Goal: Information Seeking & Learning: Compare options

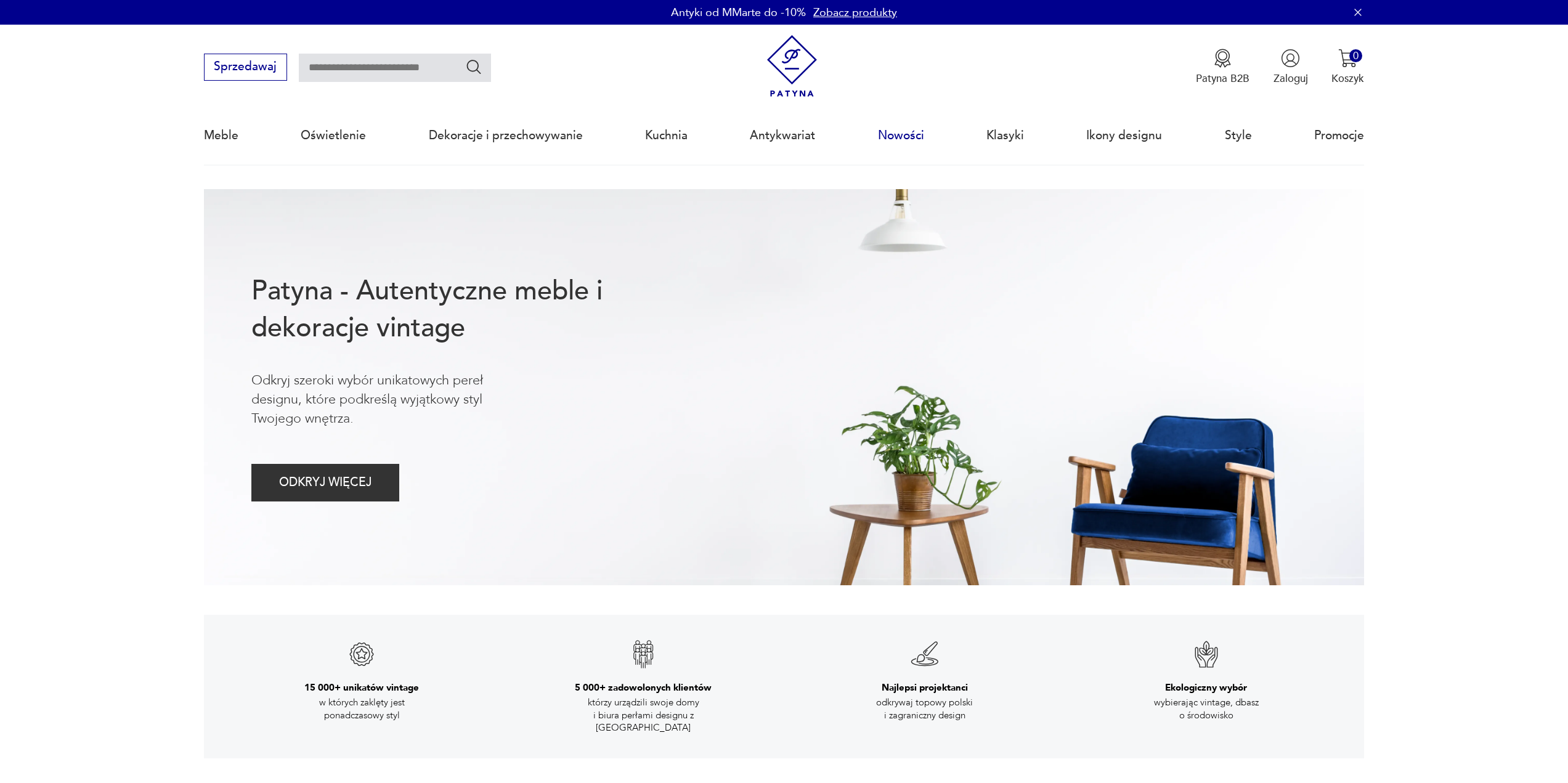
click at [897, 139] on link "Nowości" at bounding box center [901, 135] width 46 height 57
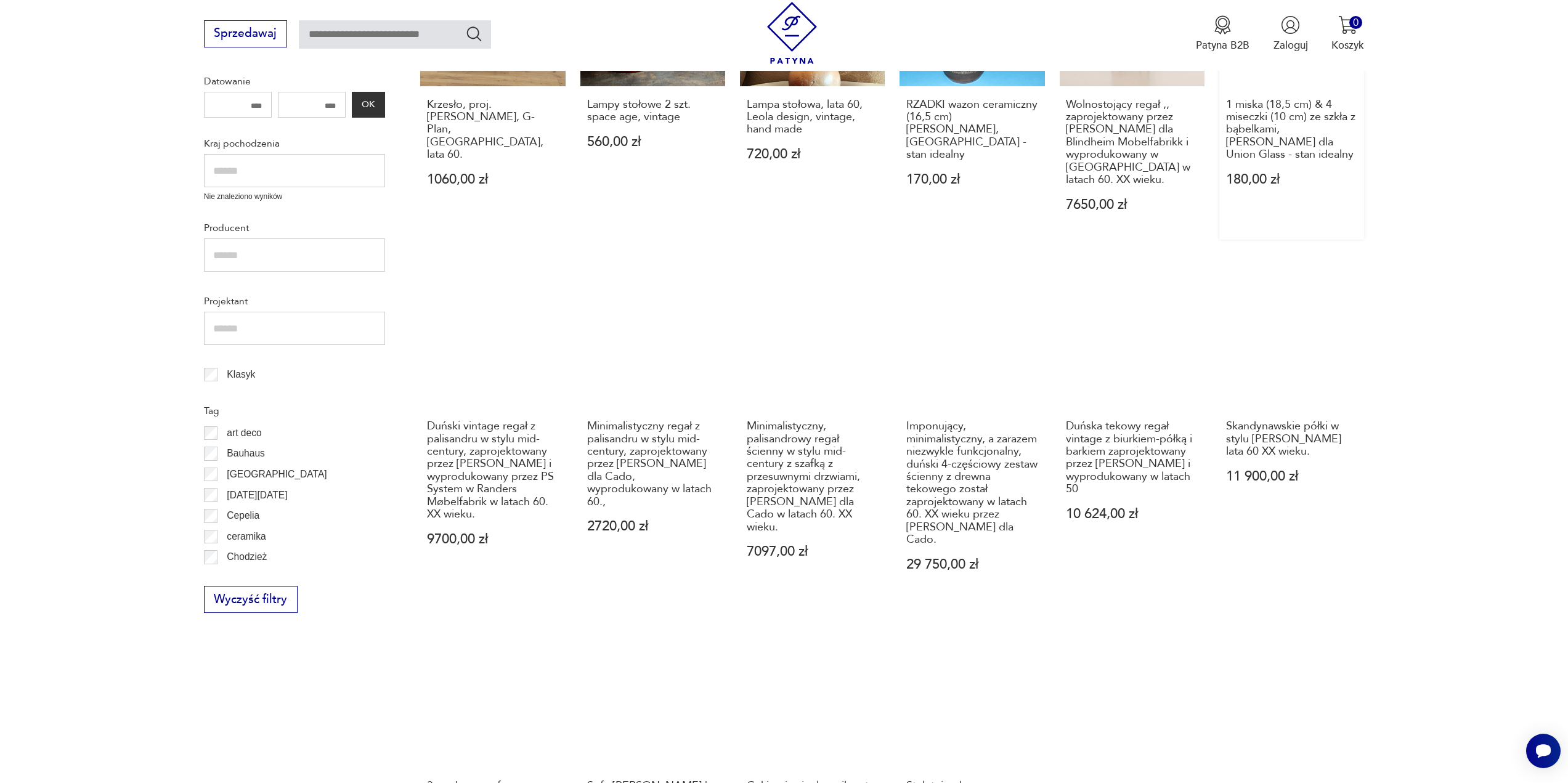
scroll to position [639, 0]
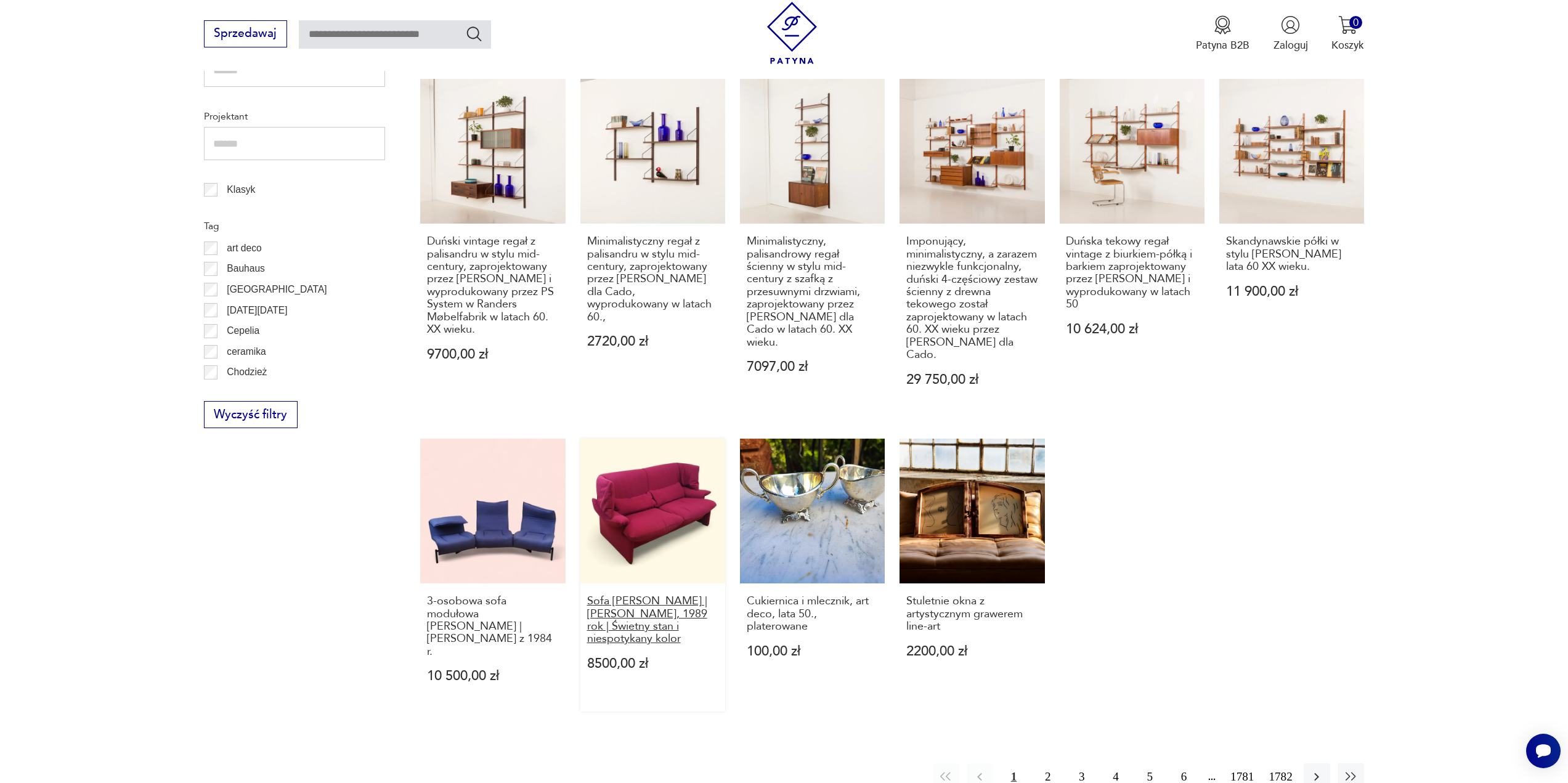
click at [651, 627] on h3 "Sofa [PERSON_NAME] | [PERSON_NAME], 1989 rok | Świetny stan i niespotykany kolor" at bounding box center [653, 621] width 132 height 51
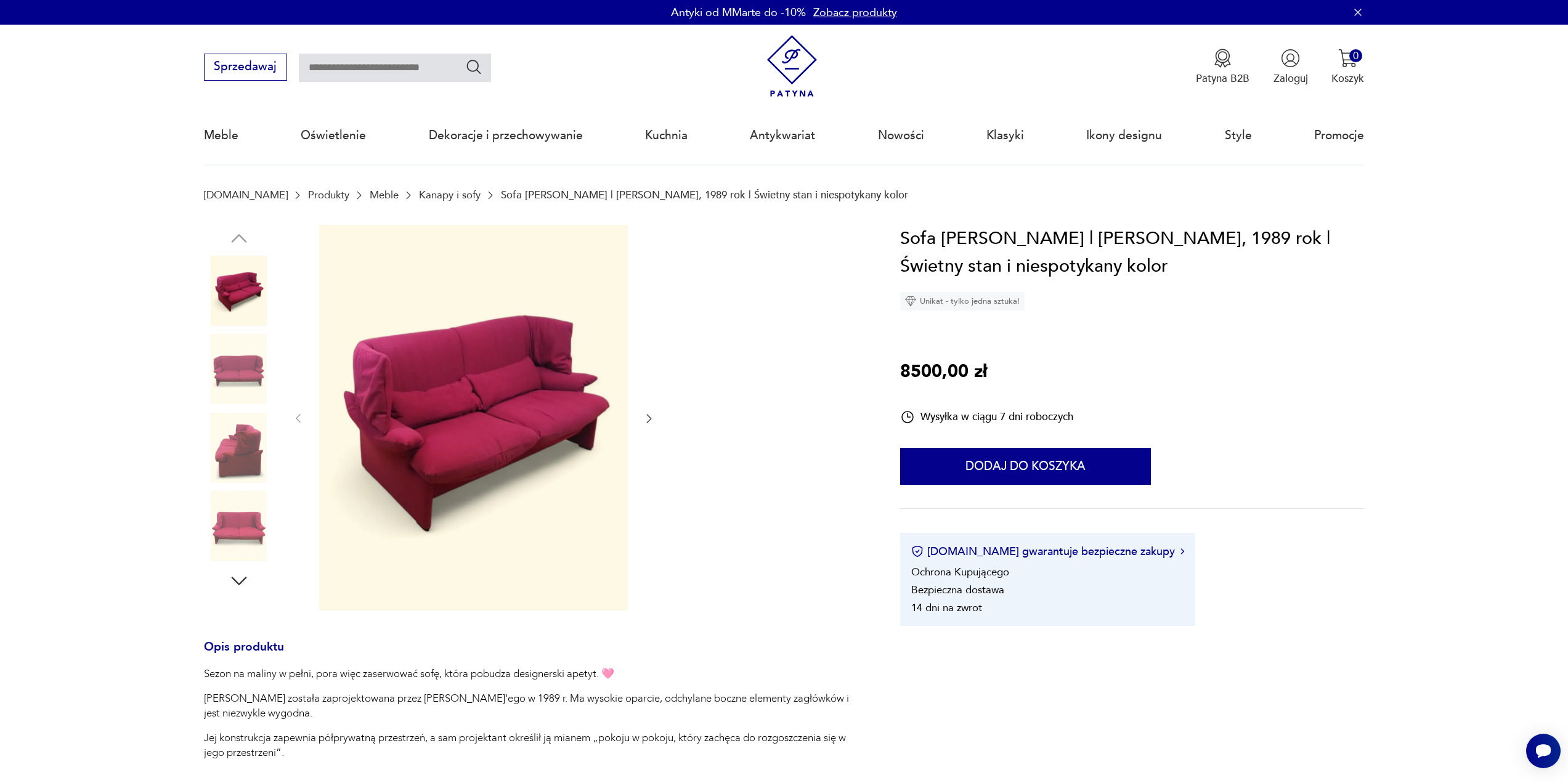
click at [649, 421] on icon "button" at bounding box center [649, 418] width 5 height 9
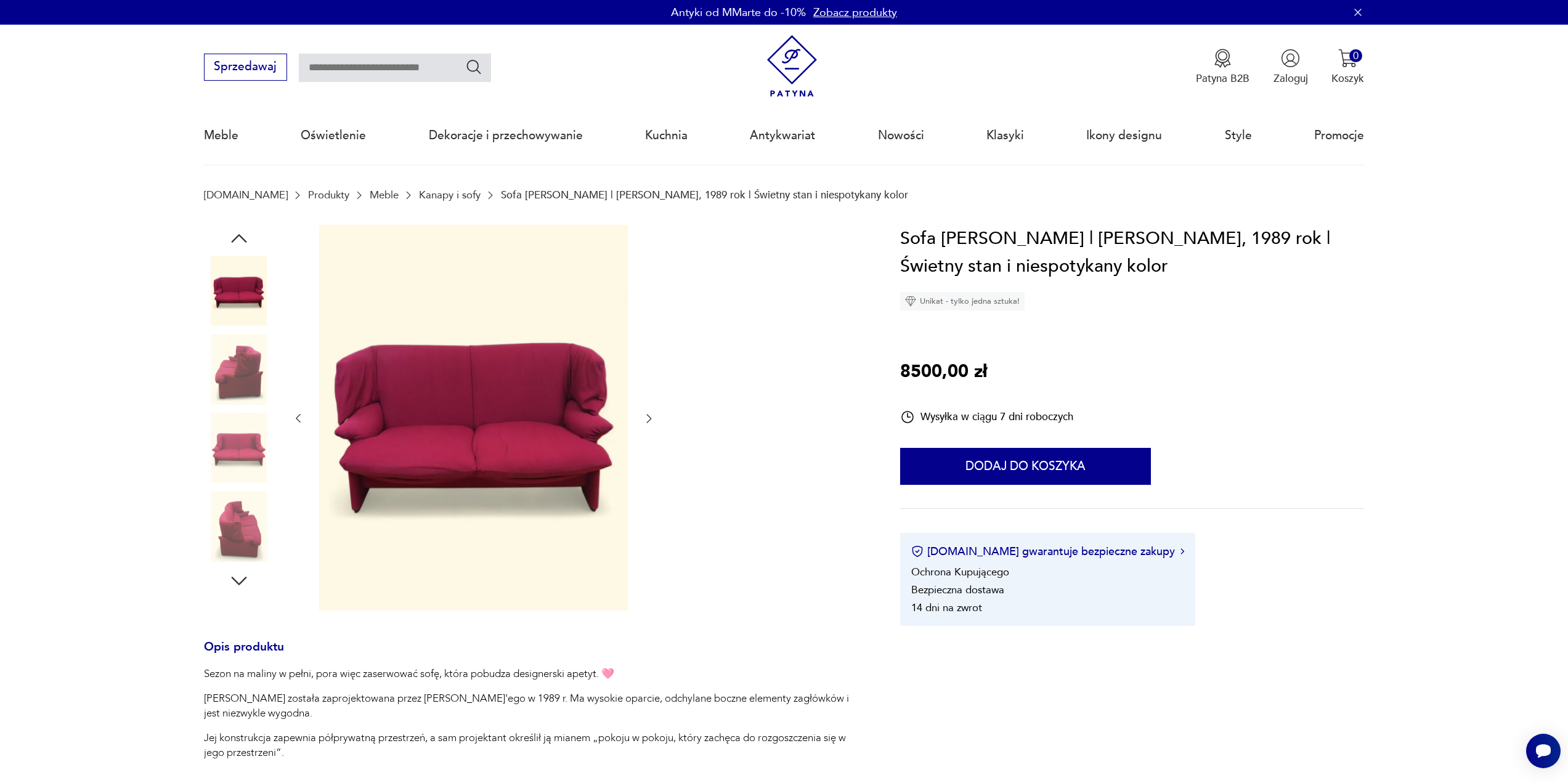
click at [649, 421] on icon "button" at bounding box center [649, 418] width 5 height 9
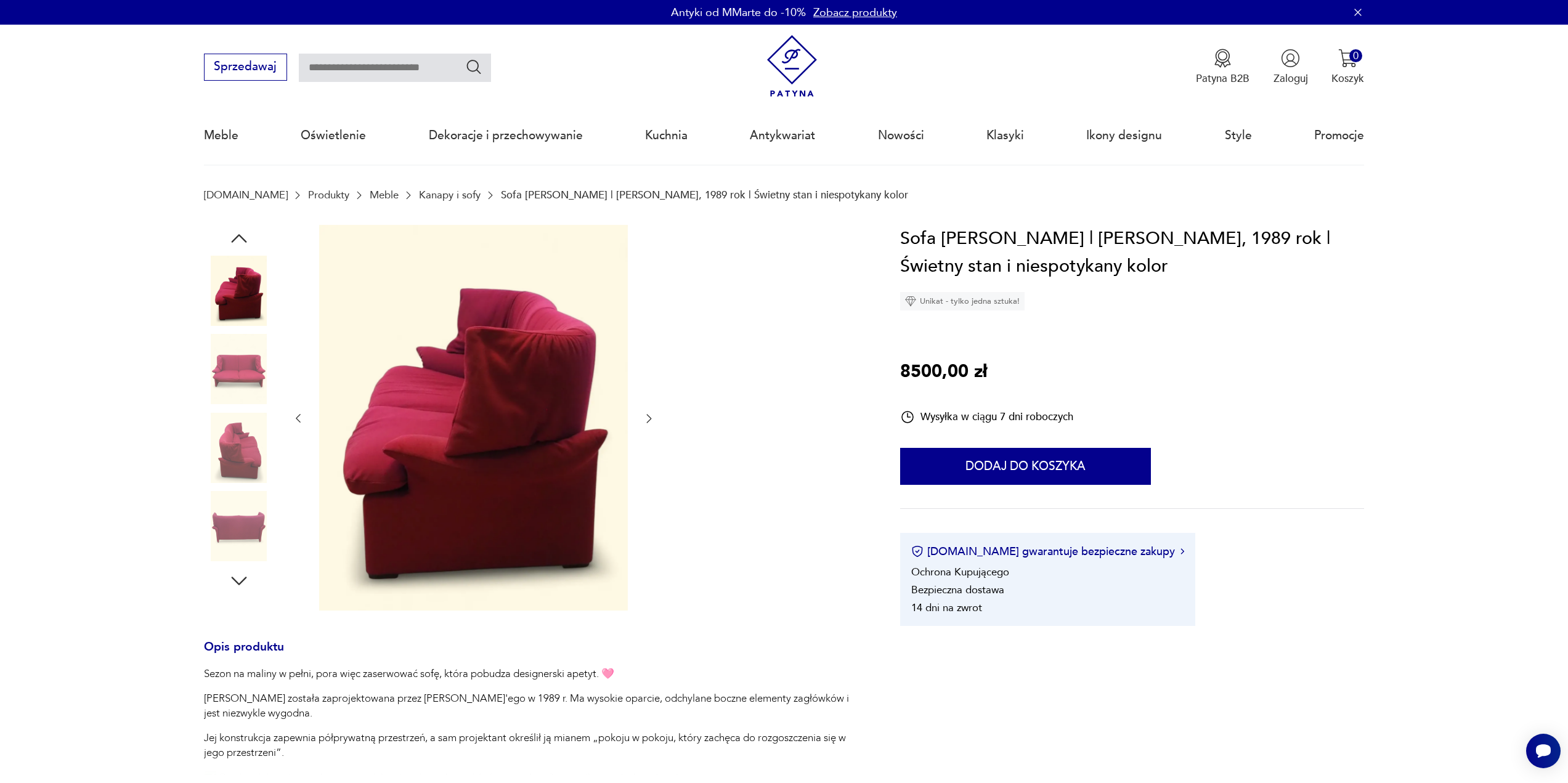
click at [649, 421] on icon "button" at bounding box center [649, 418] width 5 height 9
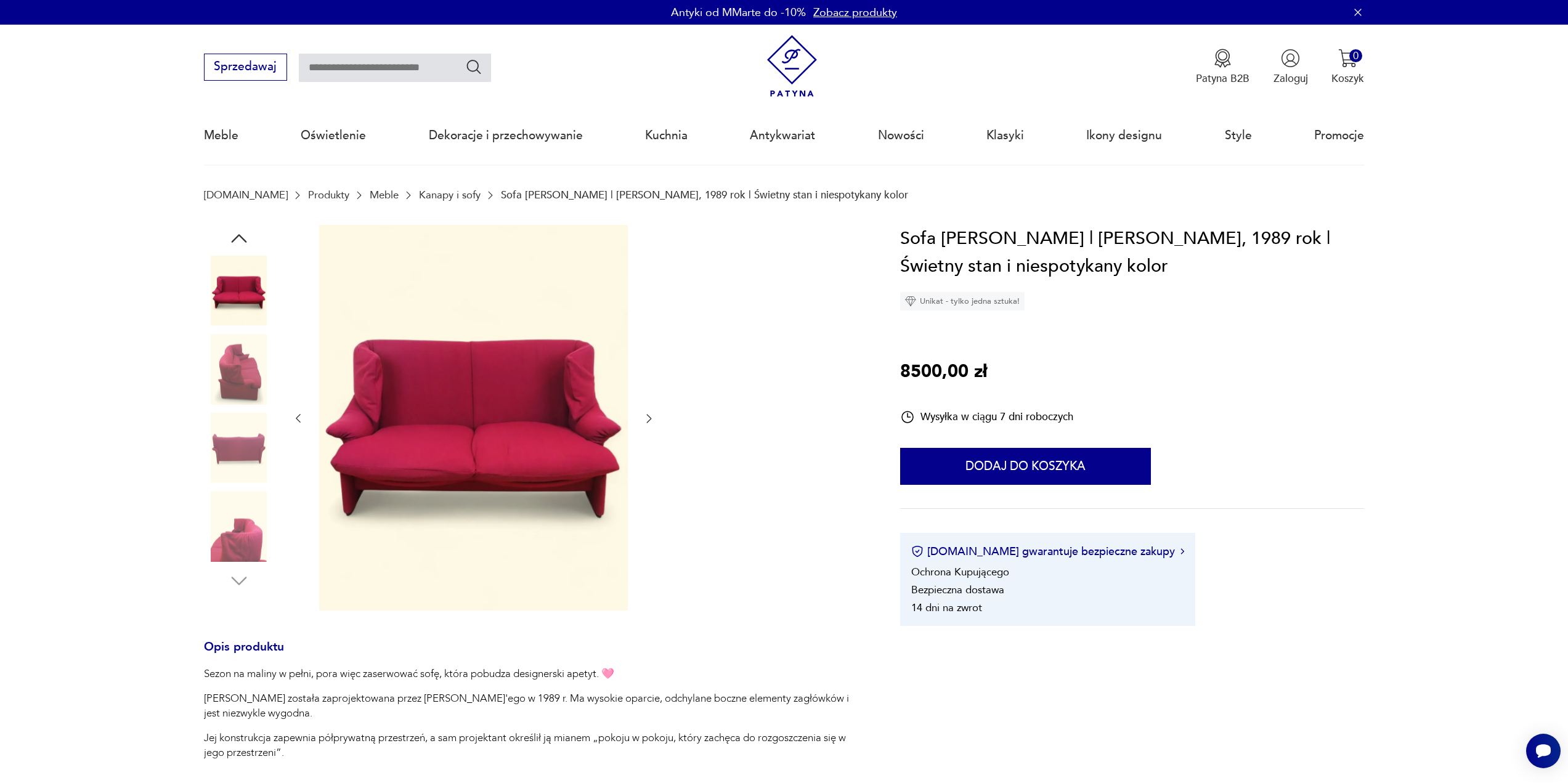
click at [649, 421] on icon "button" at bounding box center [649, 418] width 5 height 9
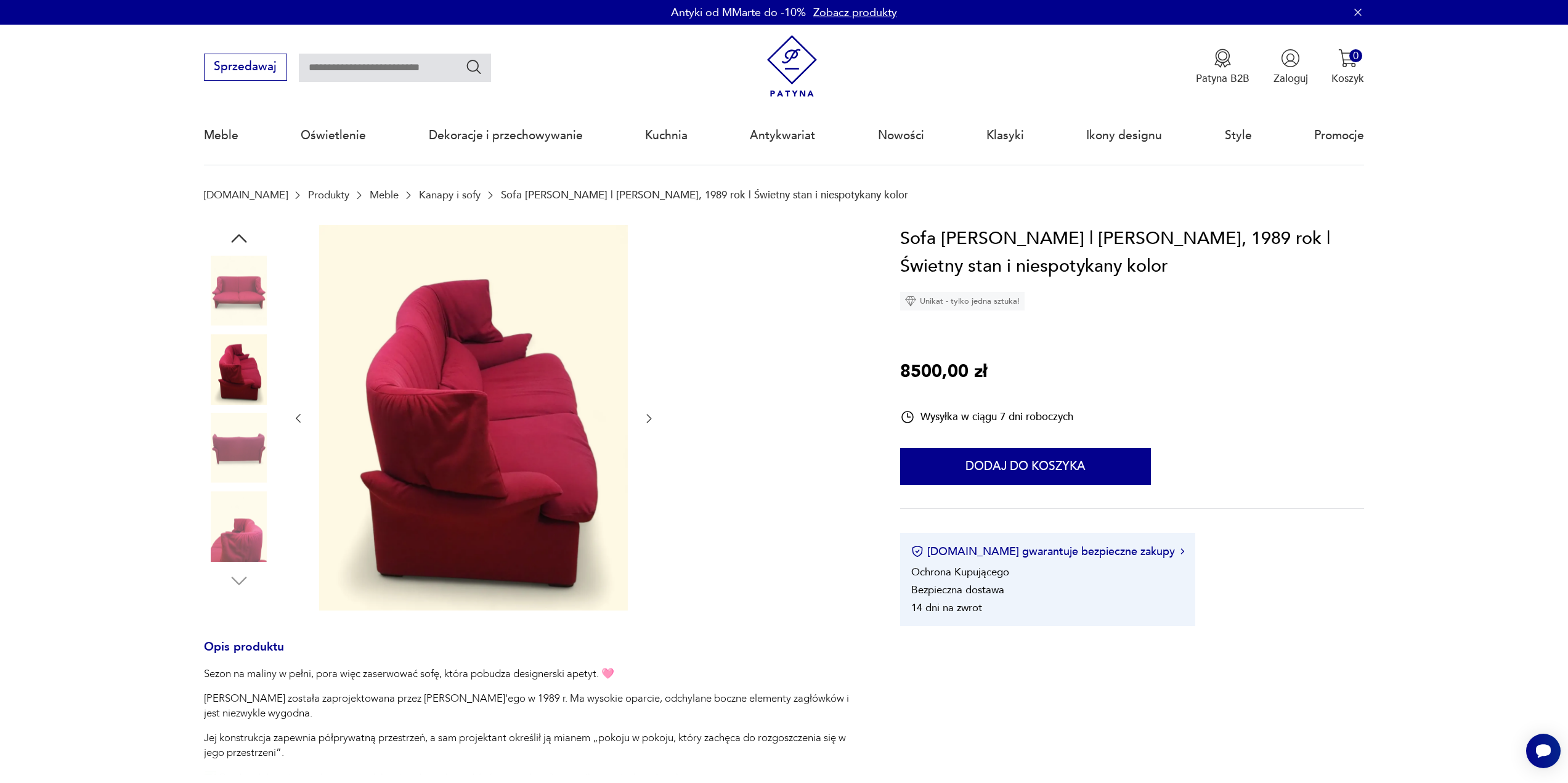
click at [649, 421] on icon "button" at bounding box center [649, 418] width 5 height 9
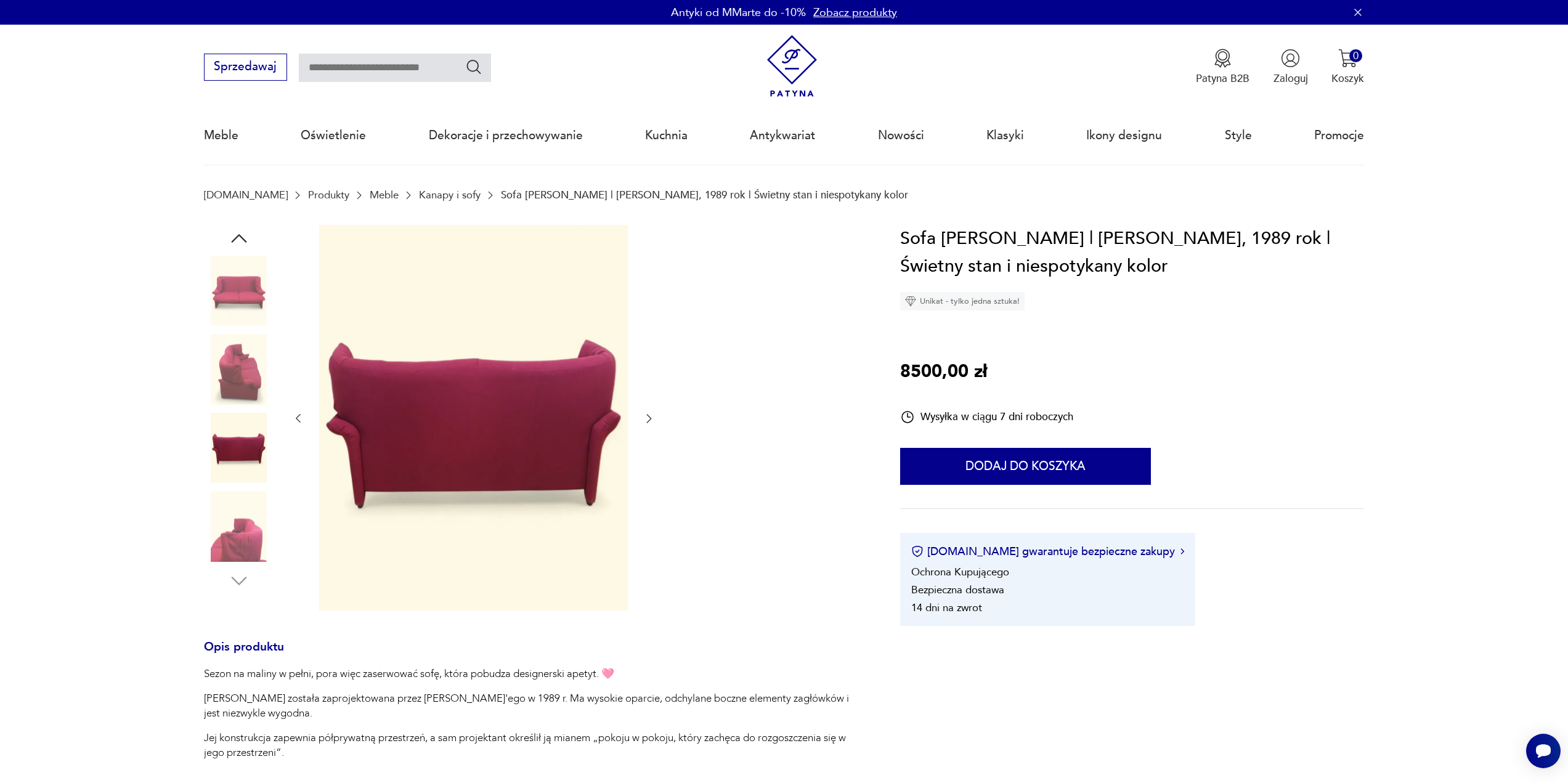
click at [649, 421] on icon "button" at bounding box center [649, 418] width 5 height 9
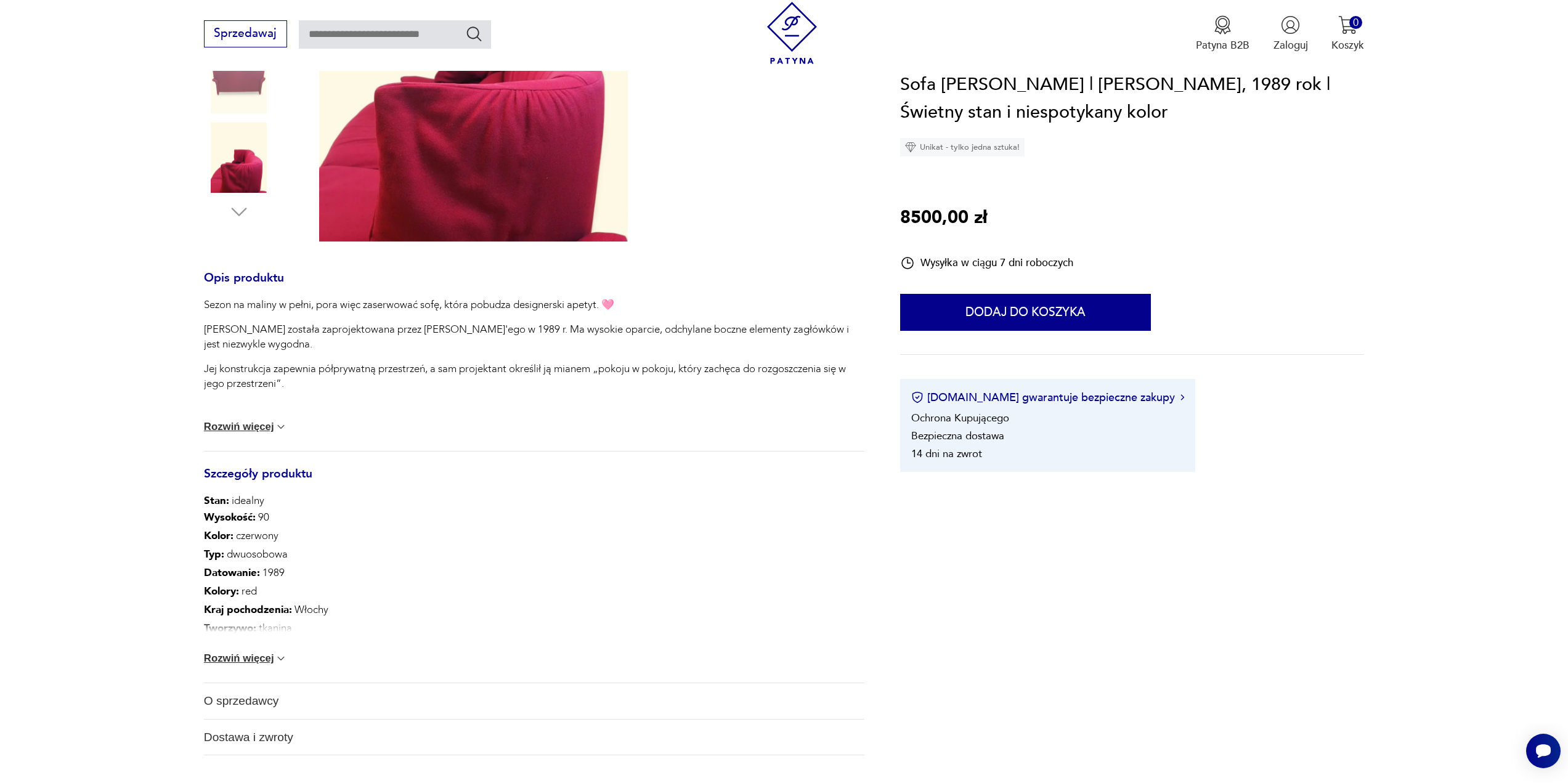
scroll to position [369, 0]
click at [270, 659] on button "Rozwiń więcej" at bounding box center [246, 658] width 84 height 12
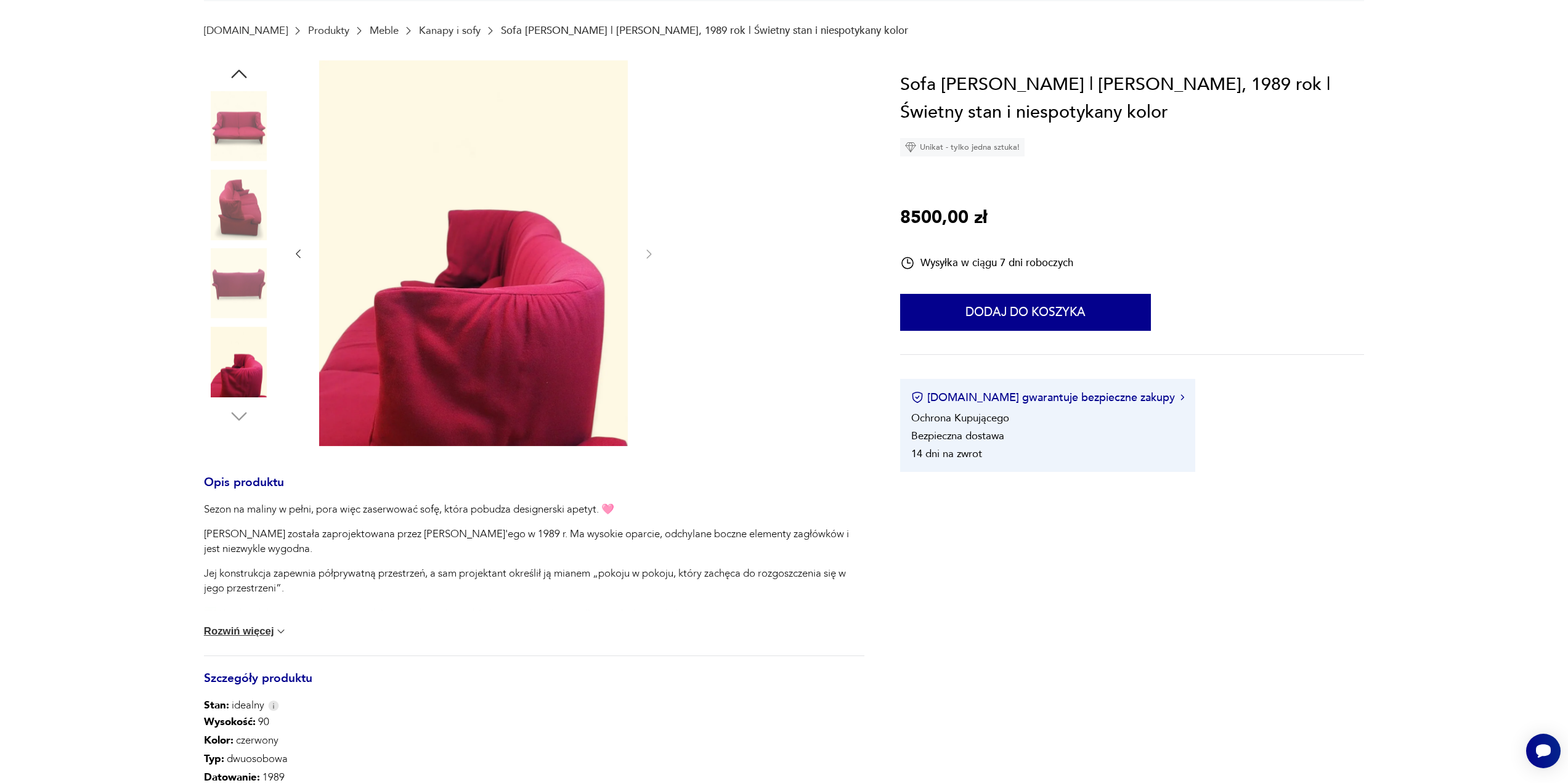
scroll to position [0, 0]
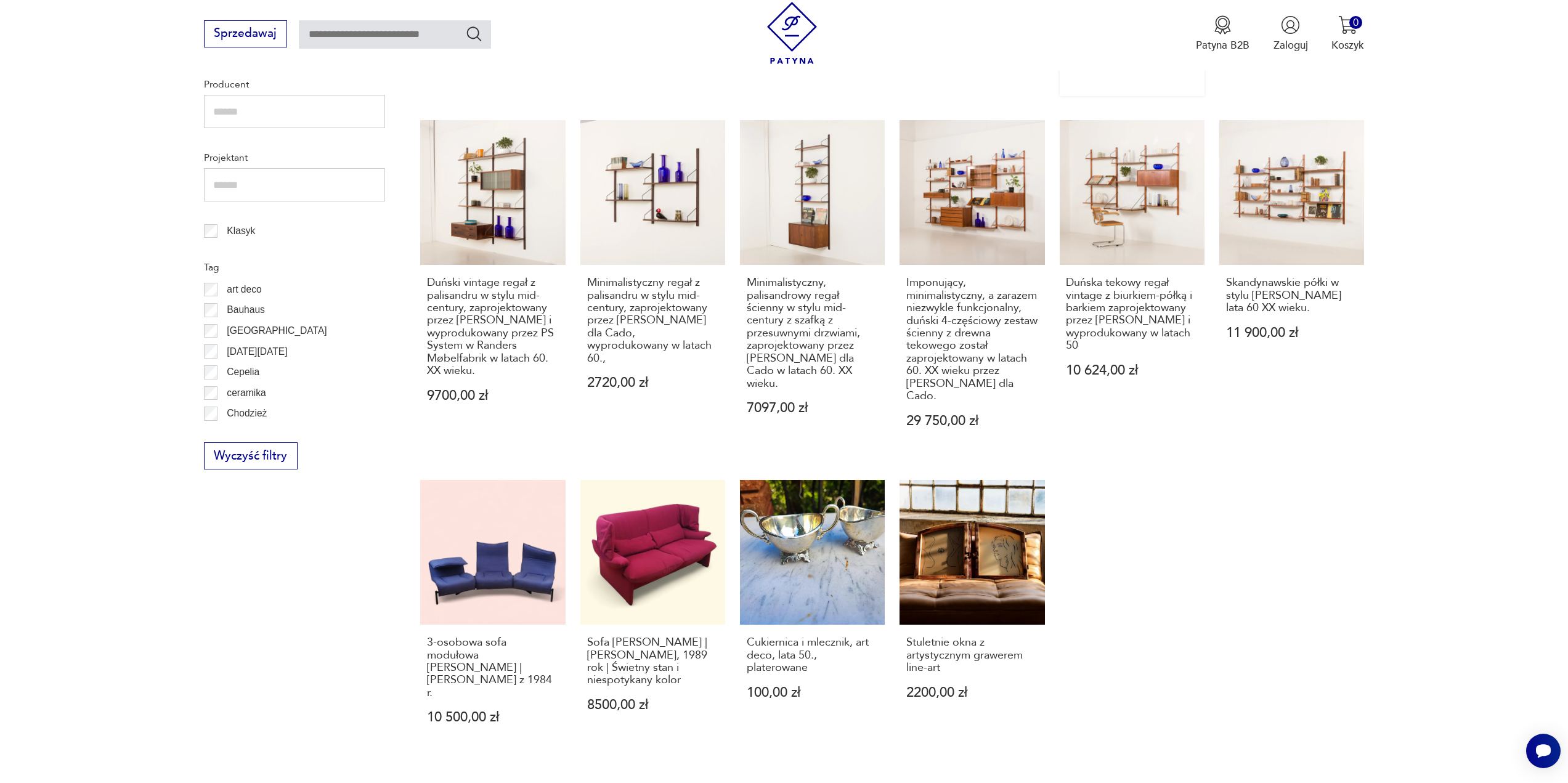
scroll to position [677, 0]
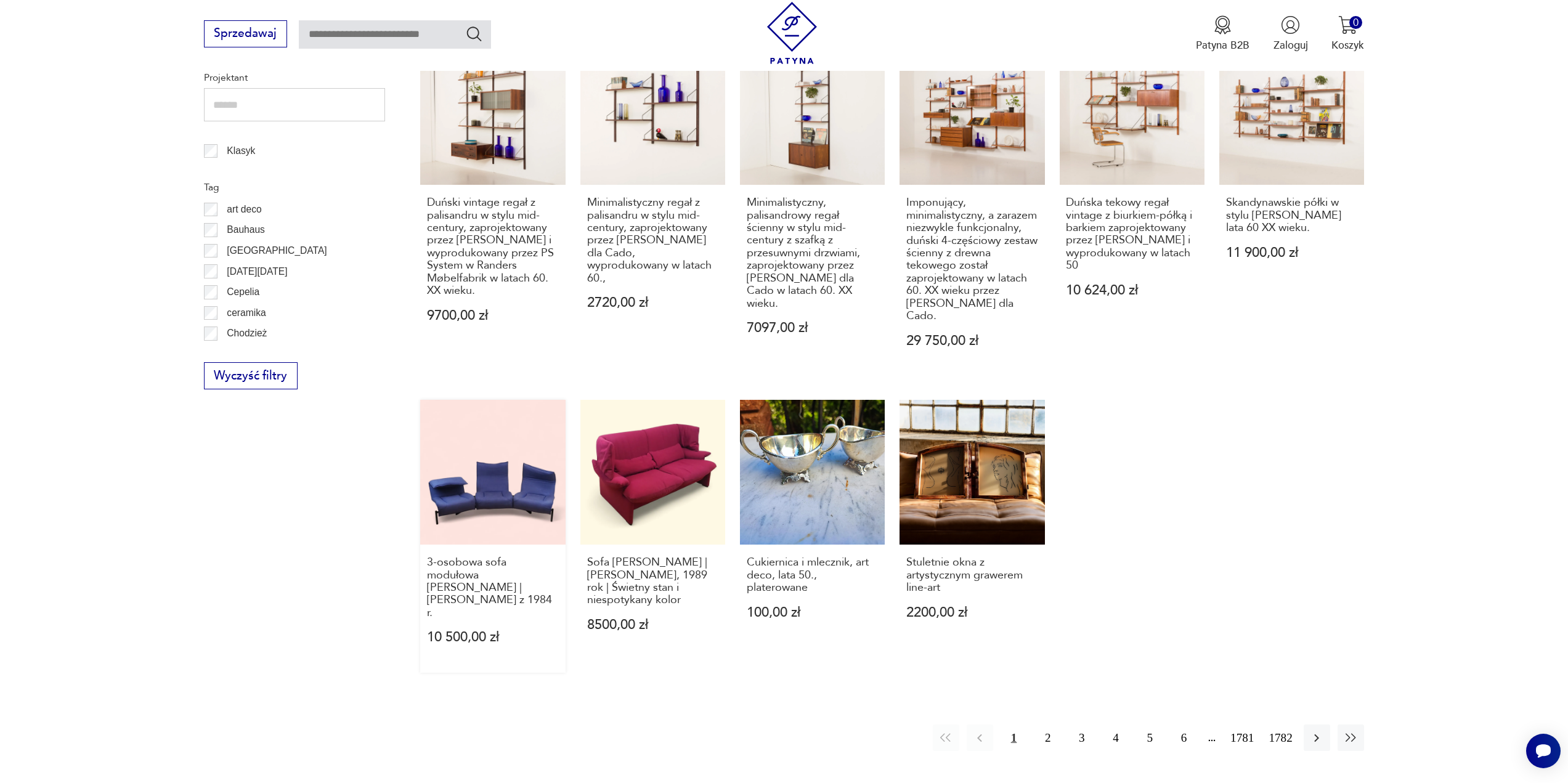
click at [520, 479] on link "3-osobowa sofa modułowa [PERSON_NAME] | [PERSON_NAME] z 1984 r. 10 500,00 zł" at bounding box center [492, 537] width 145 height 273
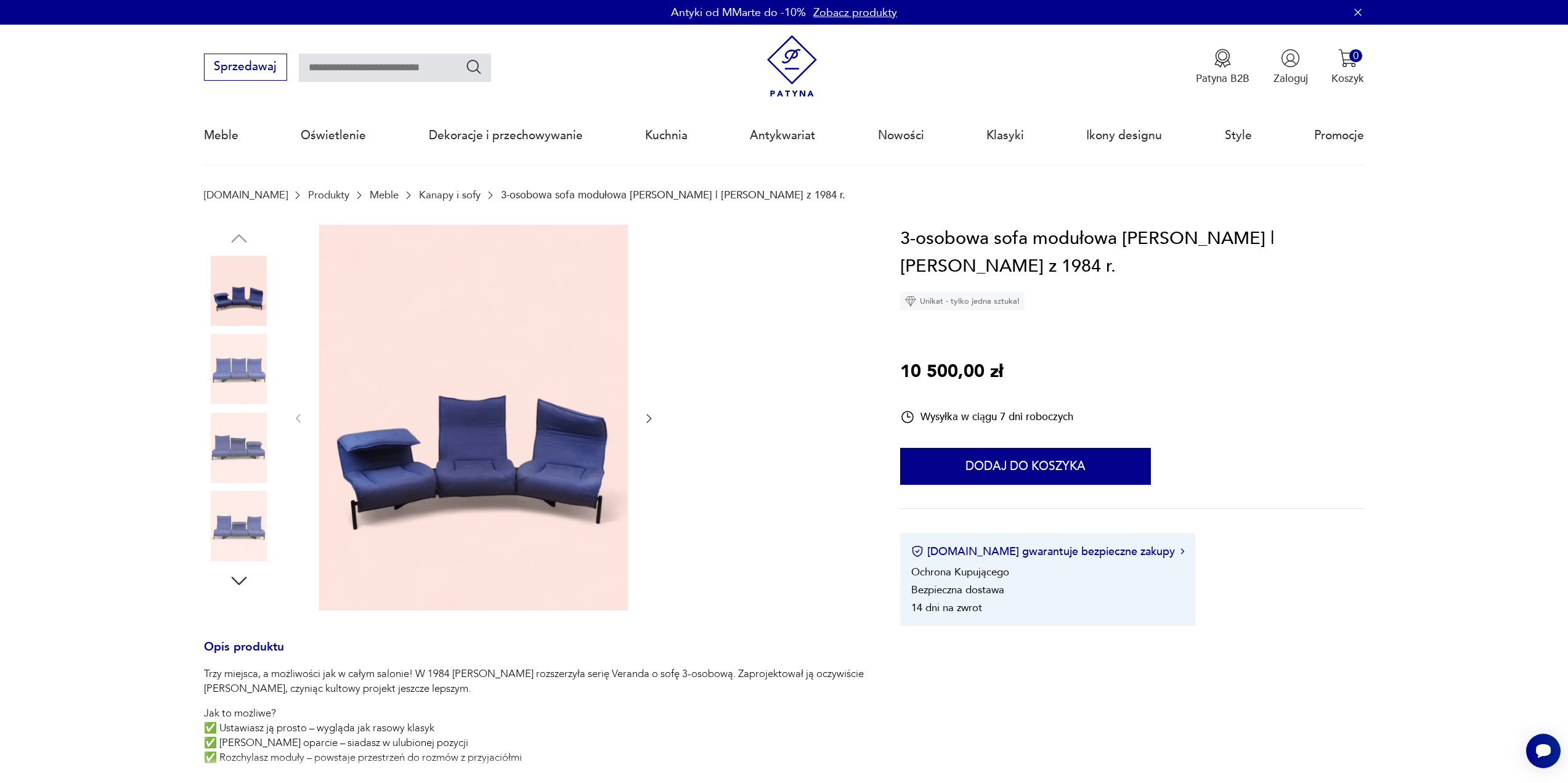
click at [648, 416] on icon "button" at bounding box center [649, 418] width 12 height 12
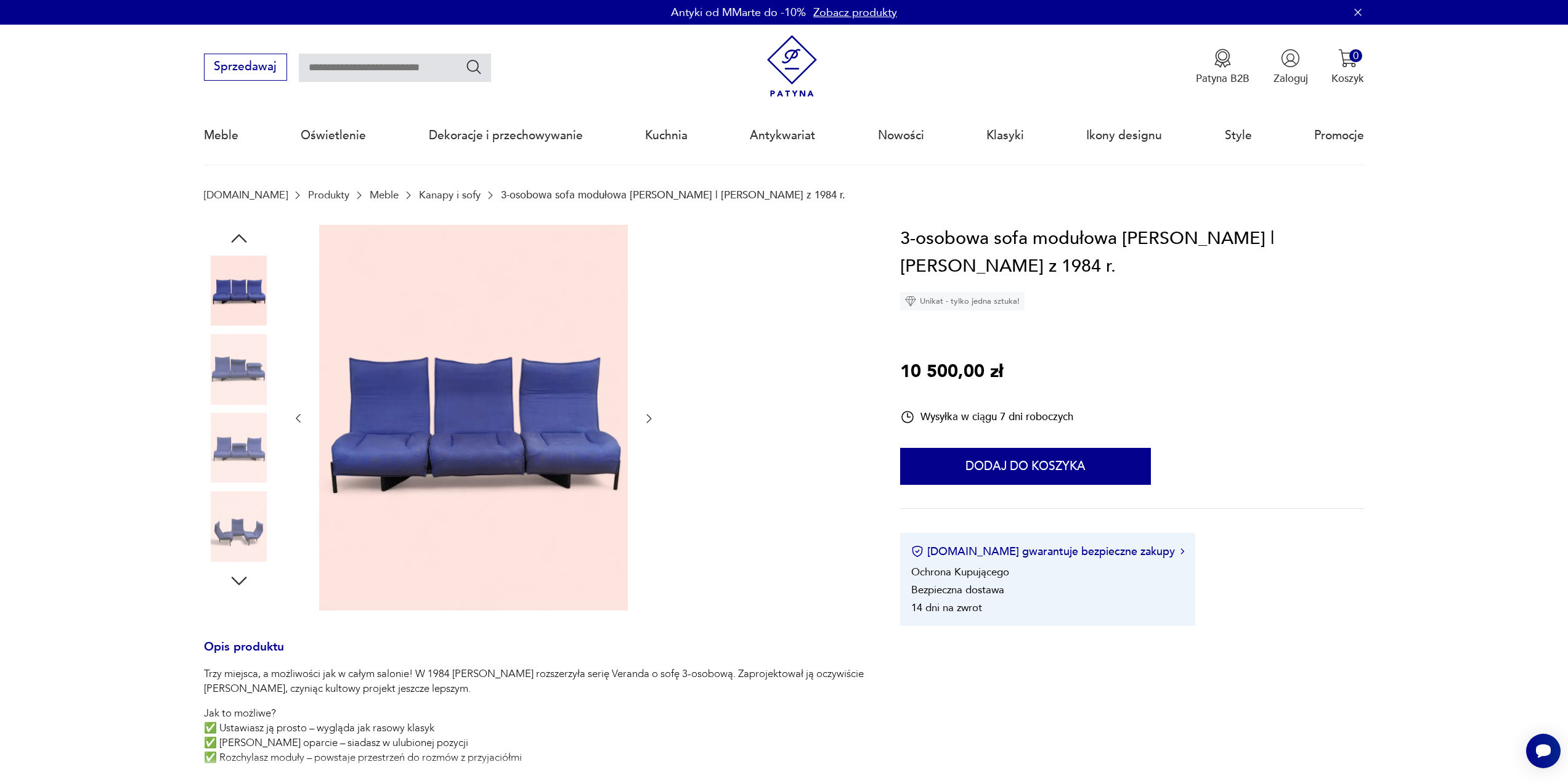
click at [649, 422] on icon "button" at bounding box center [649, 418] width 12 height 12
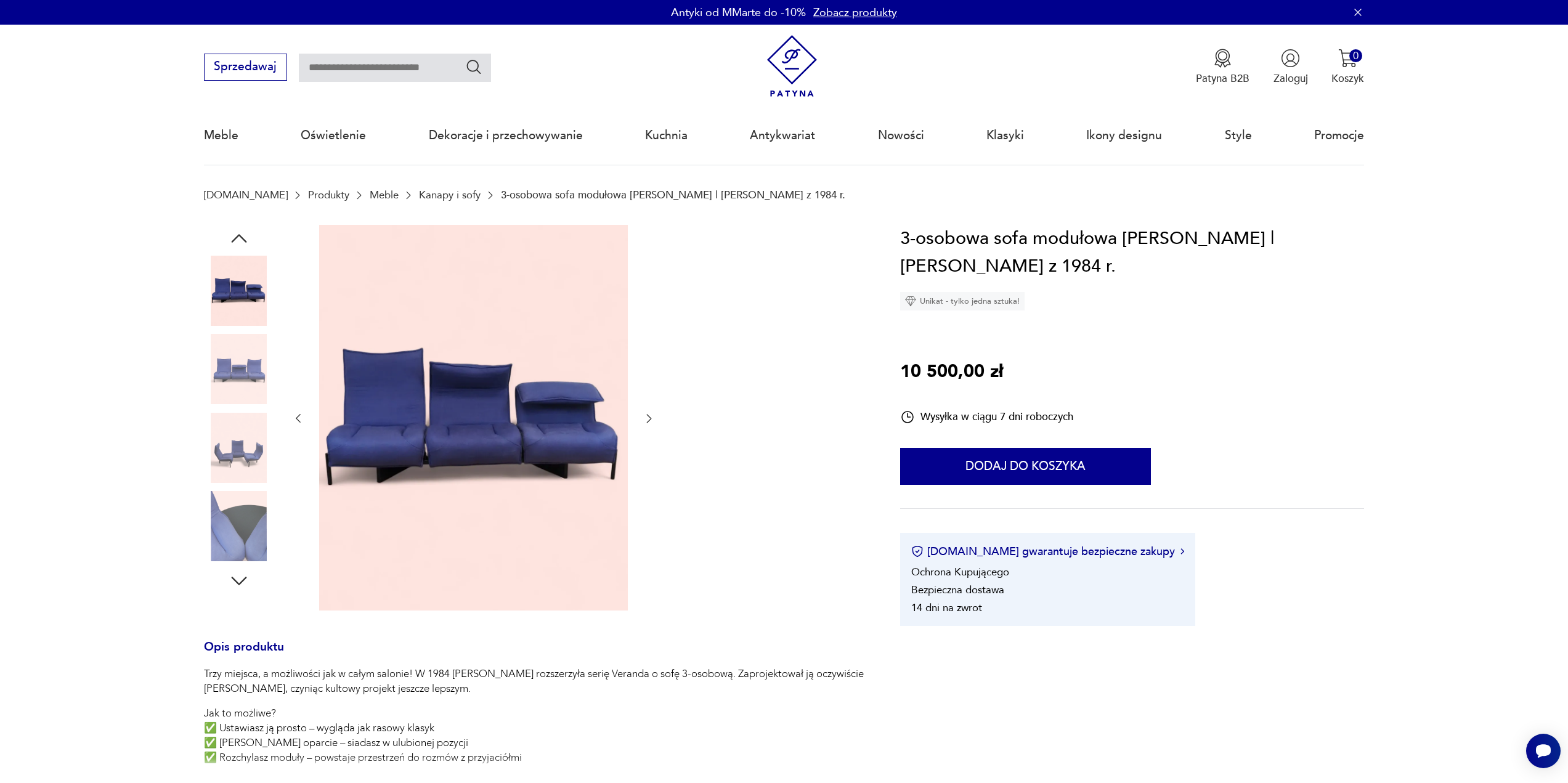
click at [649, 422] on icon "button" at bounding box center [649, 418] width 12 height 12
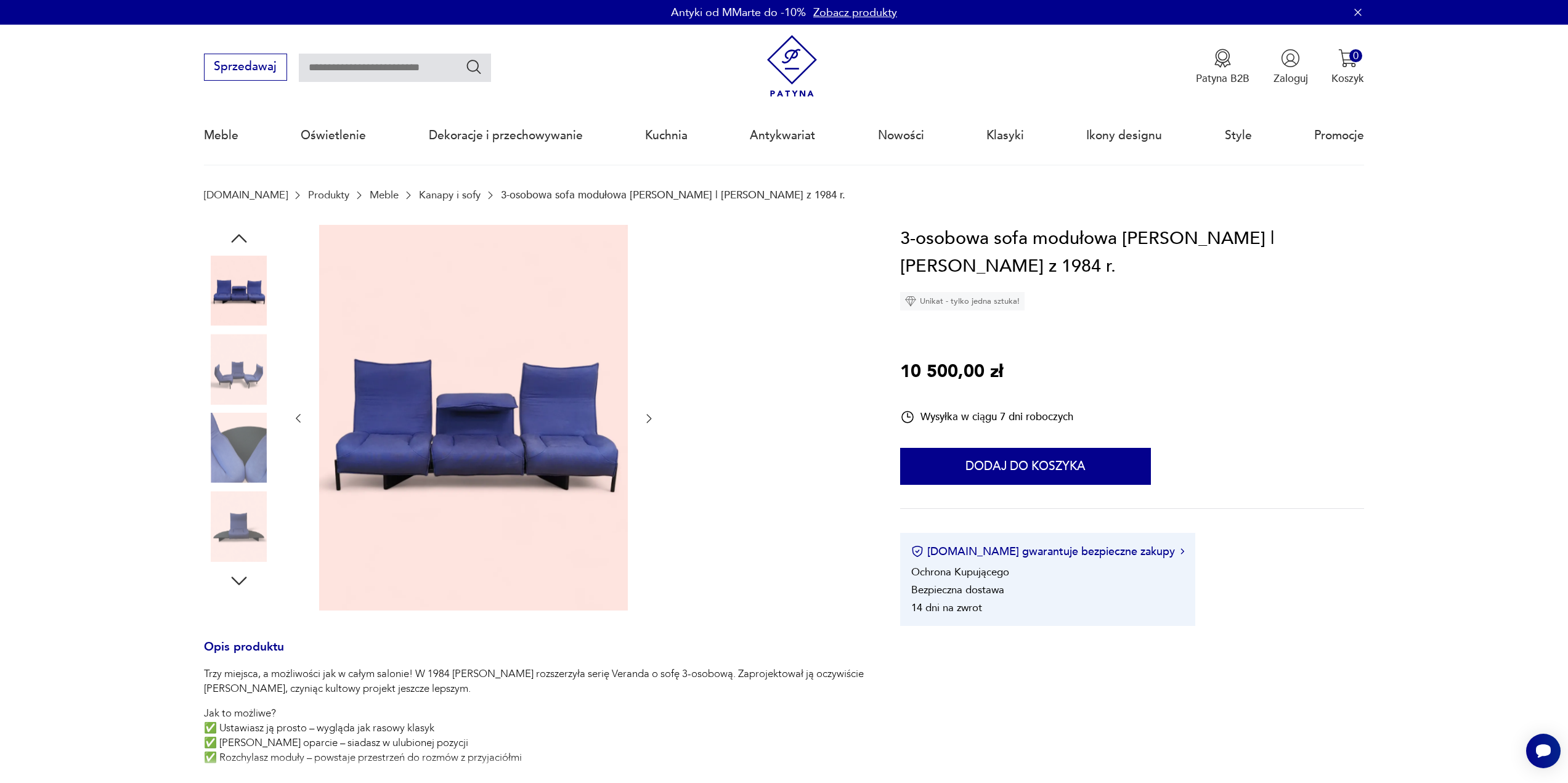
click at [649, 422] on icon "button" at bounding box center [649, 418] width 12 height 12
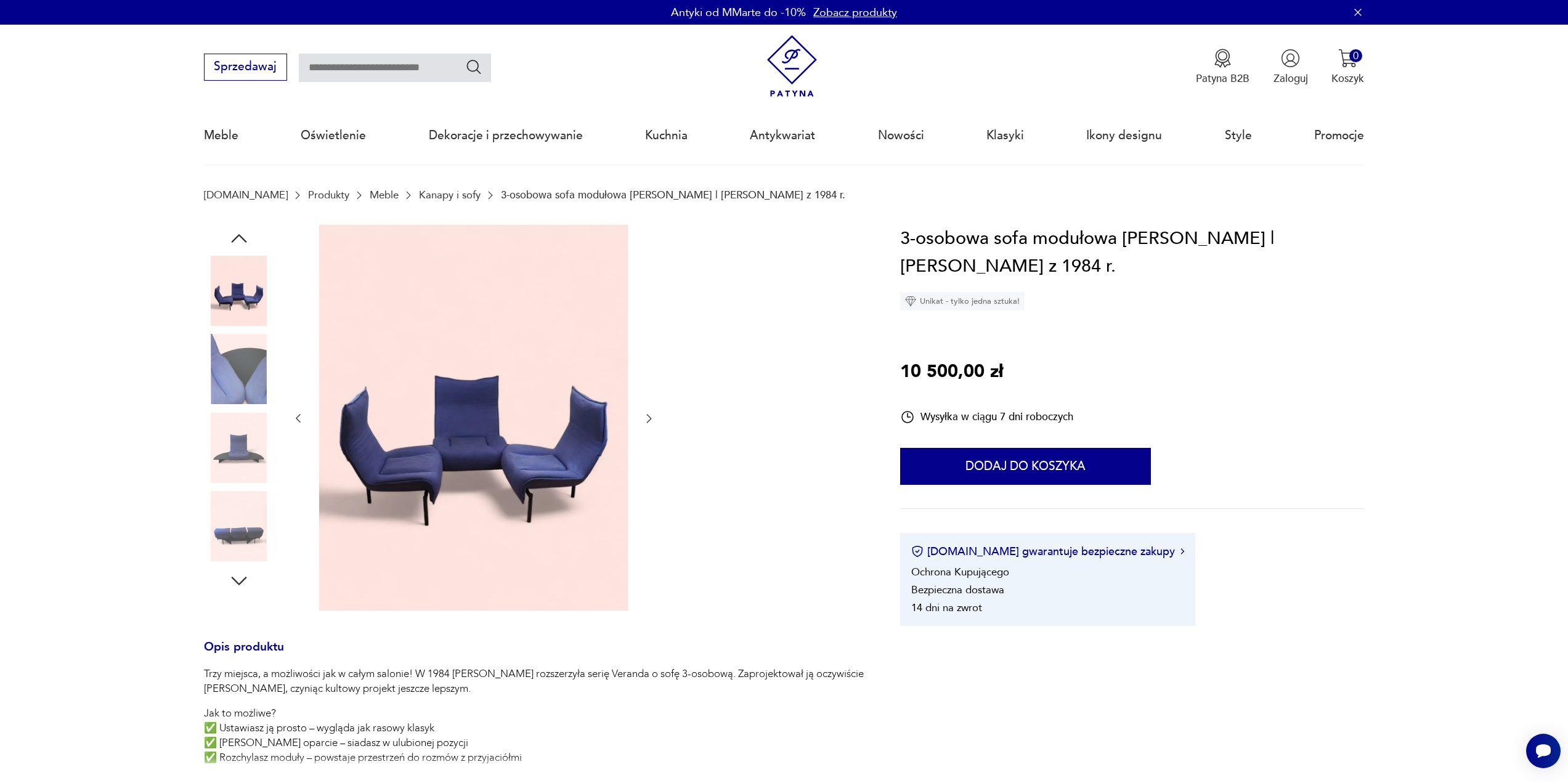
click at [649, 422] on icon "button" at bounding box center [649, 418] width 12 height 12
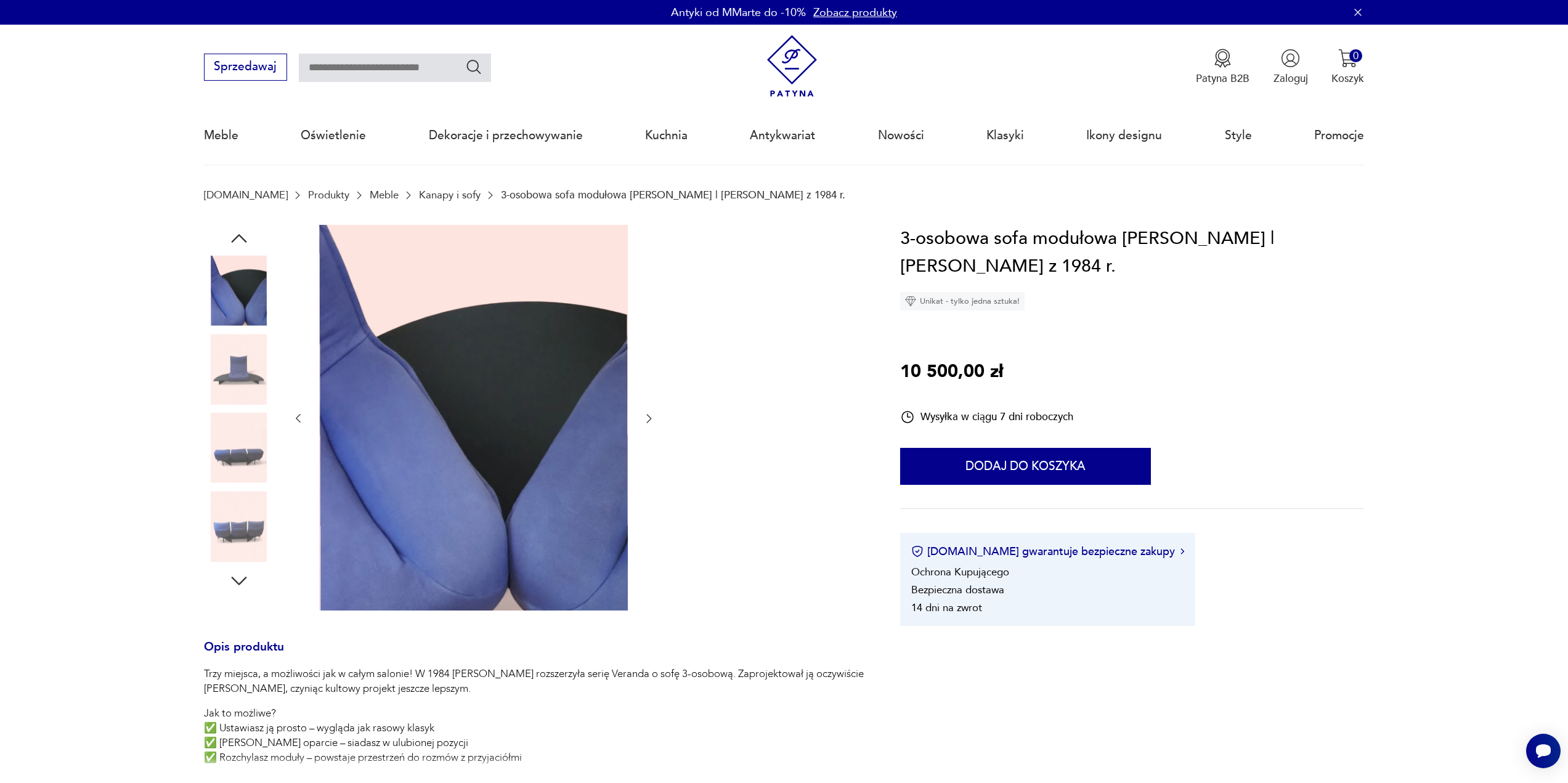
click at [649, 422] on icon "button" at bounding box center [649, 418] width 12 height 12
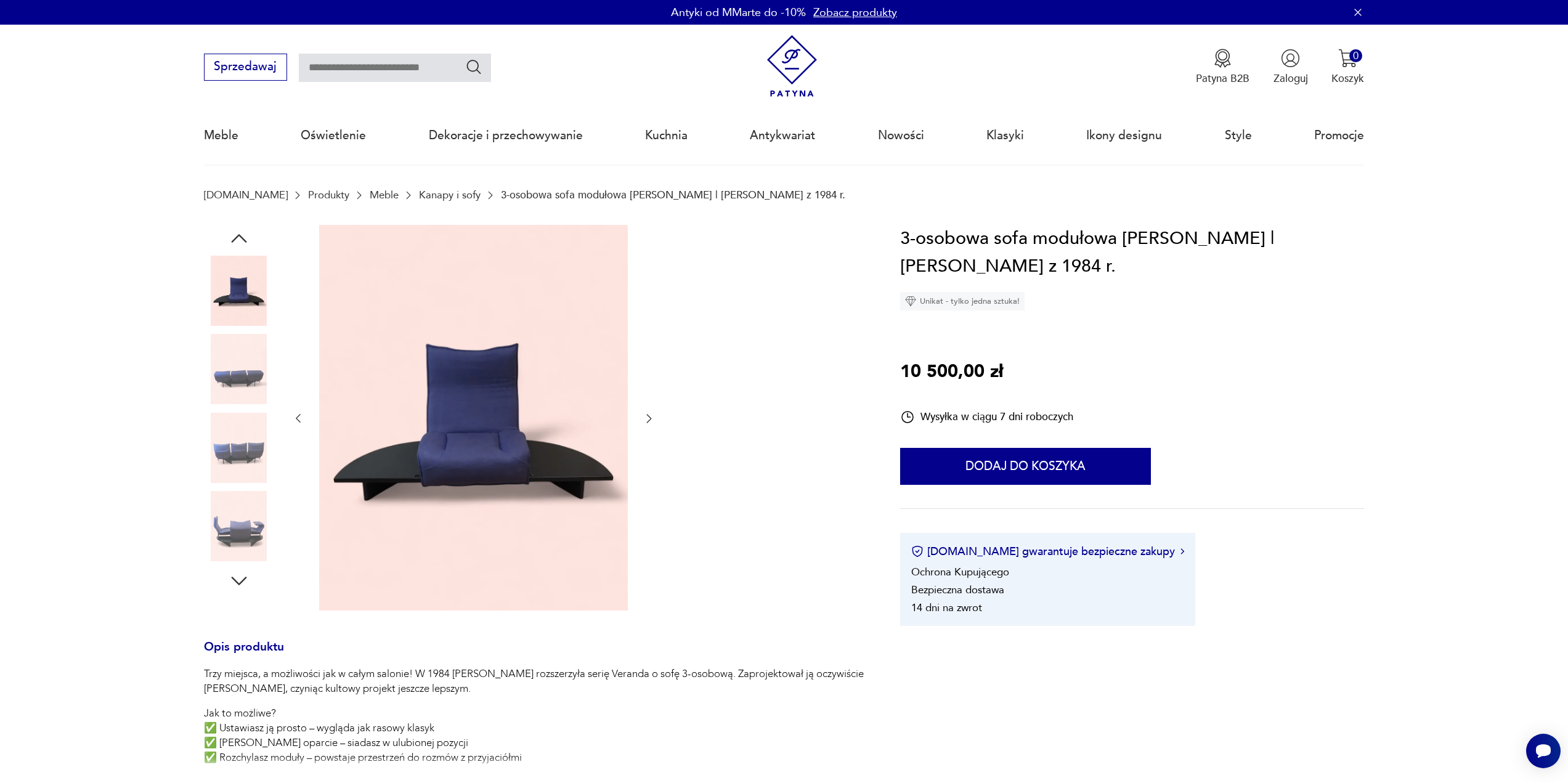
click at [649, 422] on icon "button" at bounding box center [649, 418] width 12 height 12
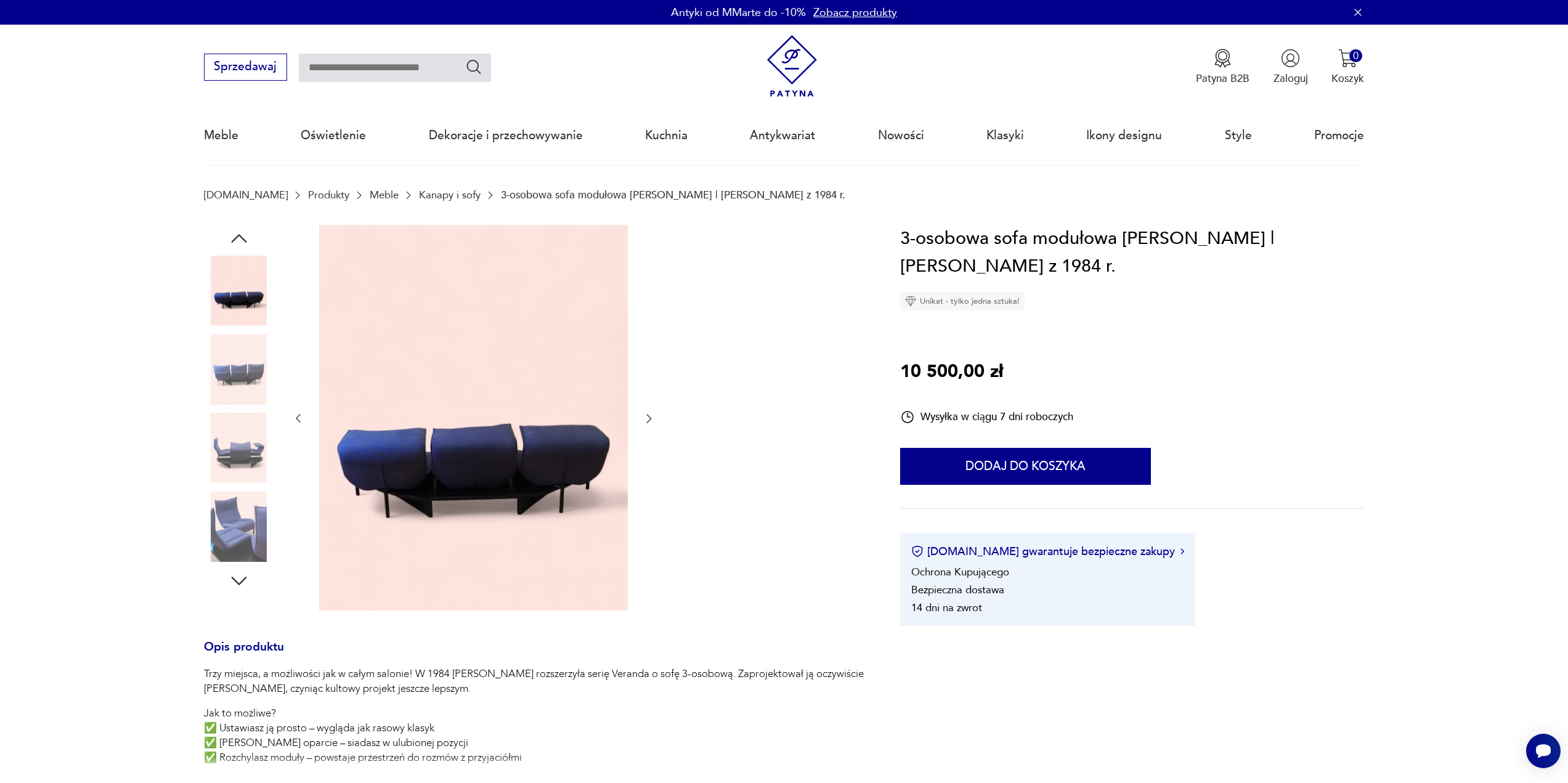
click at [649, 422] on icon "button" at bounding box center [649, 418] width 12 height 12
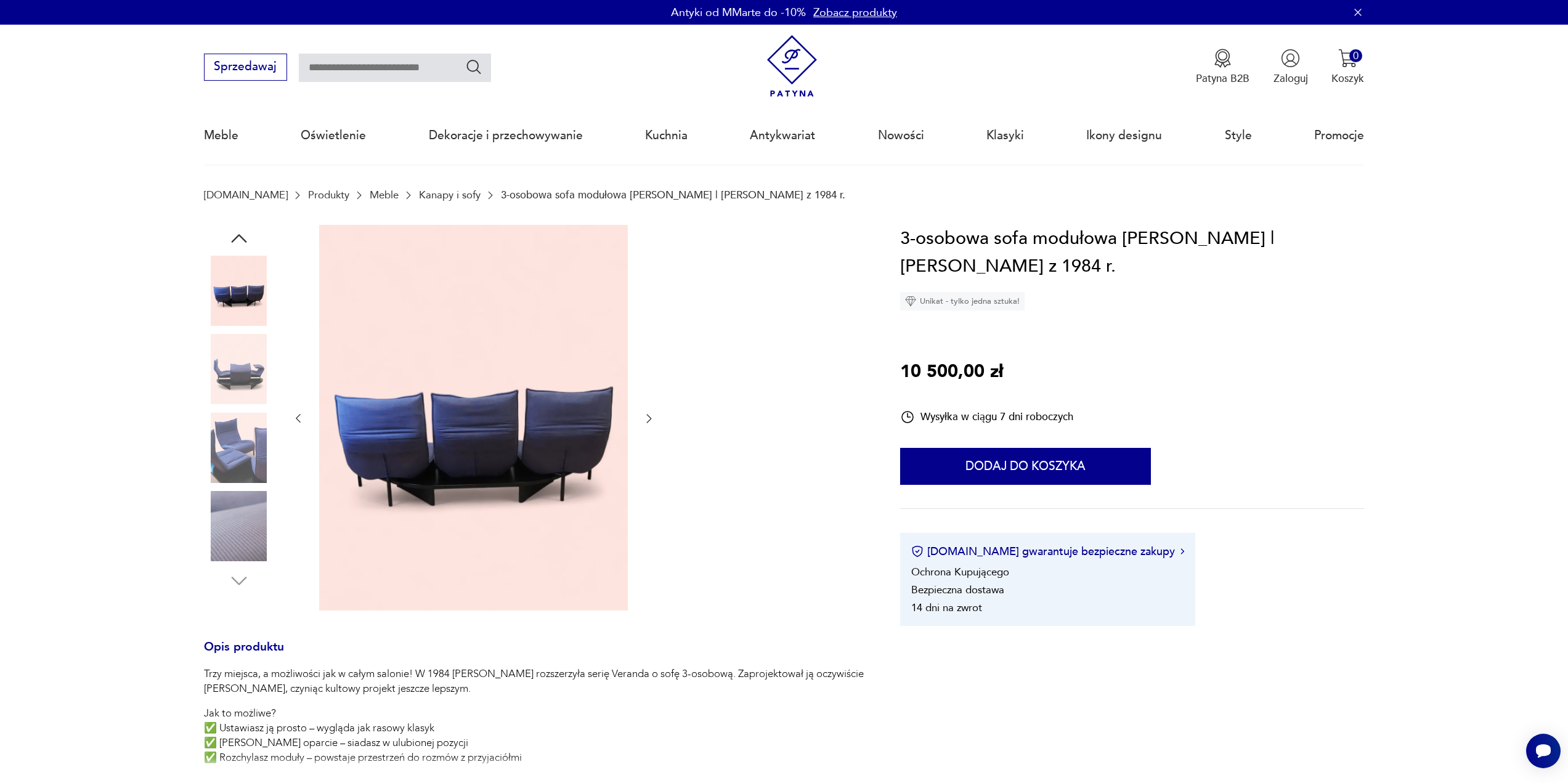
click at [649, 422] on icon "button" at bounding box center [649, 418] width 12 height 12
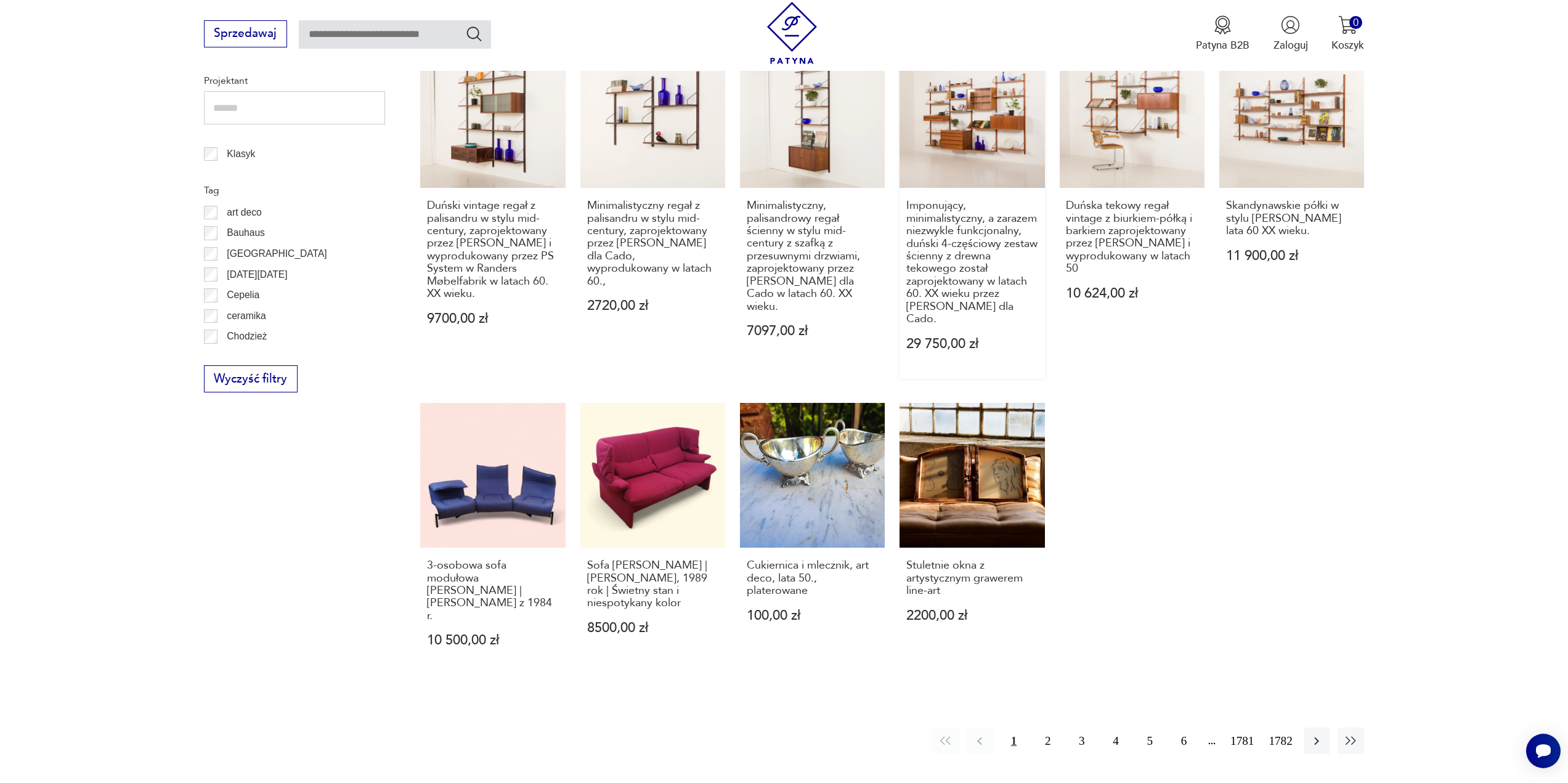
scroll to position [677, 0]
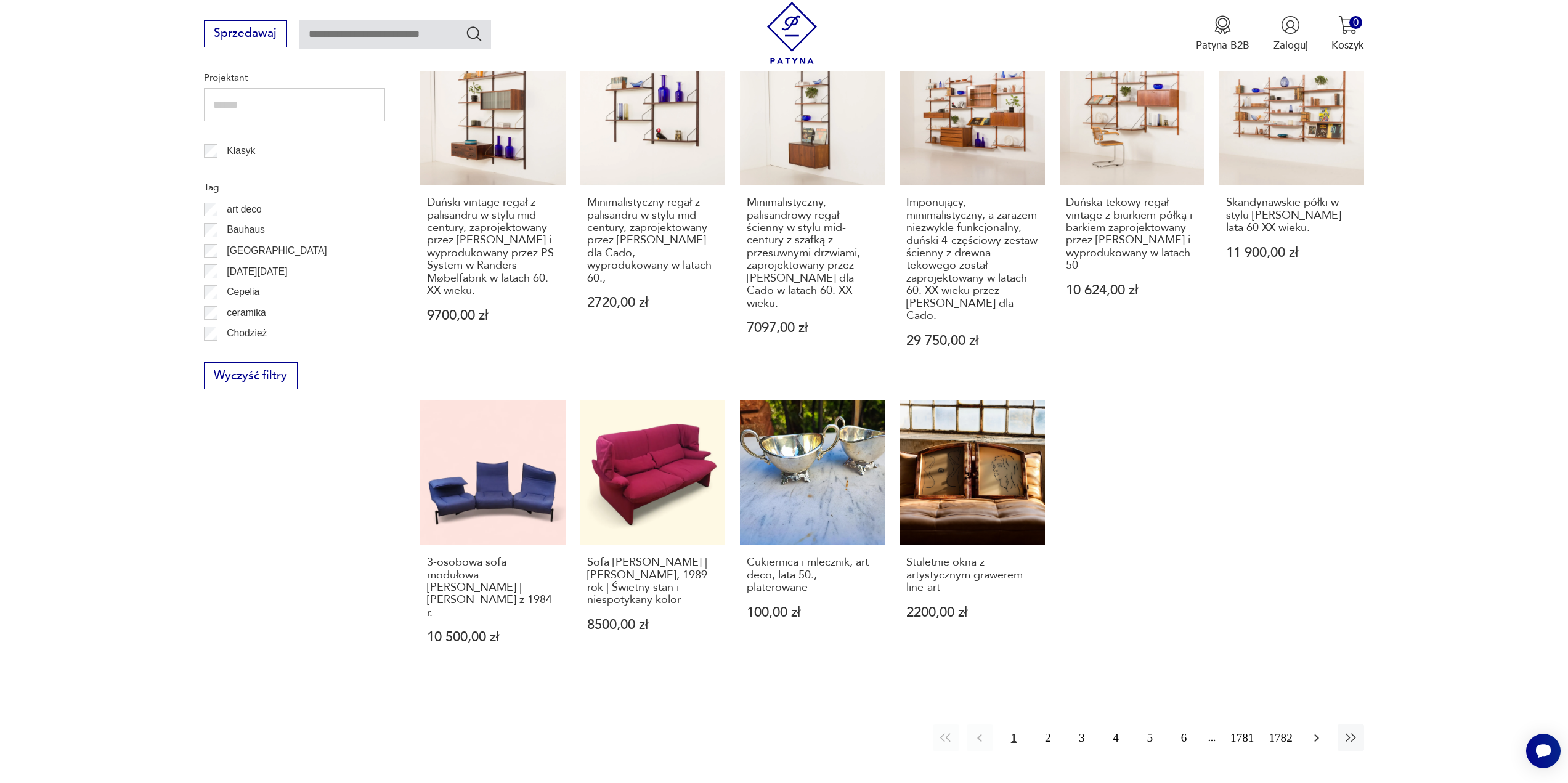
click at [1315, 730] on icon "button" at bounding box center [1317, 738] width 15 height 15
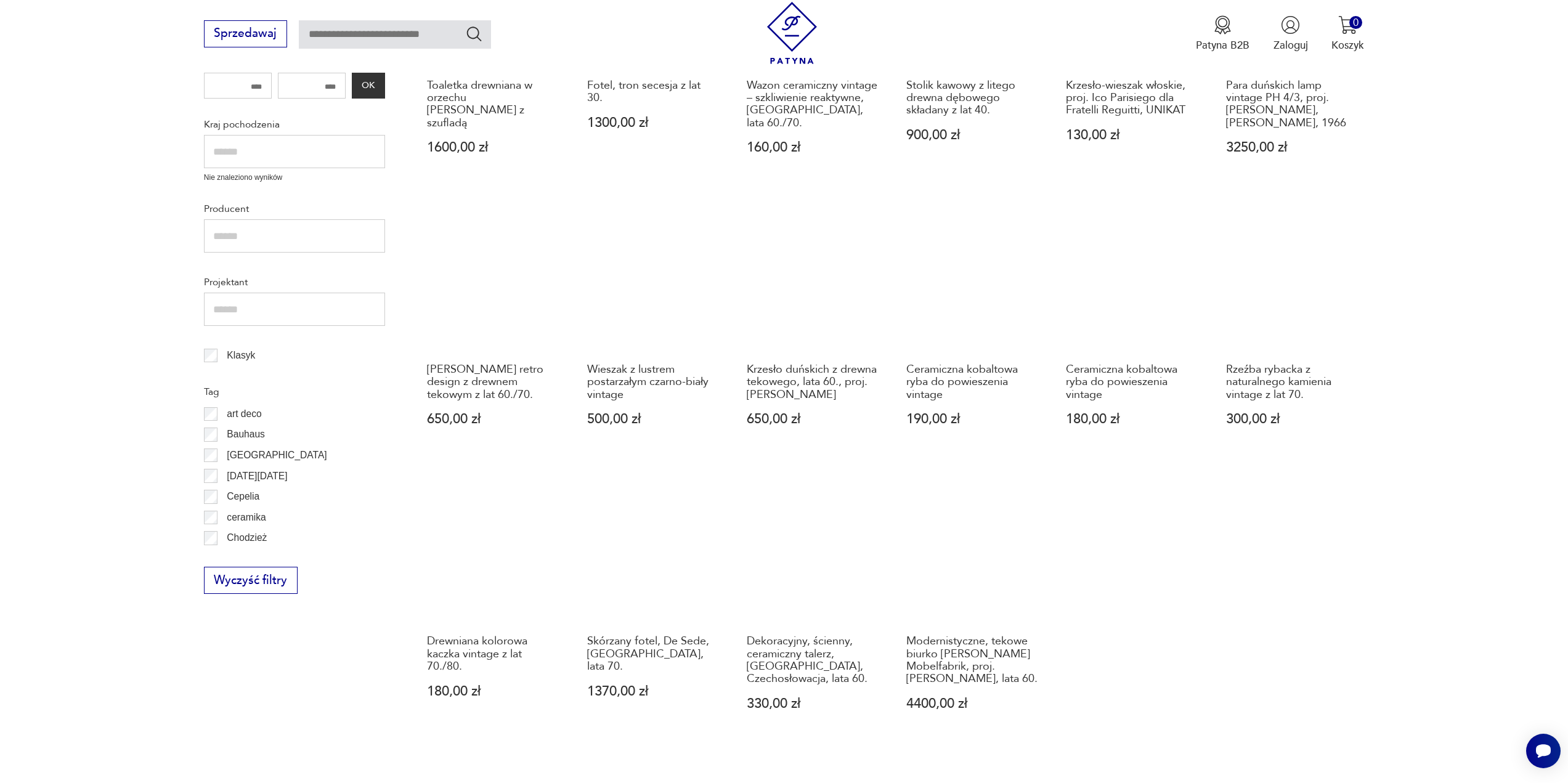
scroll to position [535, 0]
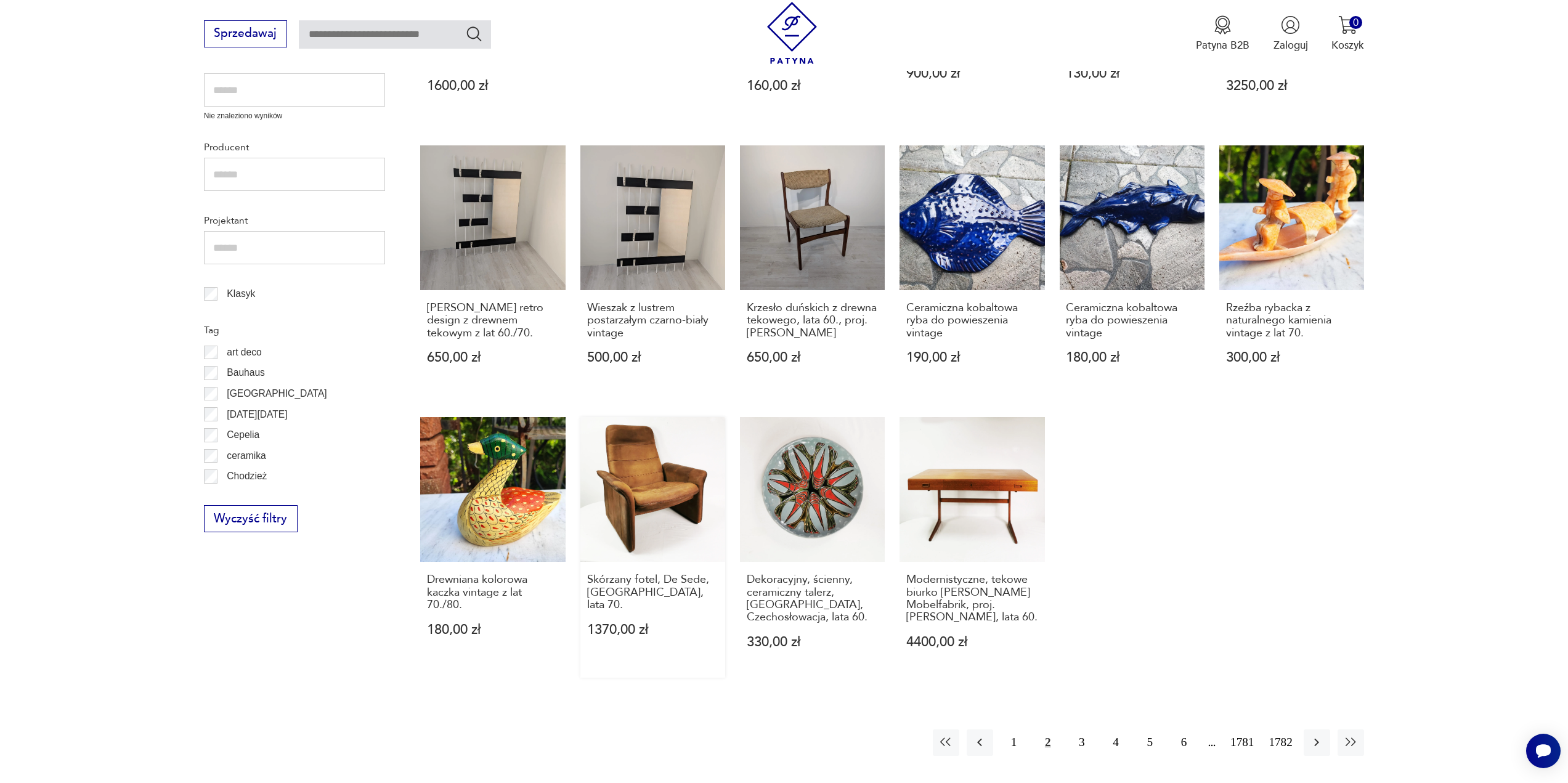
click at [671, 507] on link "Skórzany fotel, De Sede, [GEOGRAPHIC_DATA], lata 70. 1370,00 zł" at bounding box center [653, 547] width 145 height 261
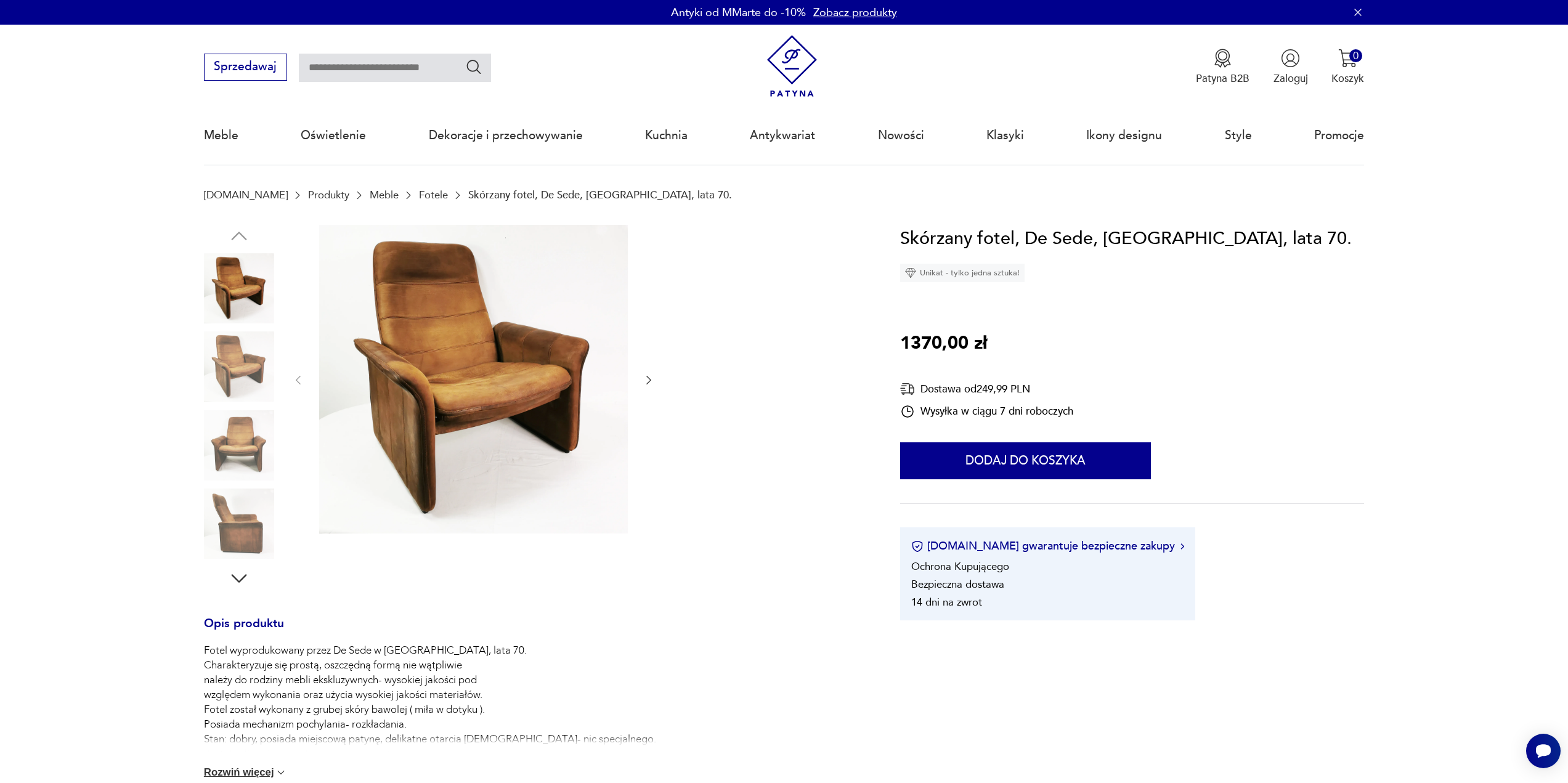
click at [649, 378] on icon "button" at bounding box center [649, 380] width 12 height 12
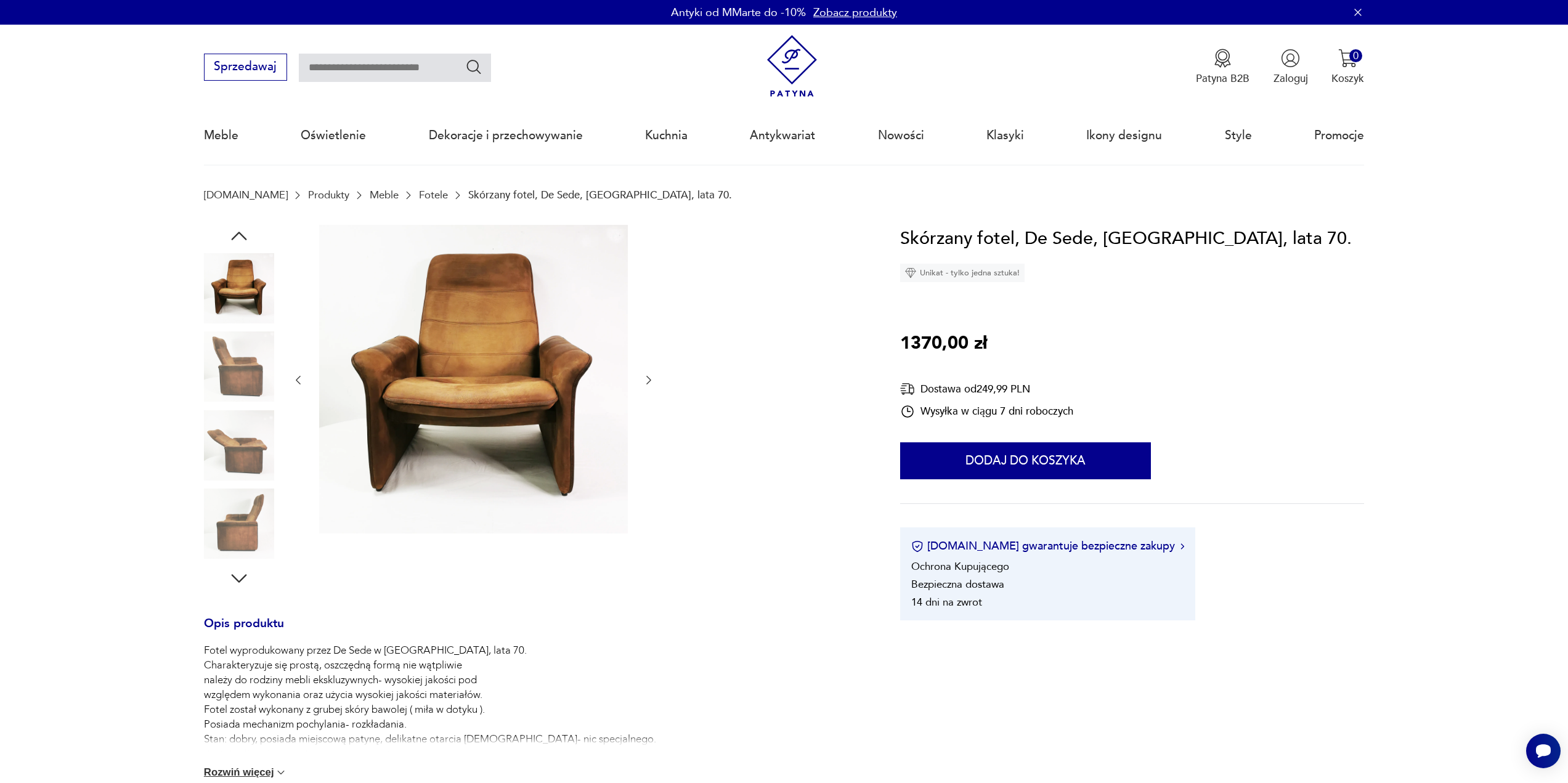
click at [649, 378] on icon "button" at bounding box center [649, 380] width 12 height 12
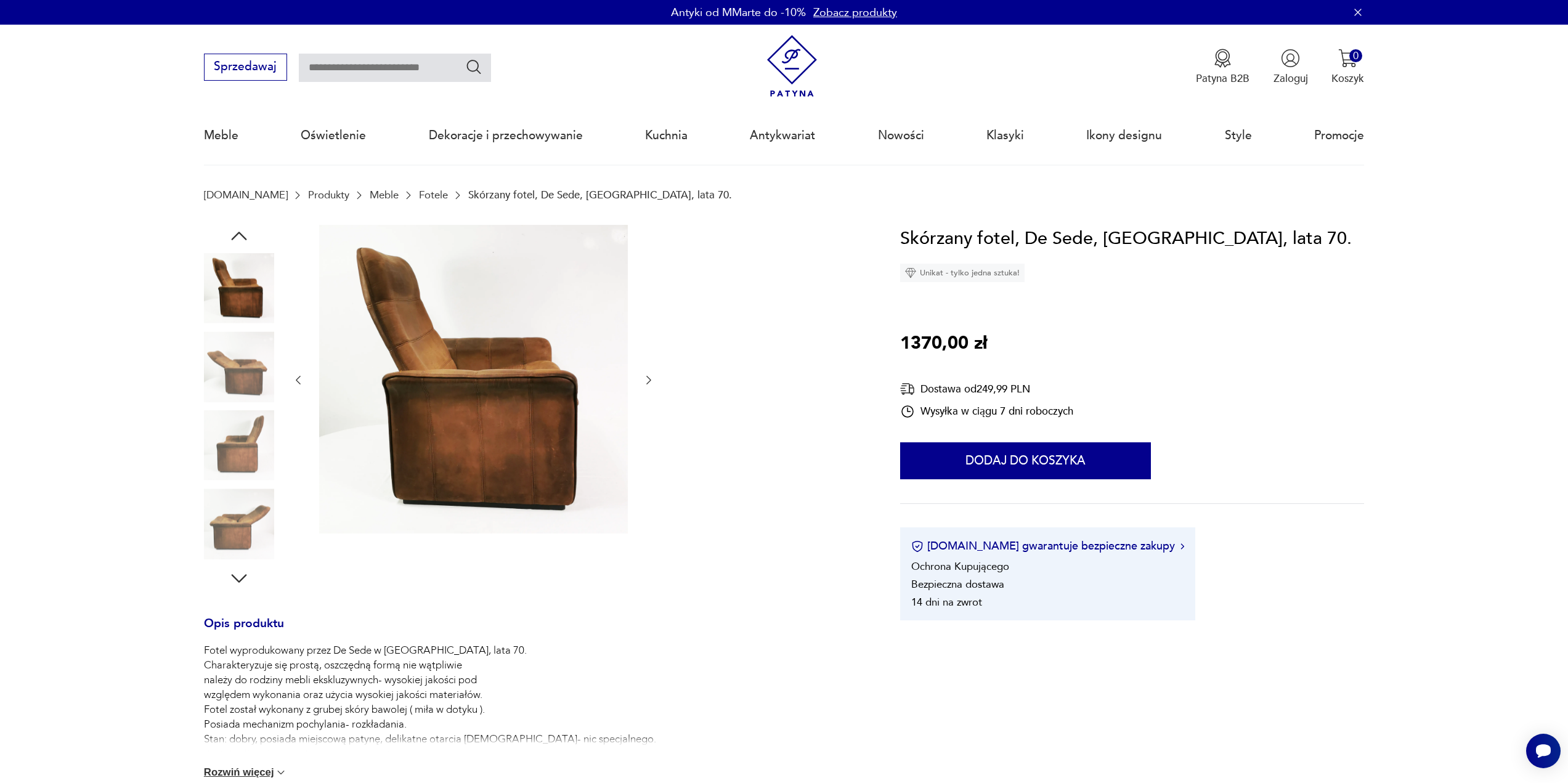
click at [649, 378] on icon "button" at bounding box center [649, 380] width 12 height 12
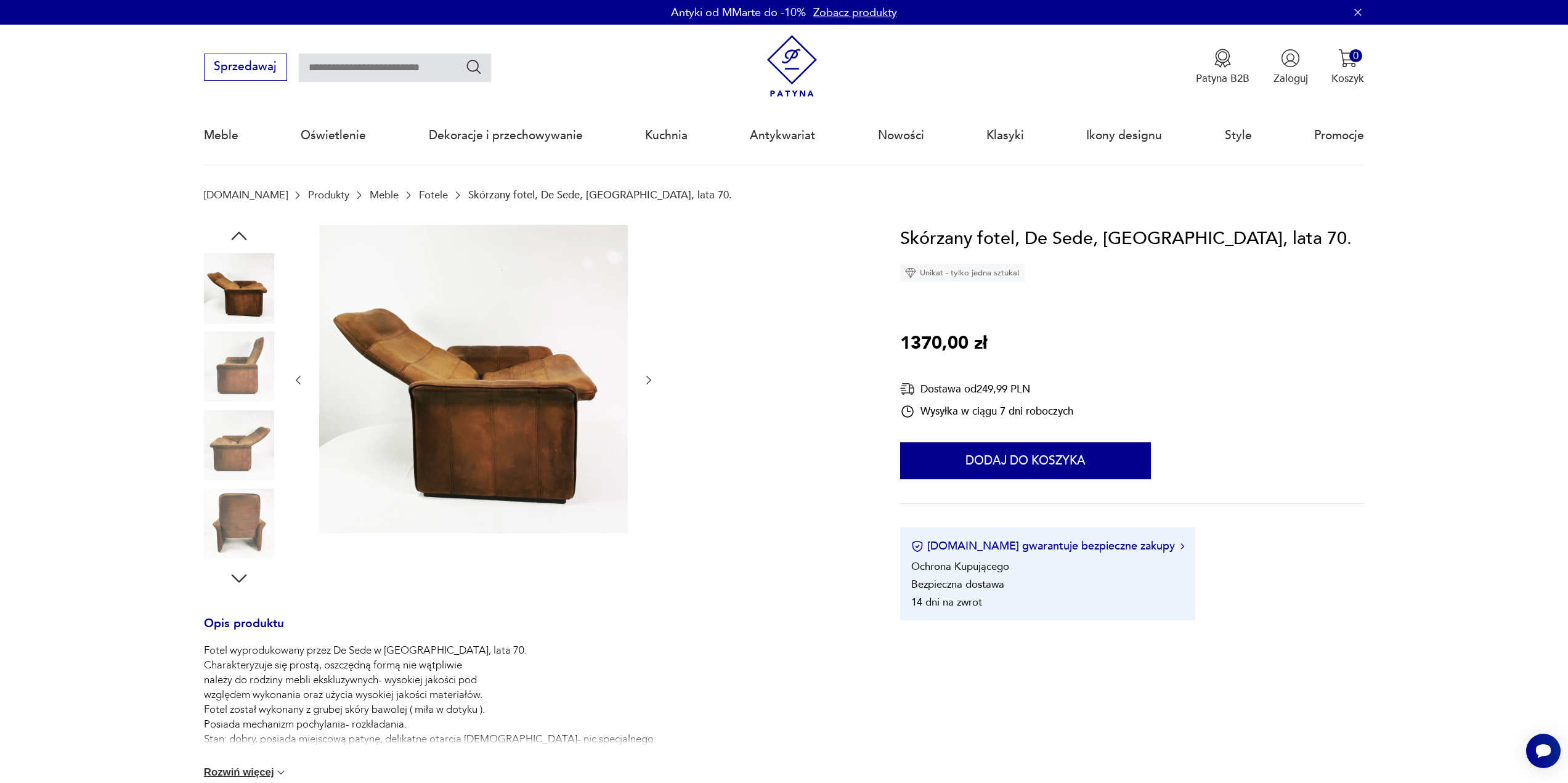
click at [649, 378] on icon "button" at bounding box center [649, 380] width 12 height 12
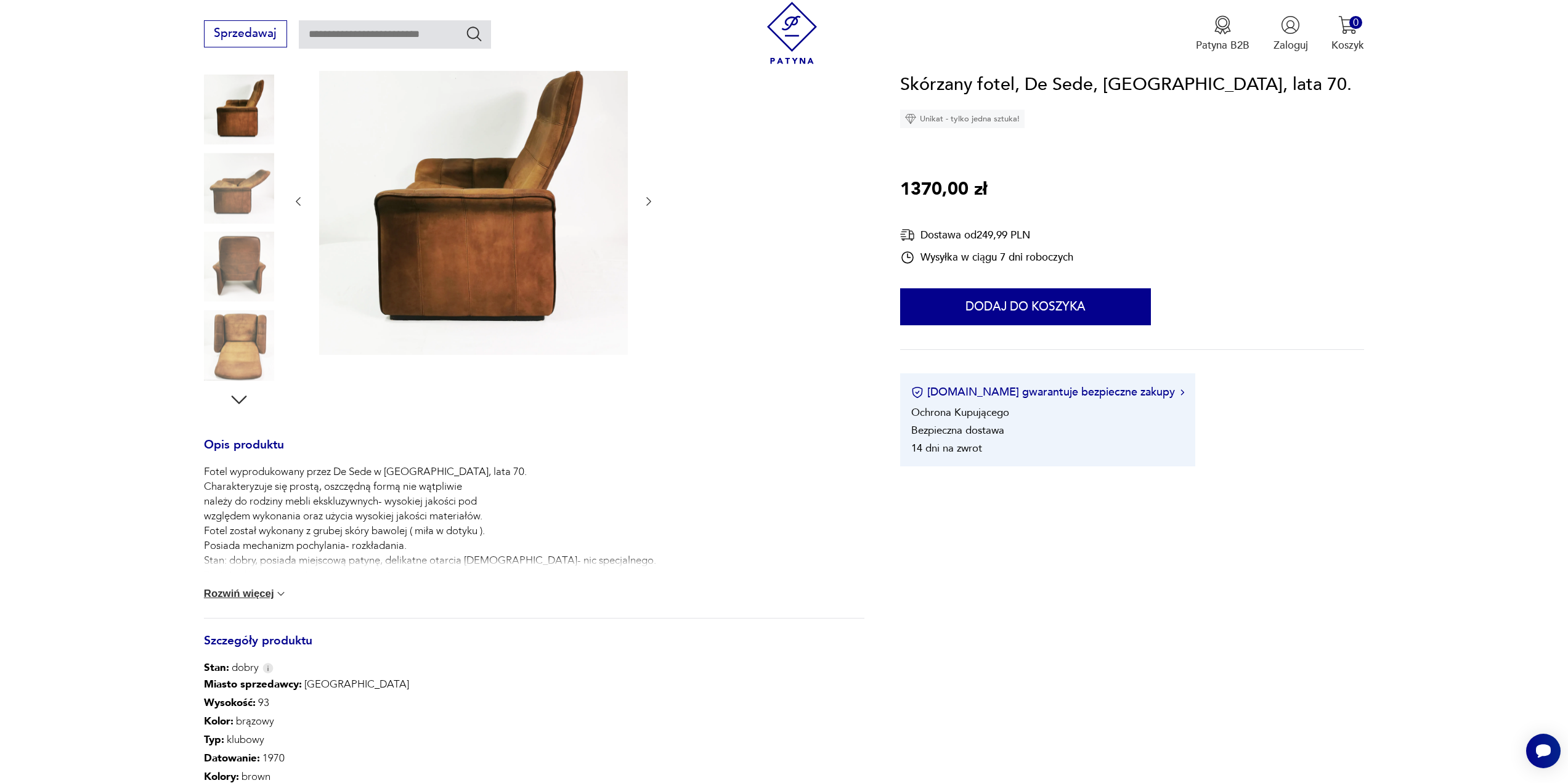
scroll to position [246, 0]
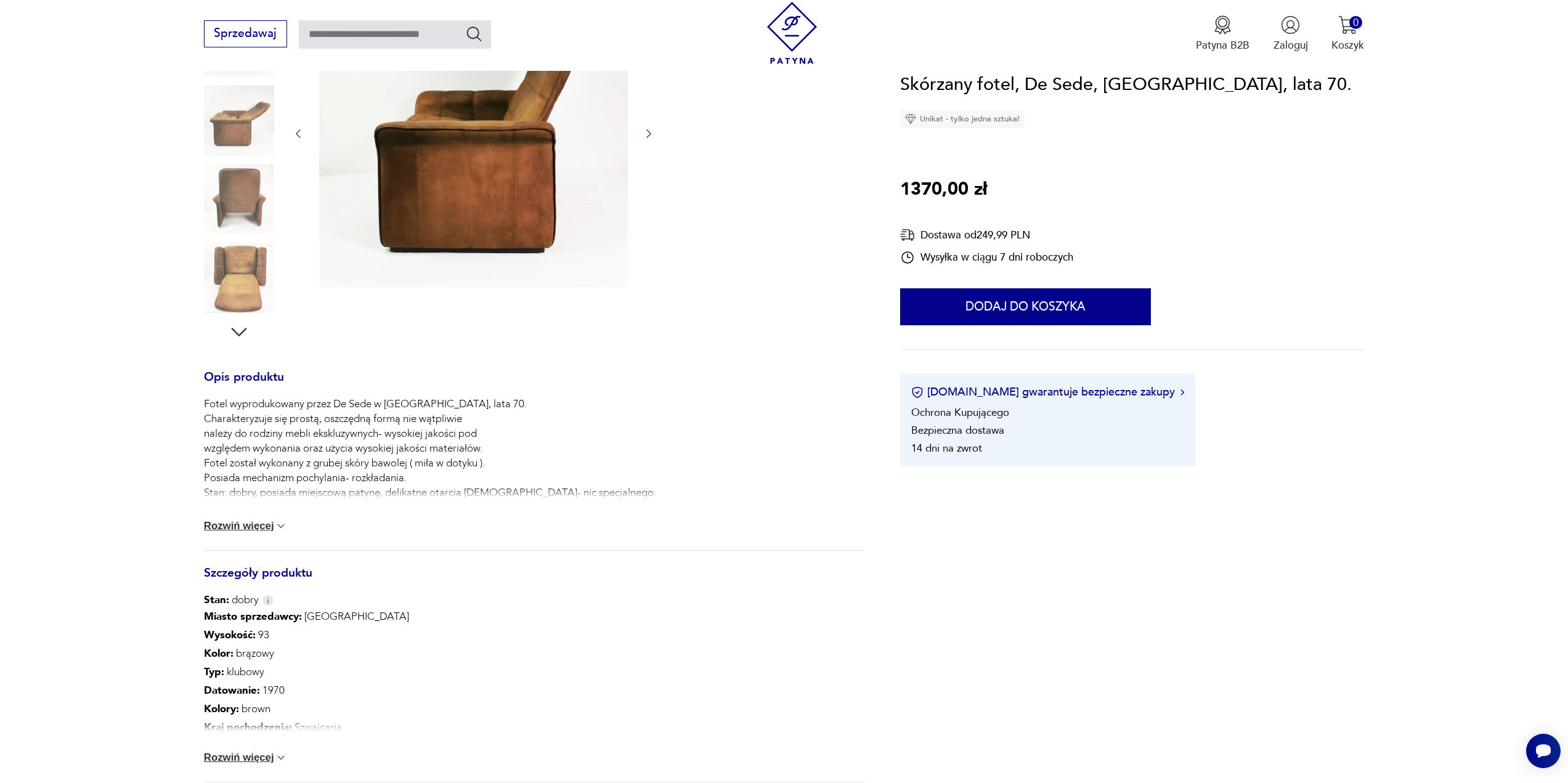
click at [234, 526] on button "Rozwiń więcej" at bounding box center [246, 526] width 84 height 12
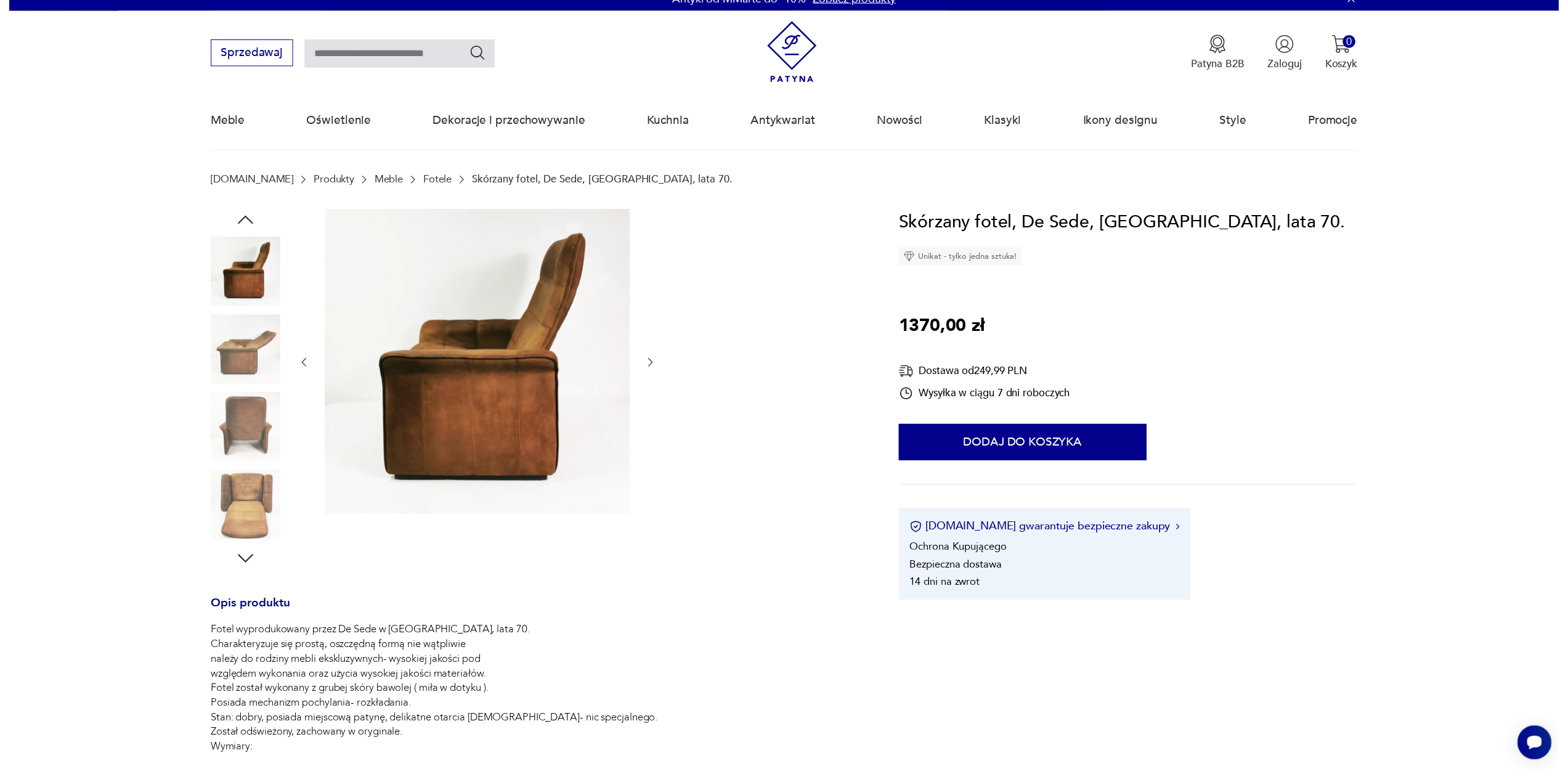
scroll to position [0, 0]
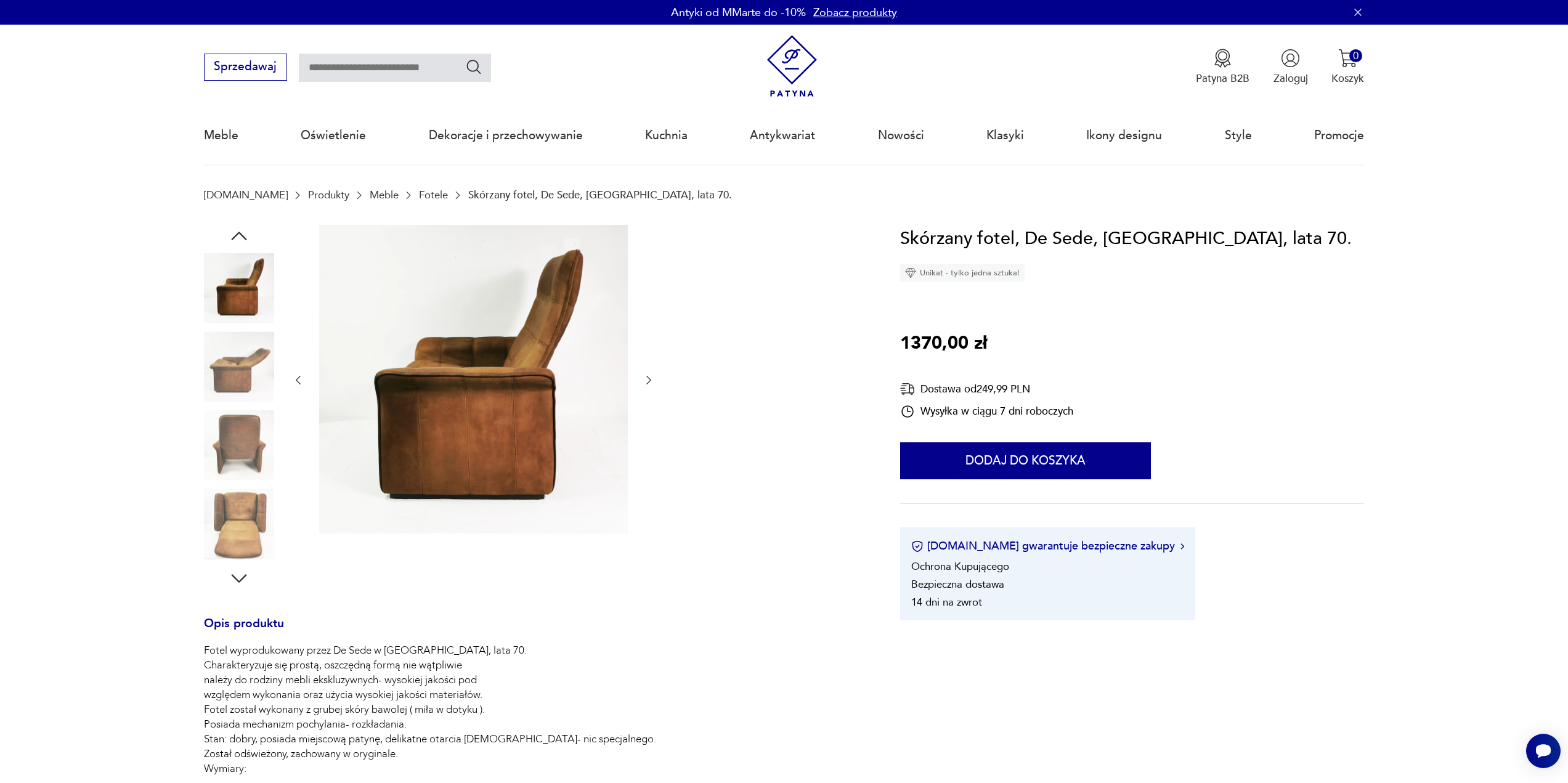
click at [650, 378] on icon "button" at bounding box center [649, 380] width 12 height 12
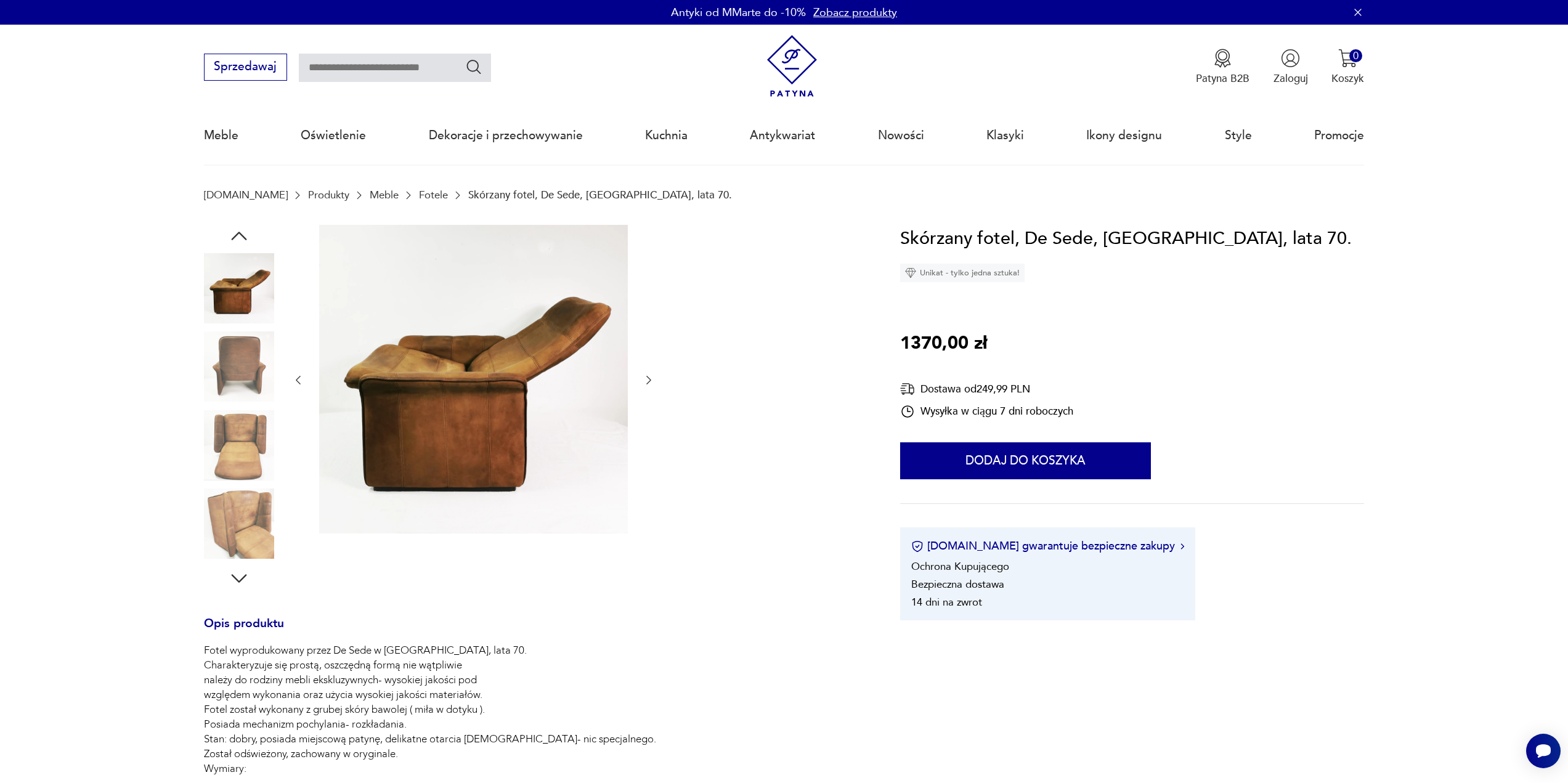
click at [650, 378] on icon "button" at bounding box center [649, 380] width 12 height 12
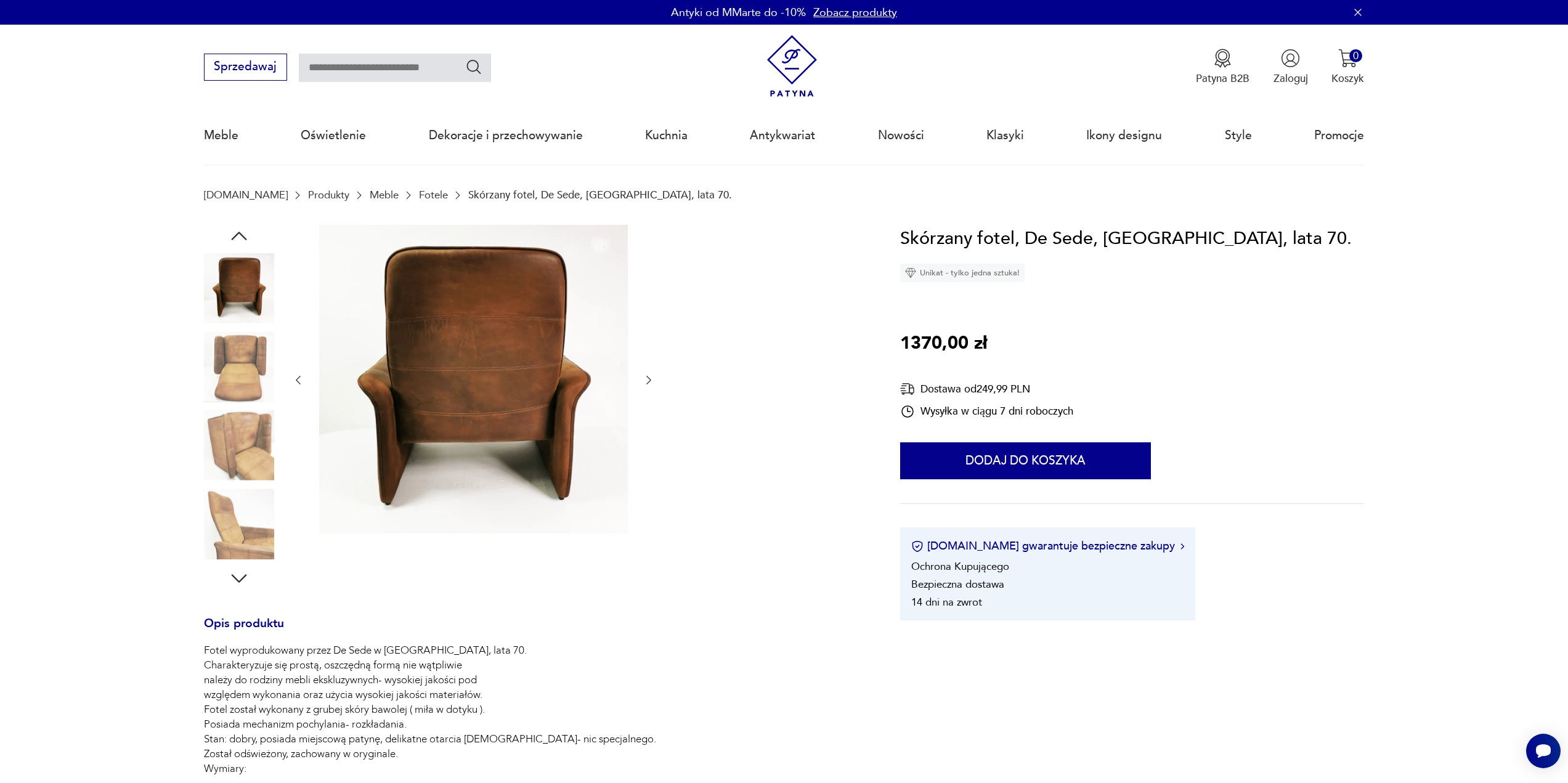
click at [650, 378] on icon "button" at bounding box center [649, 380] width 12 height 12
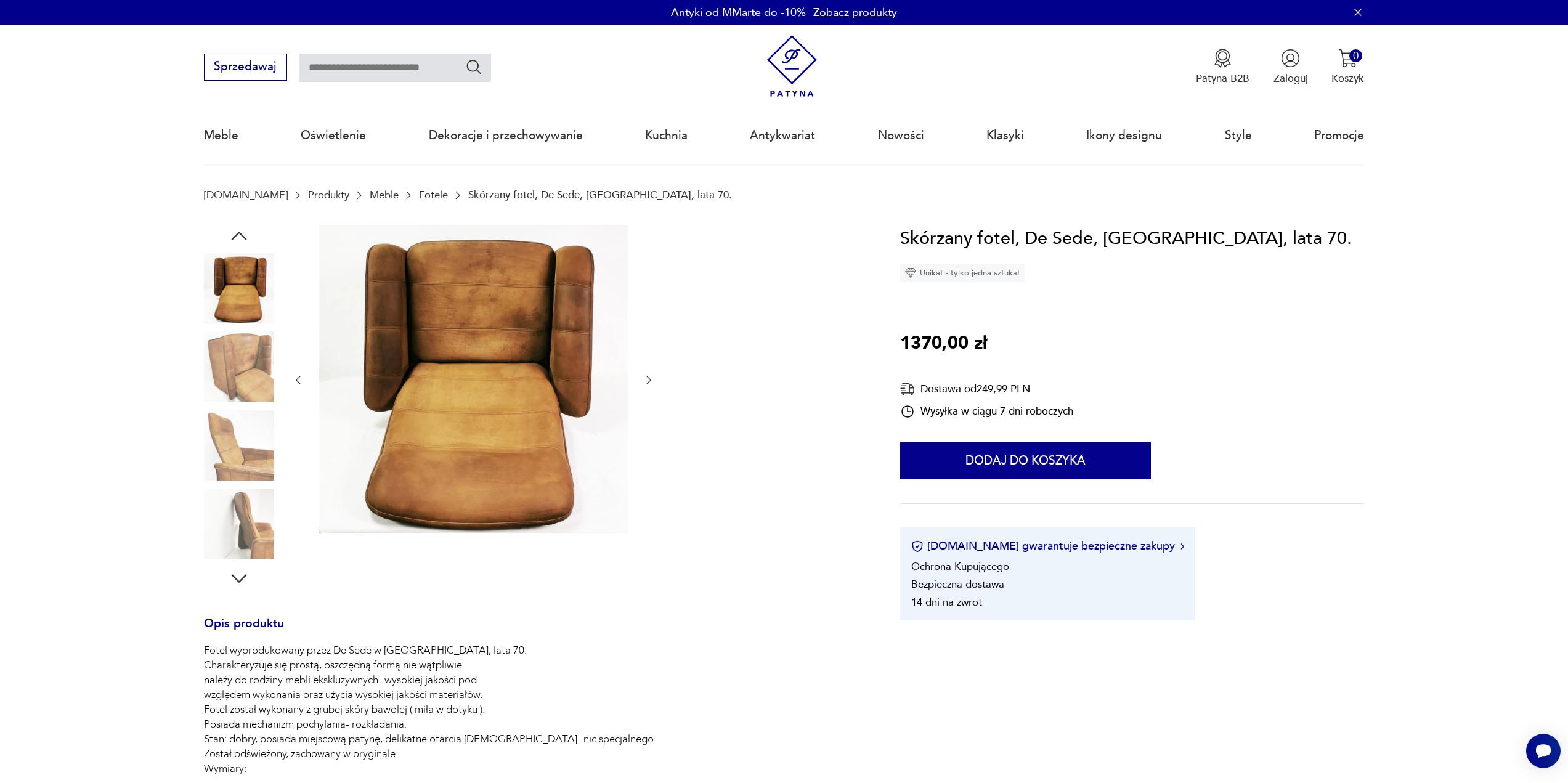
click at [649, 382] on icon "button" at bounding box center [649, 380] width 12 height 12
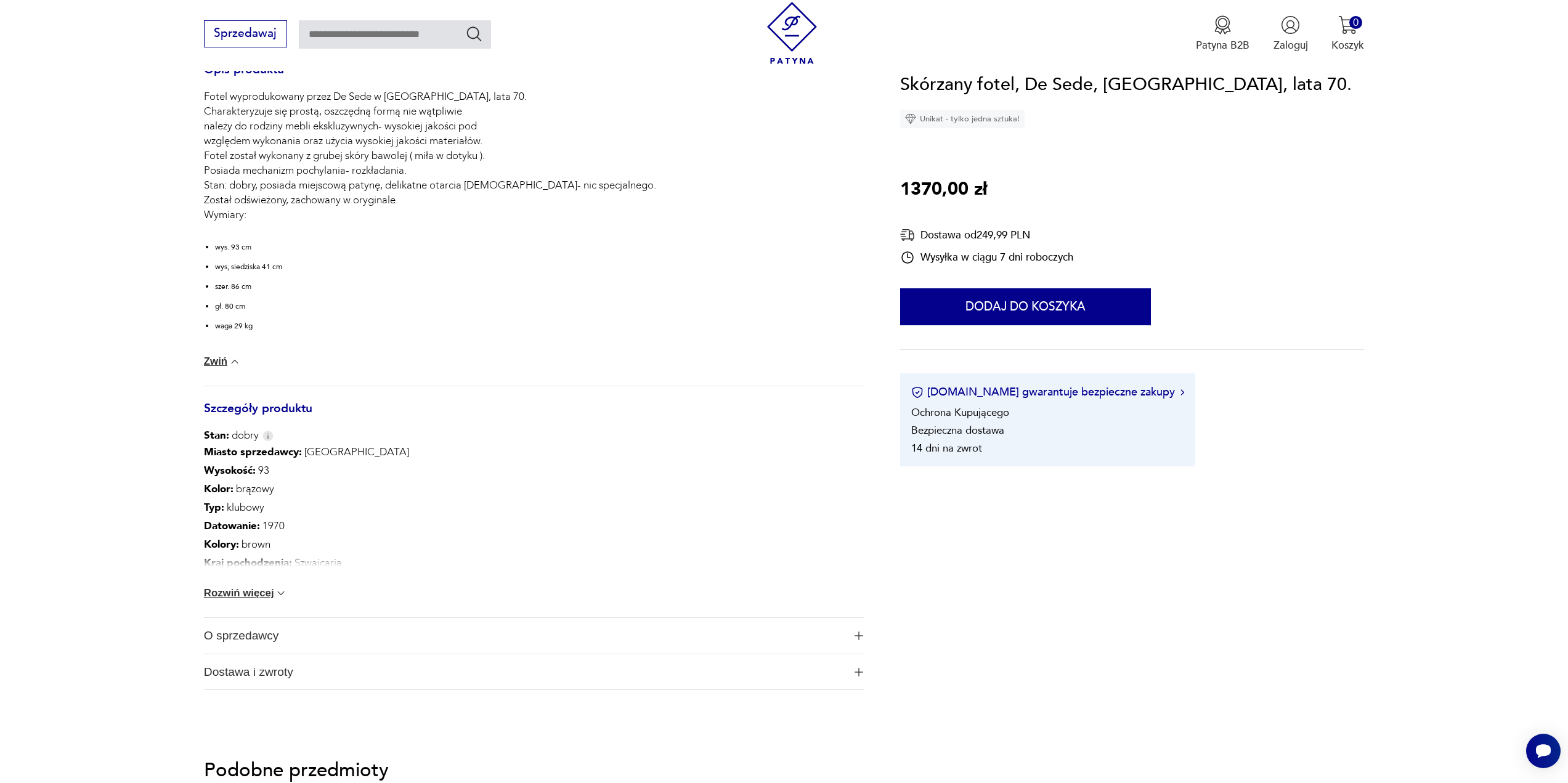
scroll to position [554, 0]
click at [265, 594] on button "Rozwiń więcej" at bounding box center [246, 593] width 84 height 12
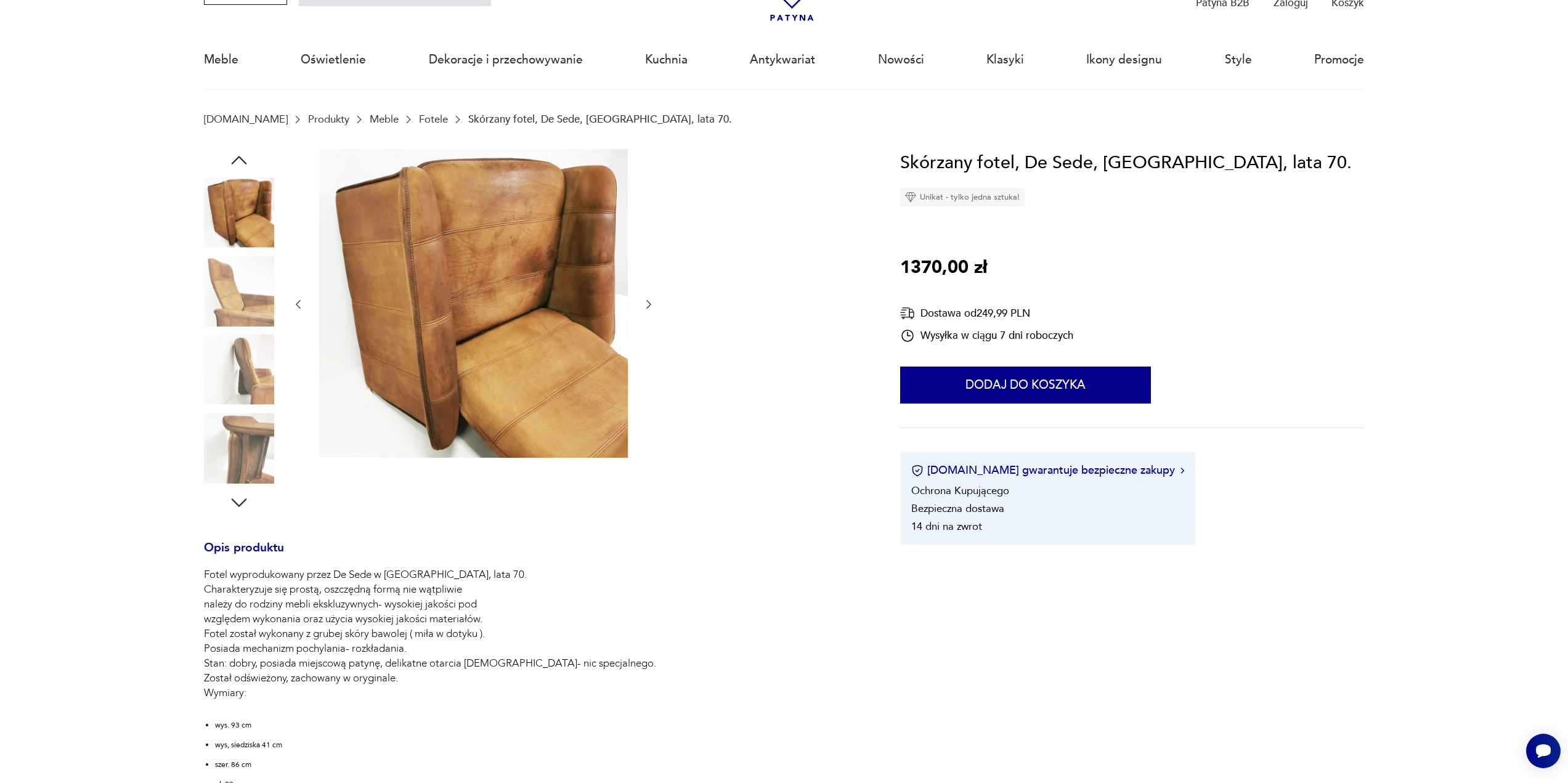
scroll to position [0, 0]
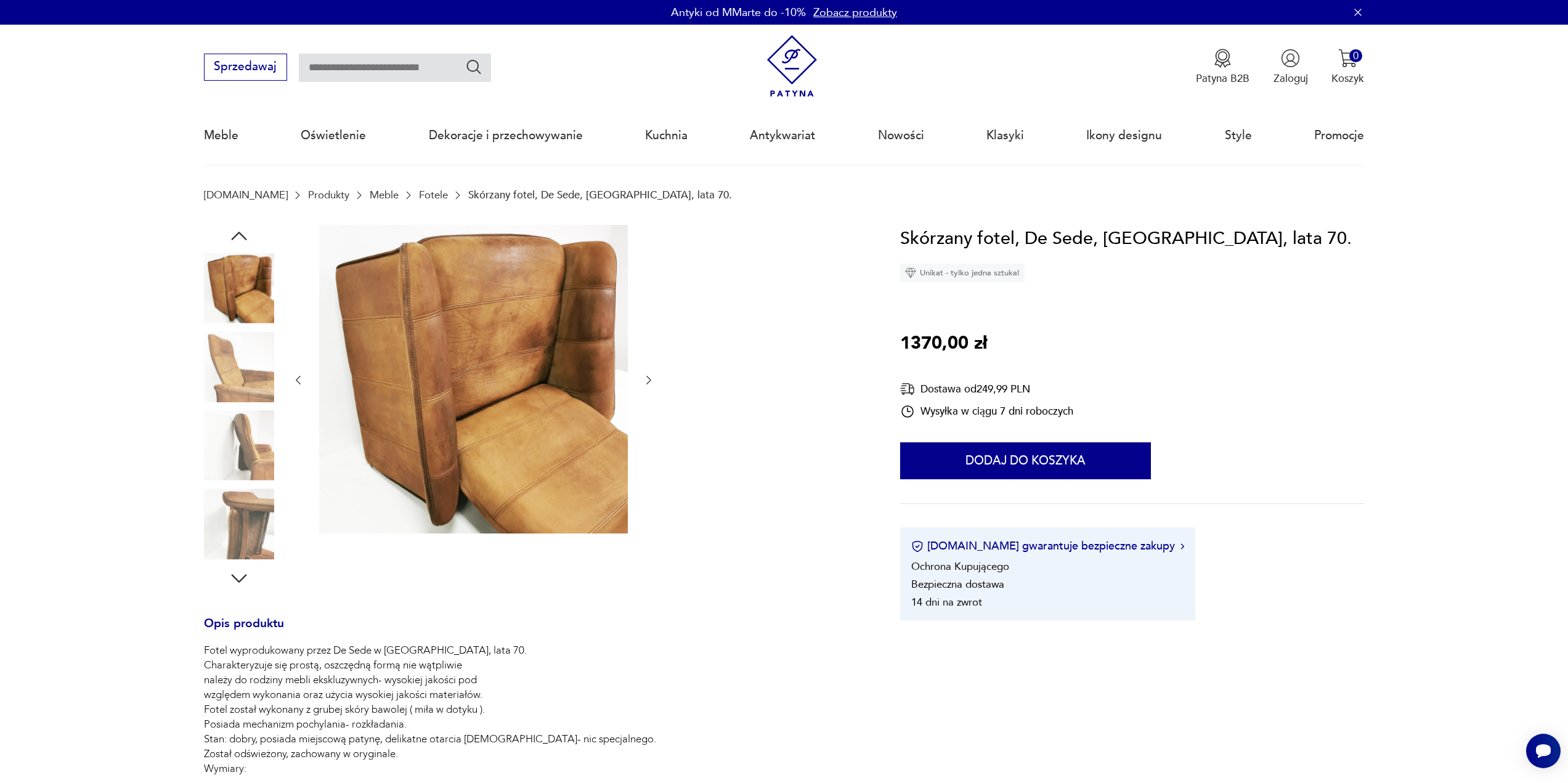
click at [248, 344] on img at bounding box center [239, 366] width 70 height 70
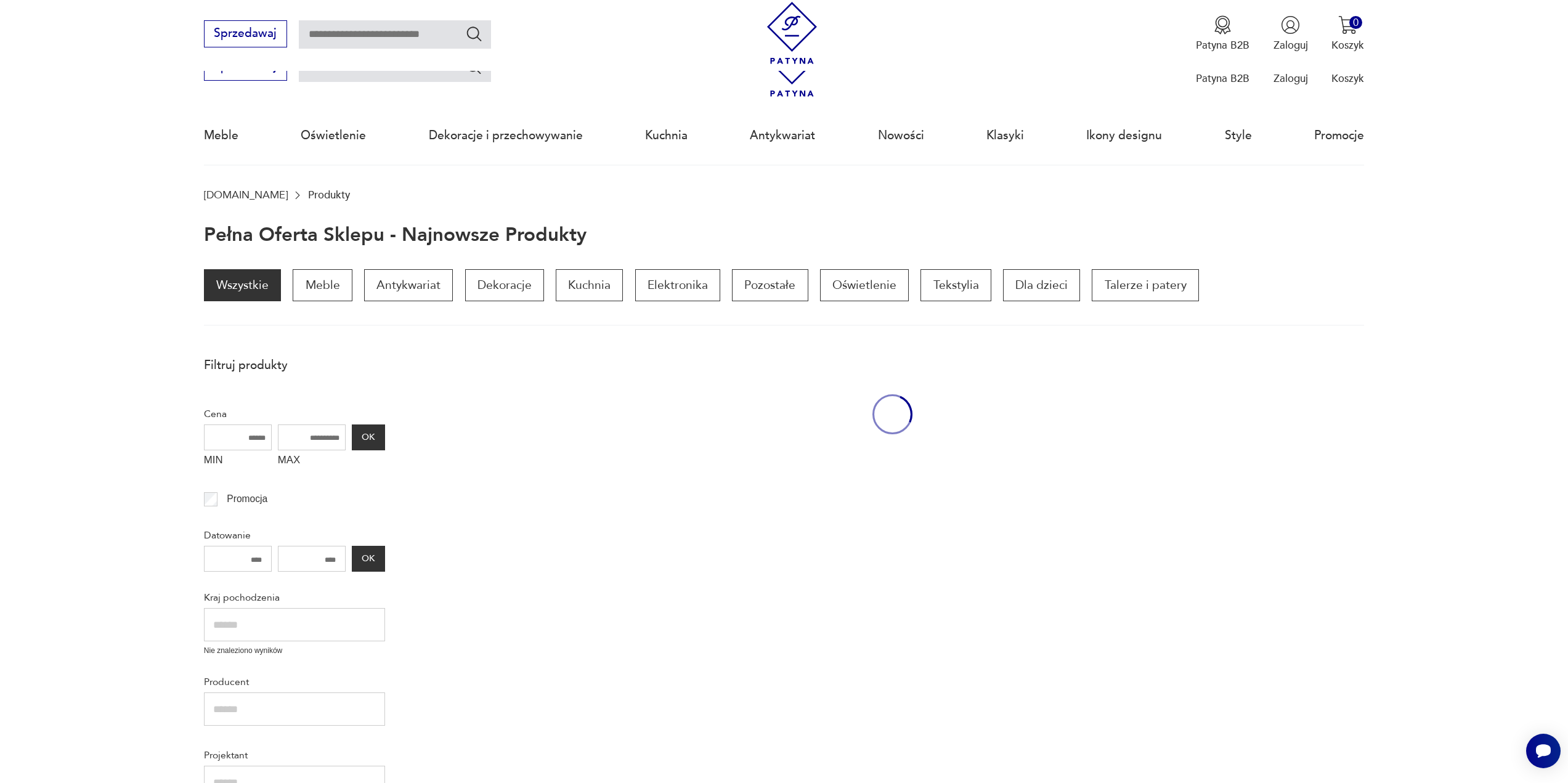
scroll to position [535, 0]
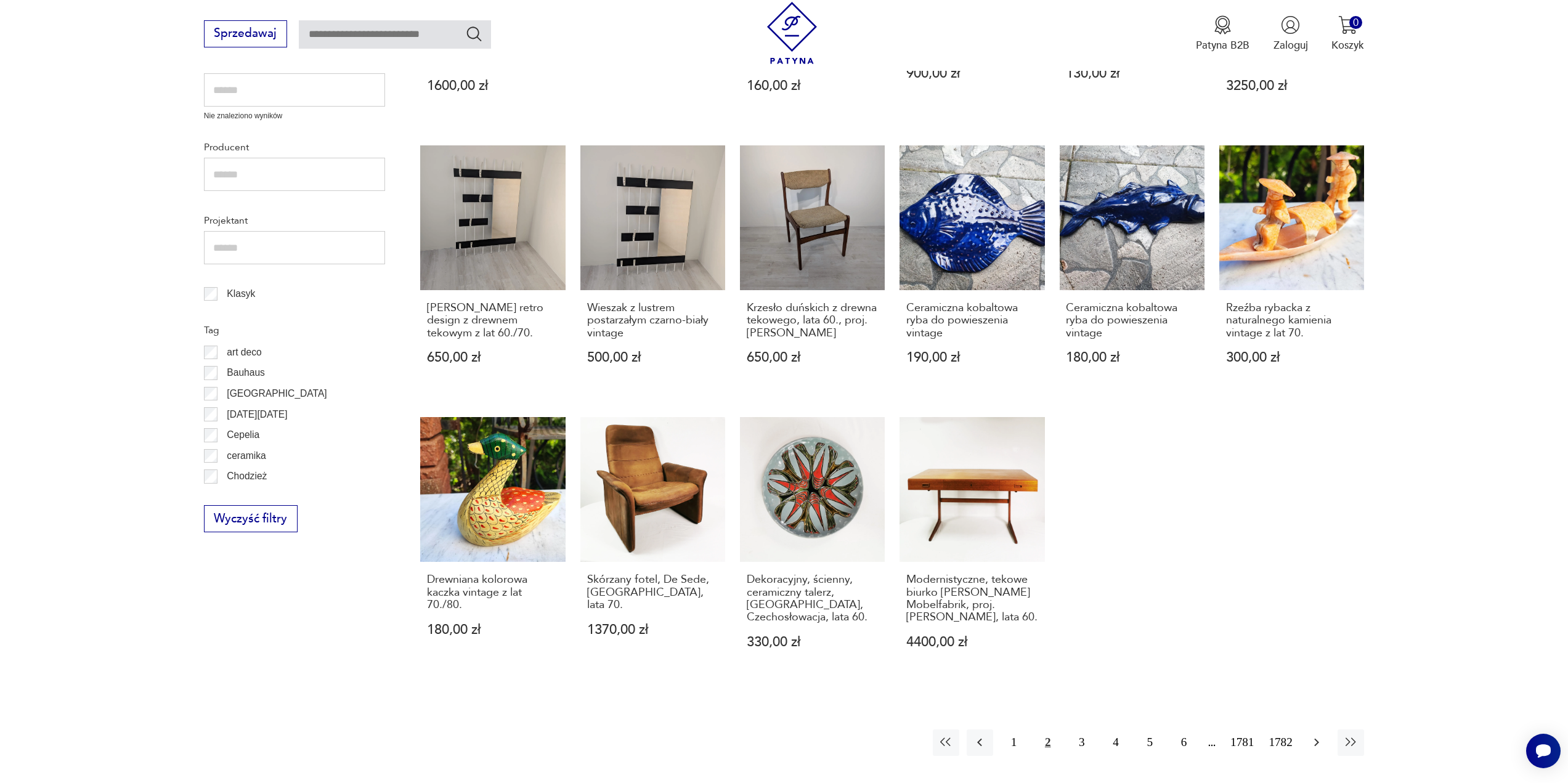
click at [1316, 743] on icon "button" at bounding box center [1317, 742] width 15 height 15
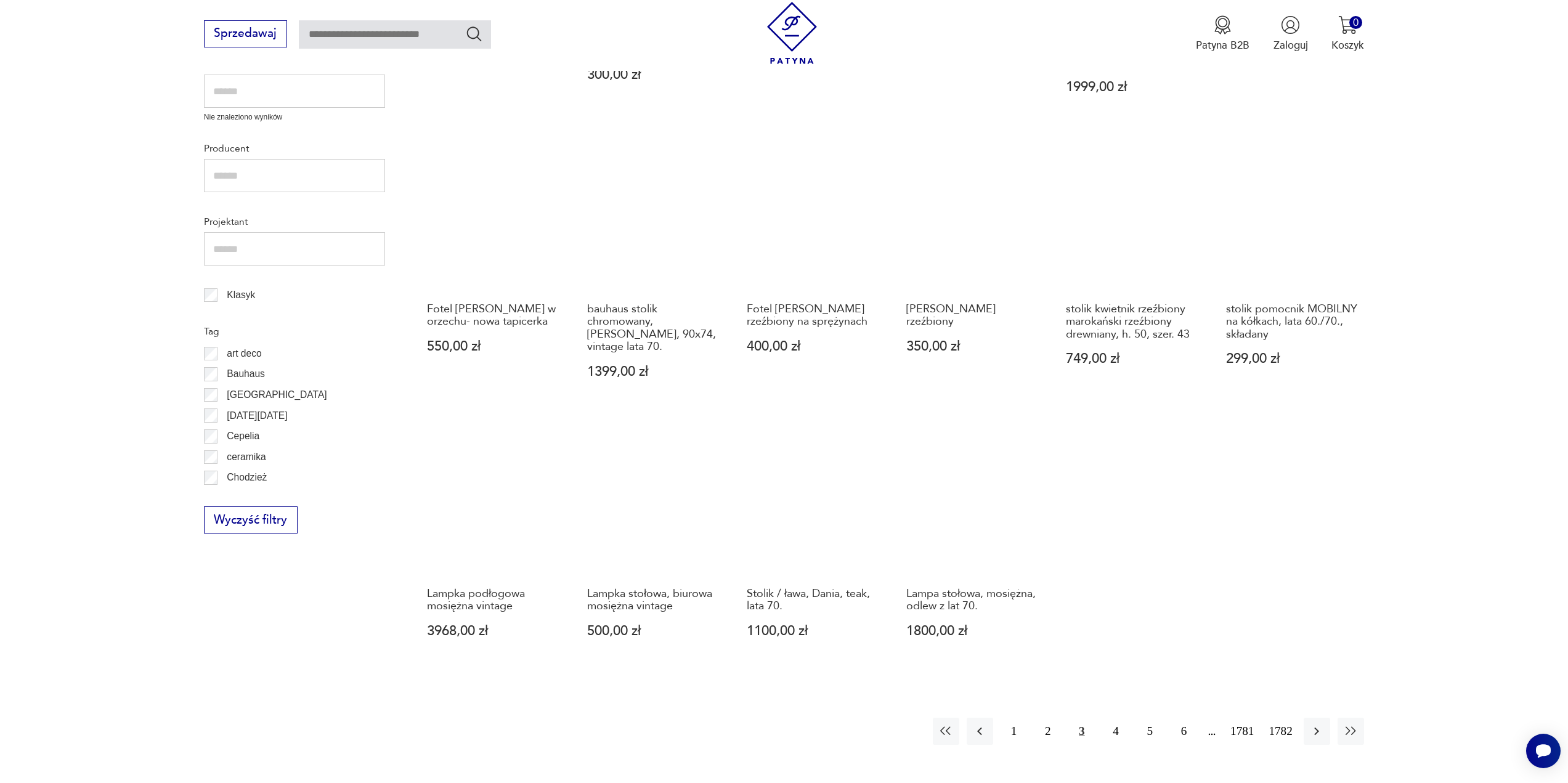
scroll to position [535, 0]
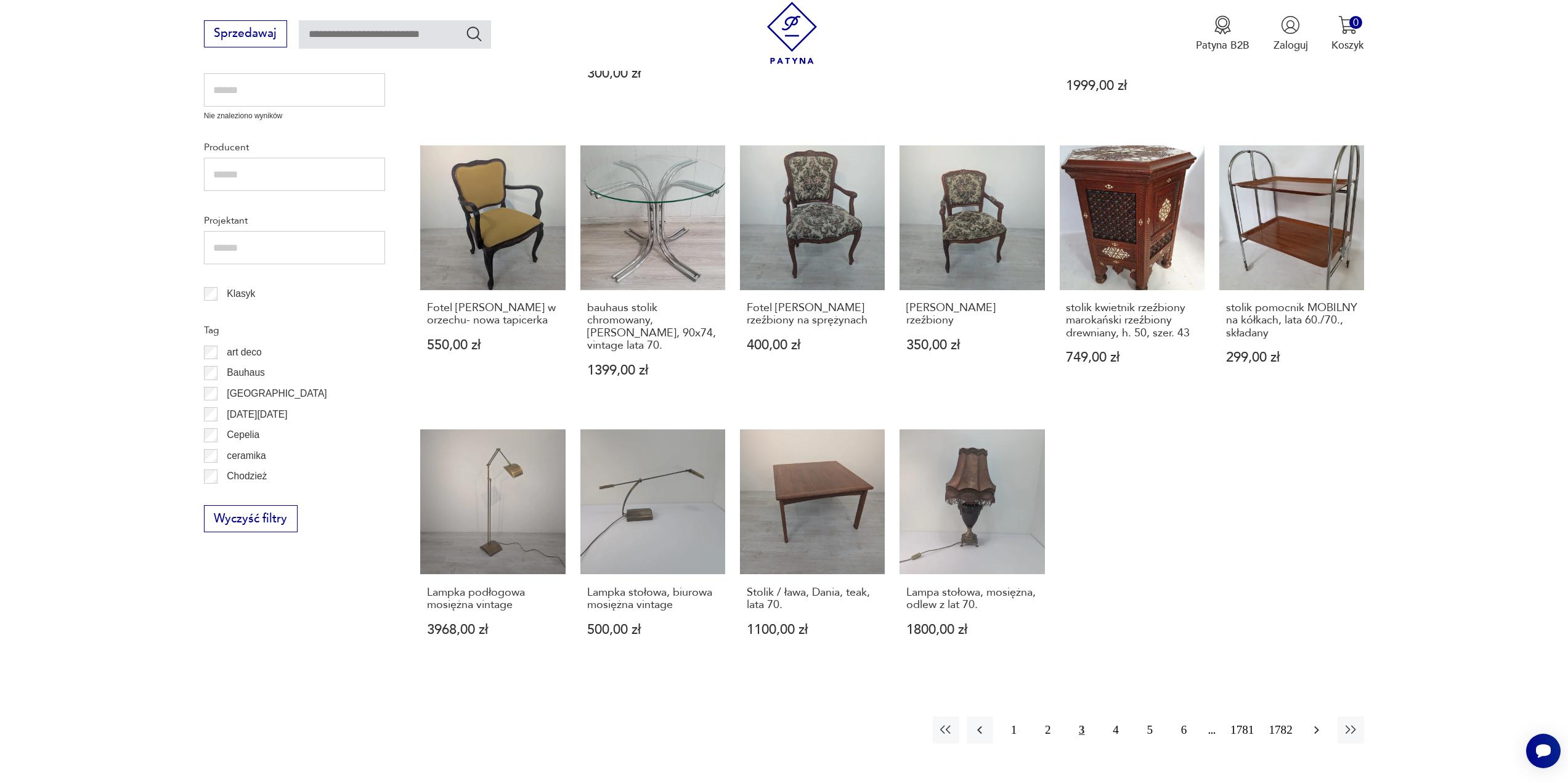
click at [1317, 728] on icon "button" at bounding box center [1317, 730] width 5 height 8
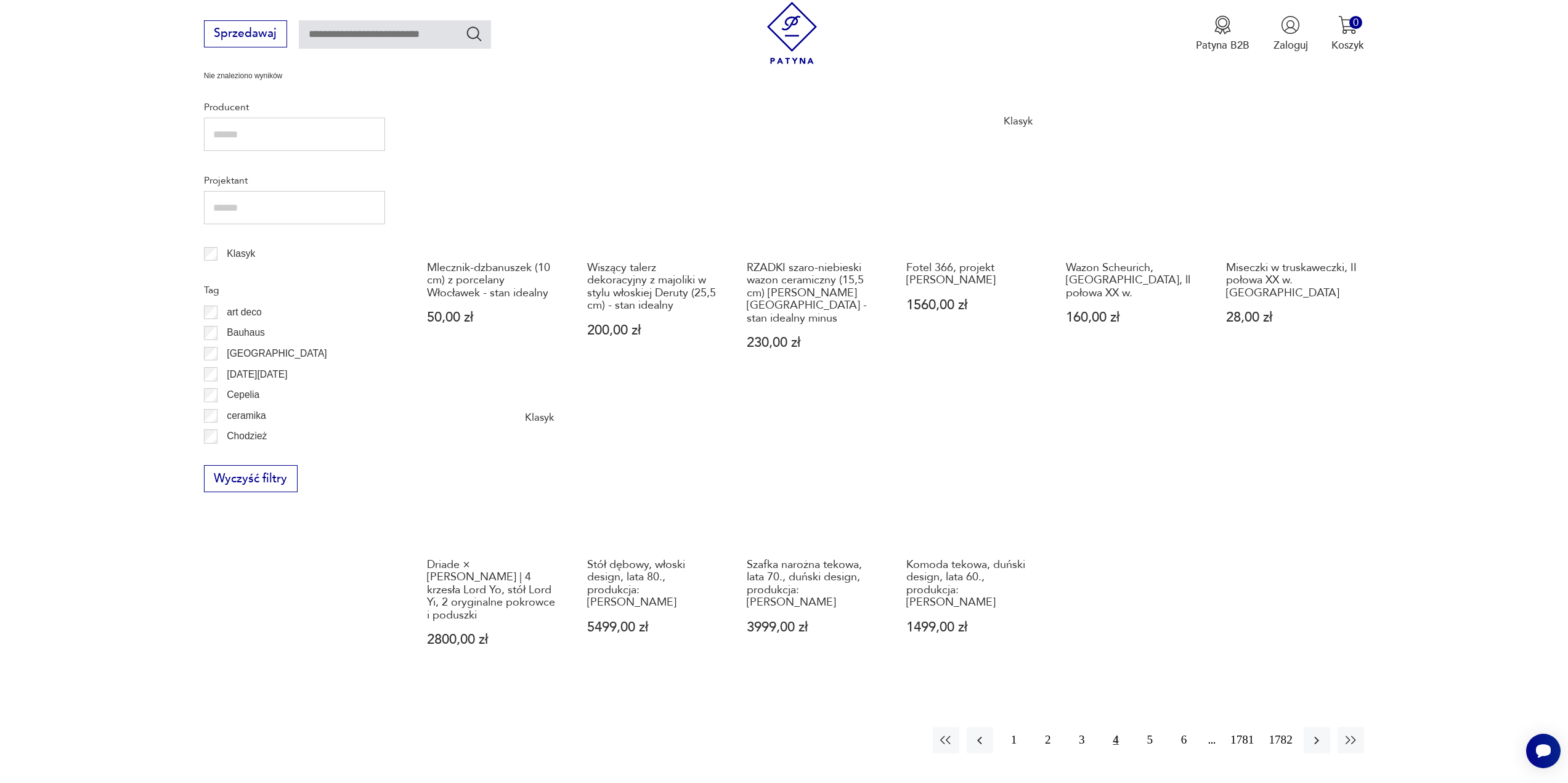
scroll to position [596, 0]
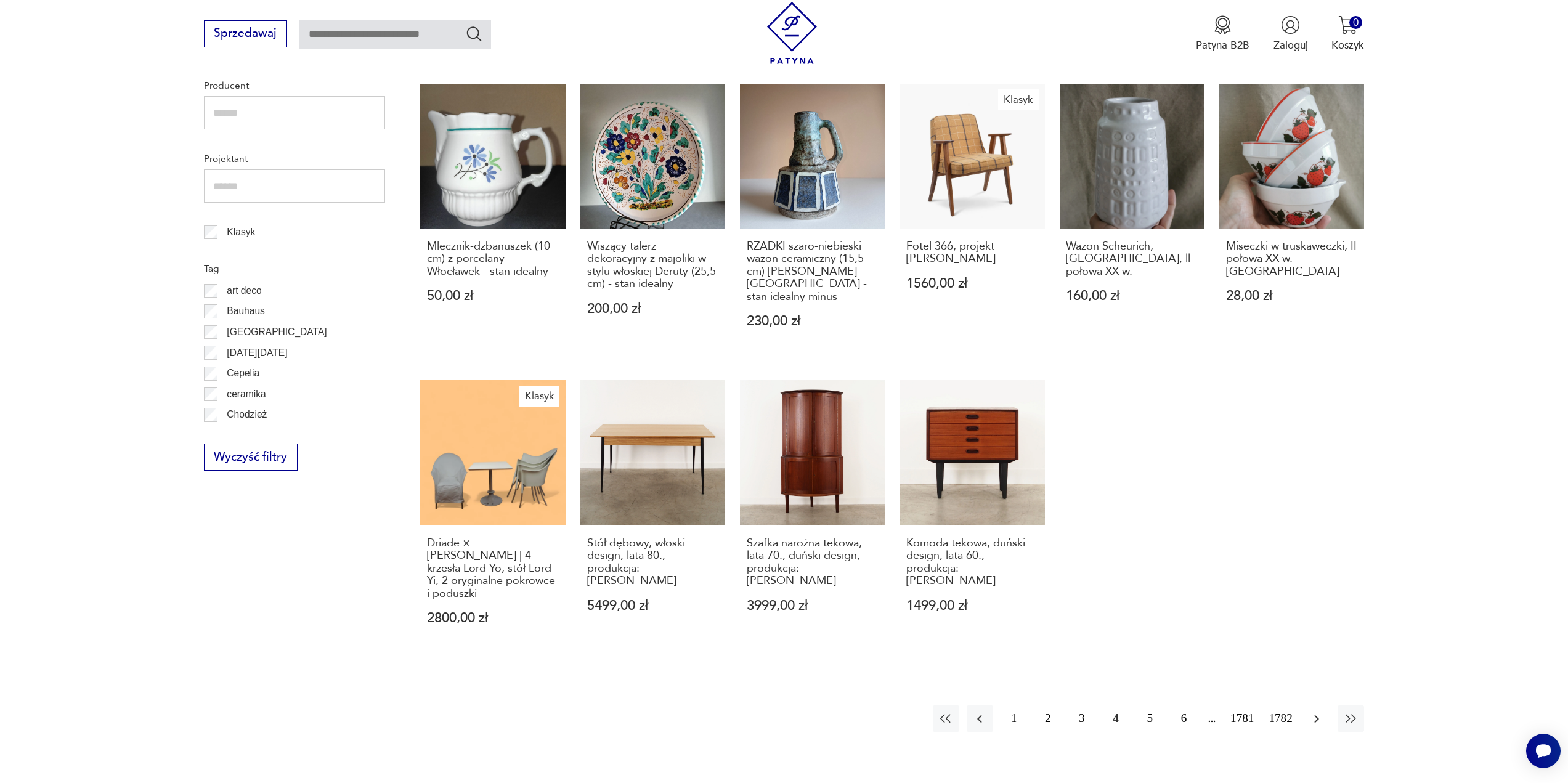
click at [1317, 715] on icon "button" at bounding box center [1317, 719] width 5 height 8
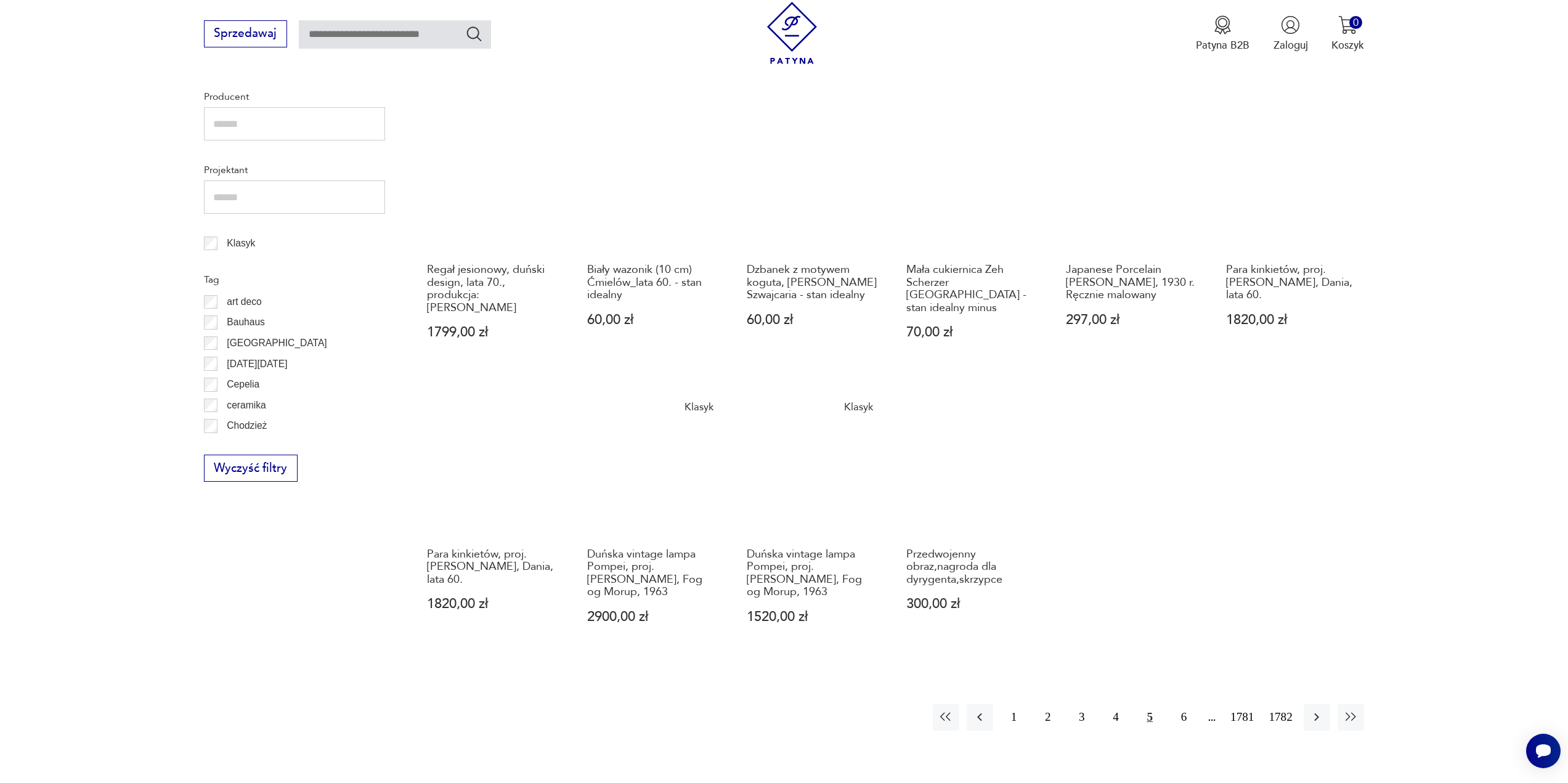
scroll to position [658, 0]
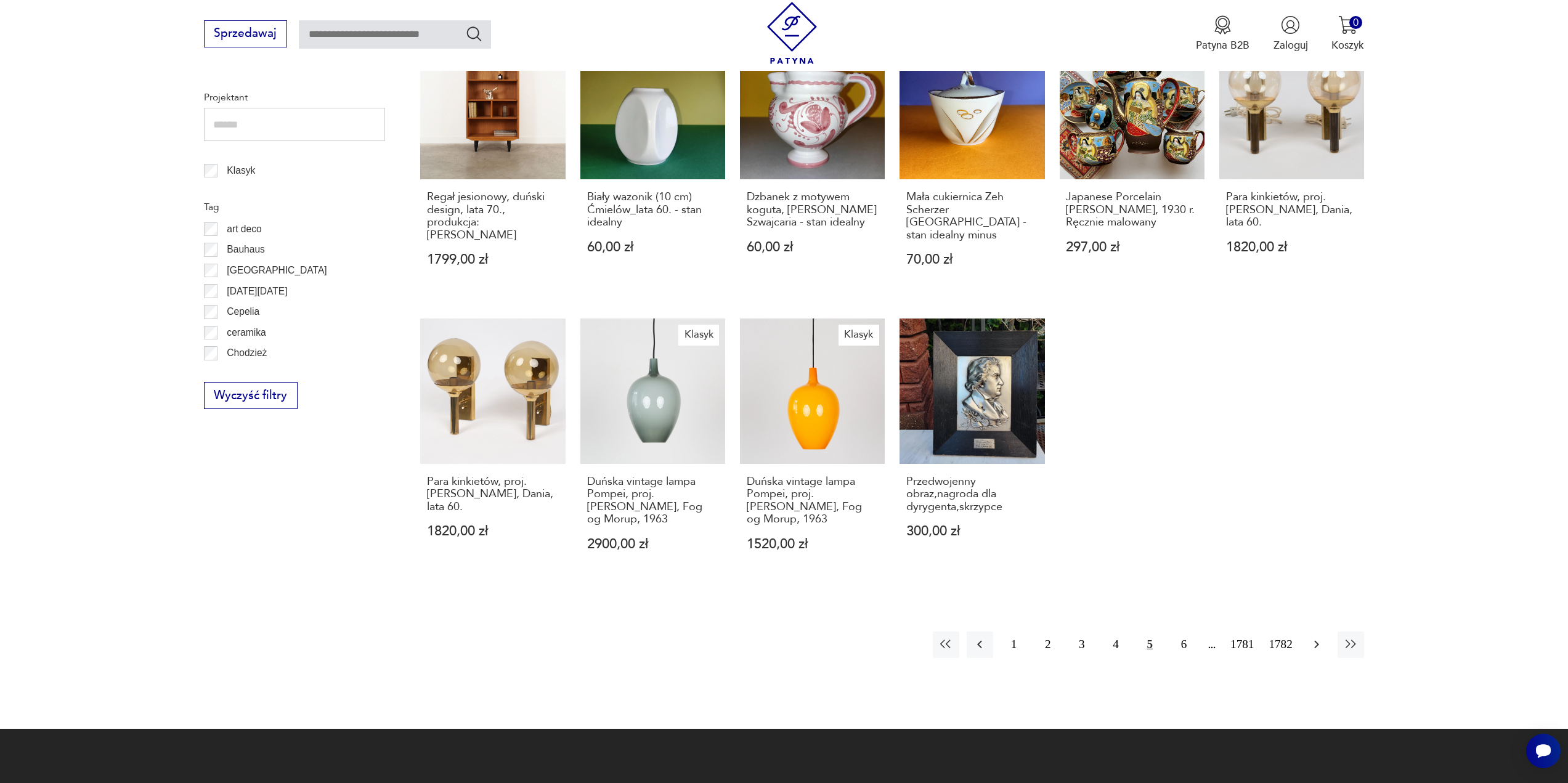
click at [1315, 640] on icon "button" at bounding box center [1317, 644] width 5 height 8
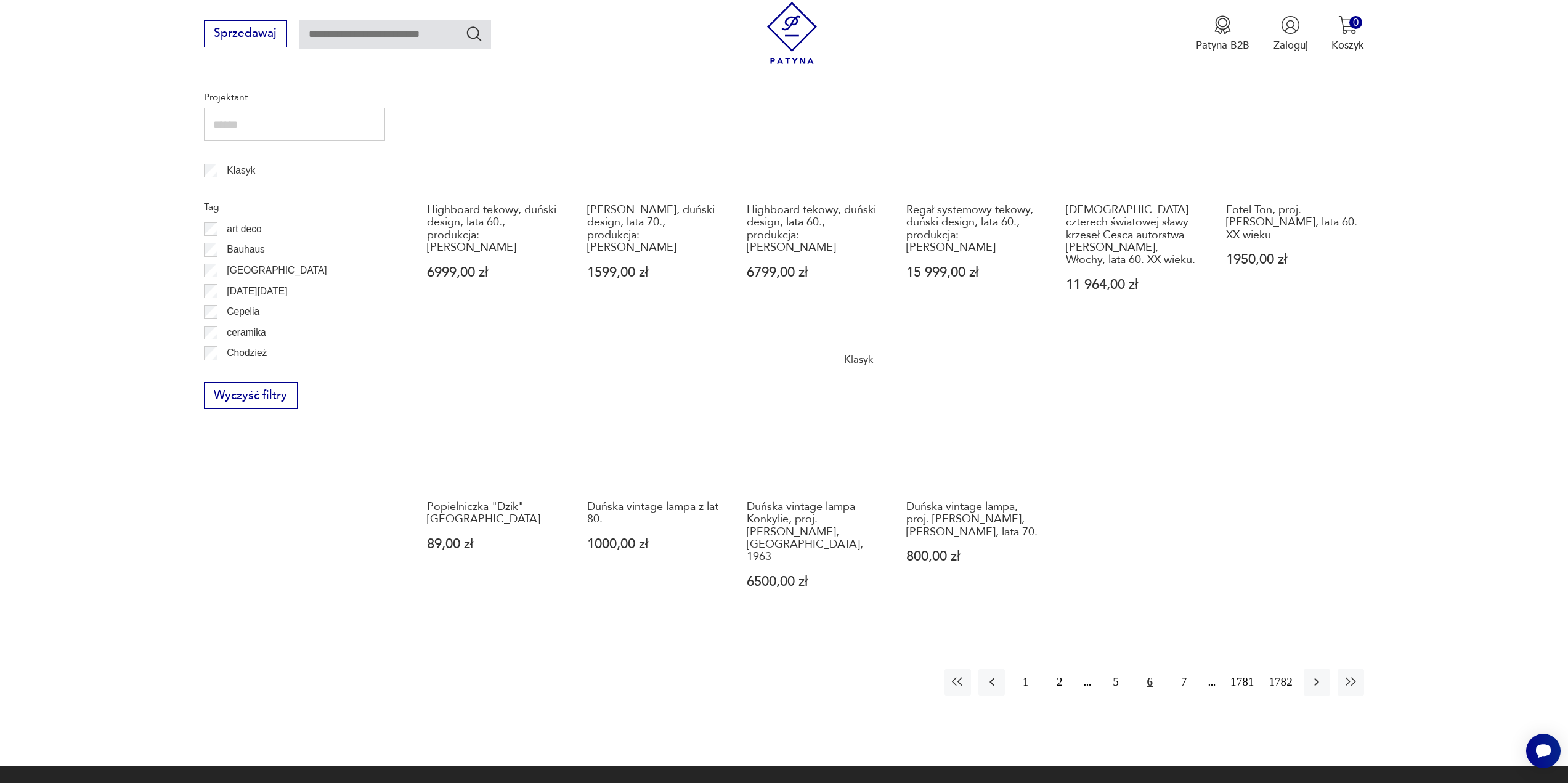
scroll to position [720, 0]
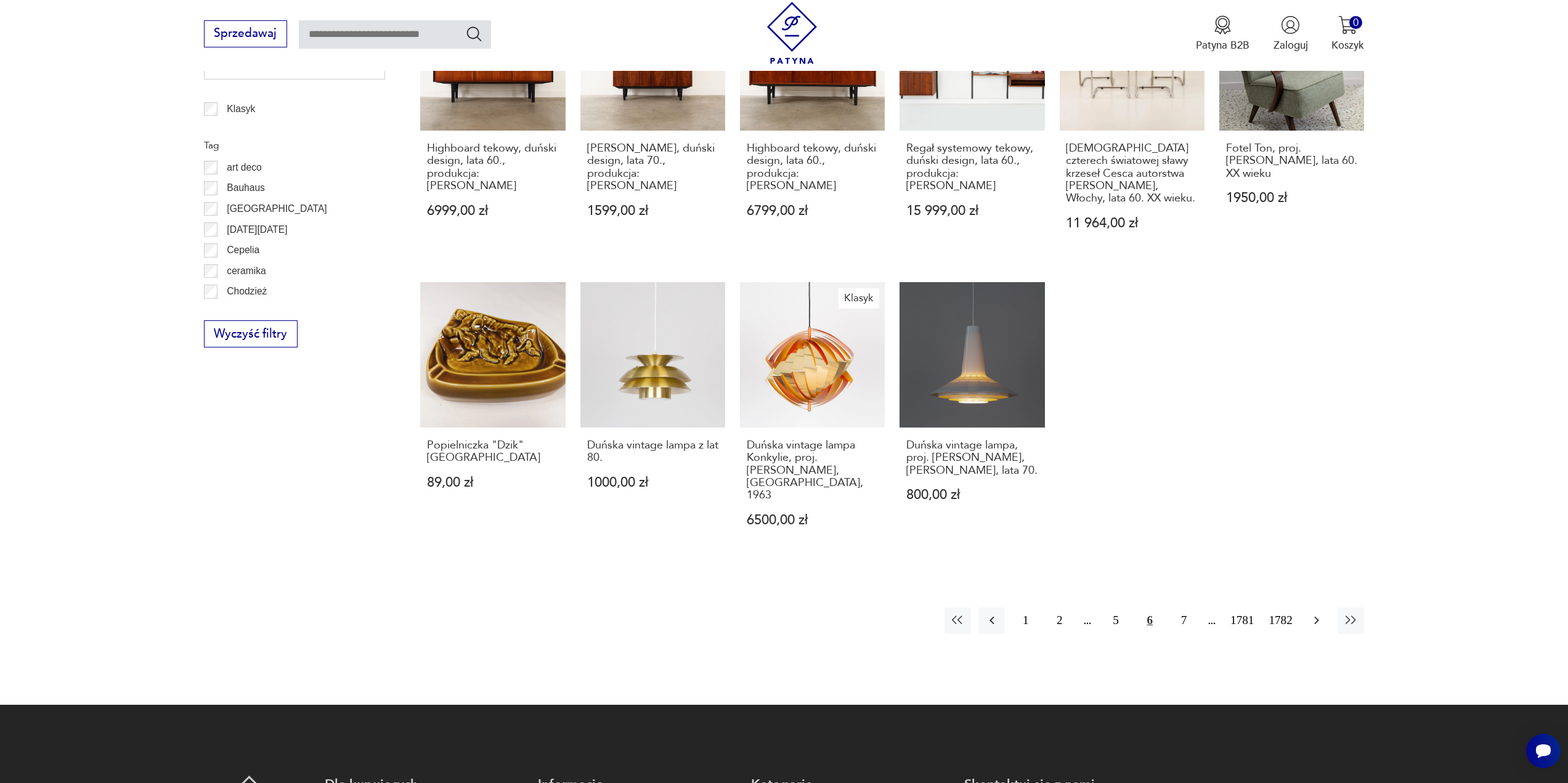
click at [1316, 613] on icon "button" at bounding box center [1317, 621] width 15 height 15
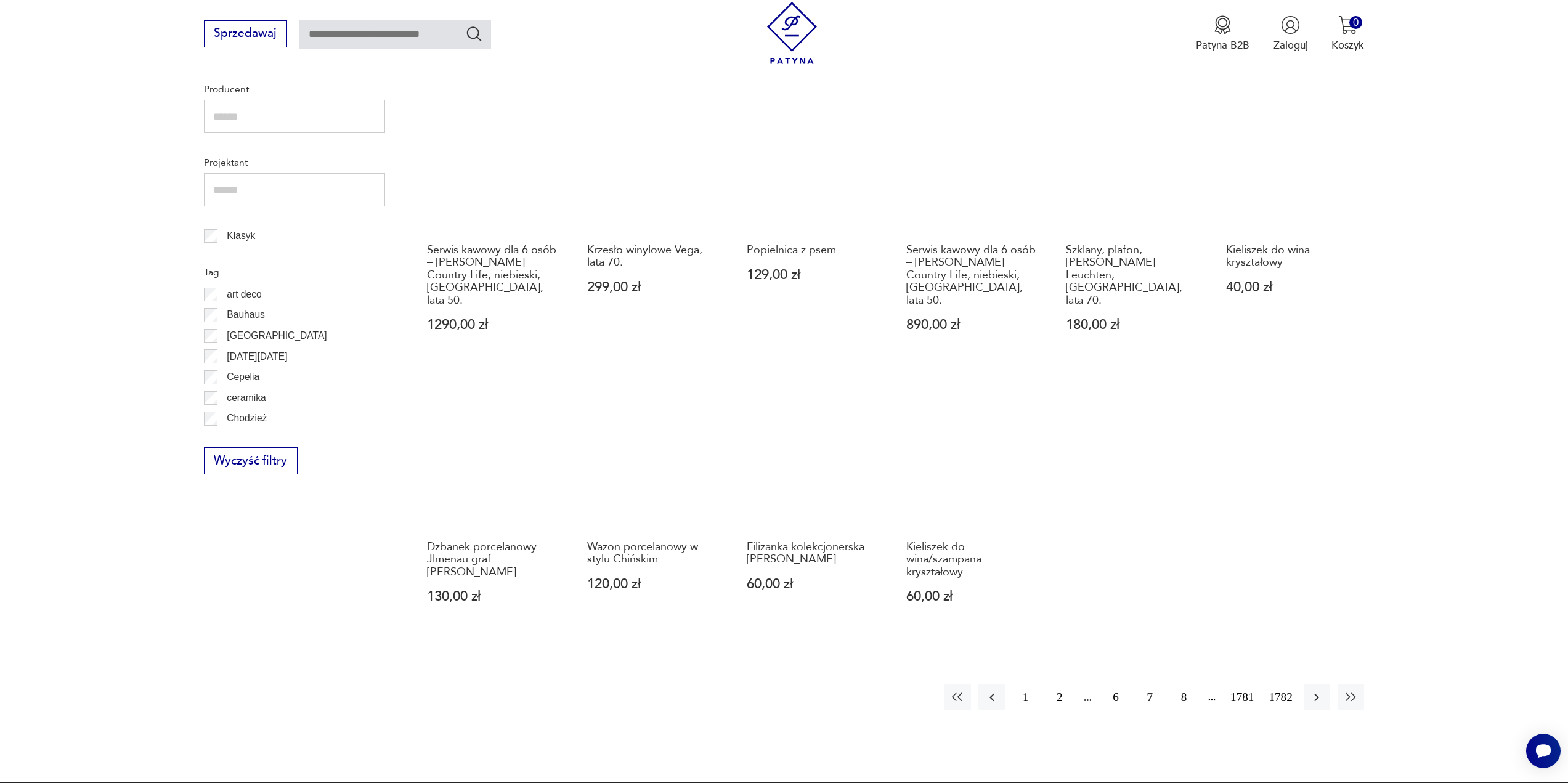
scroll to position [596, 0]
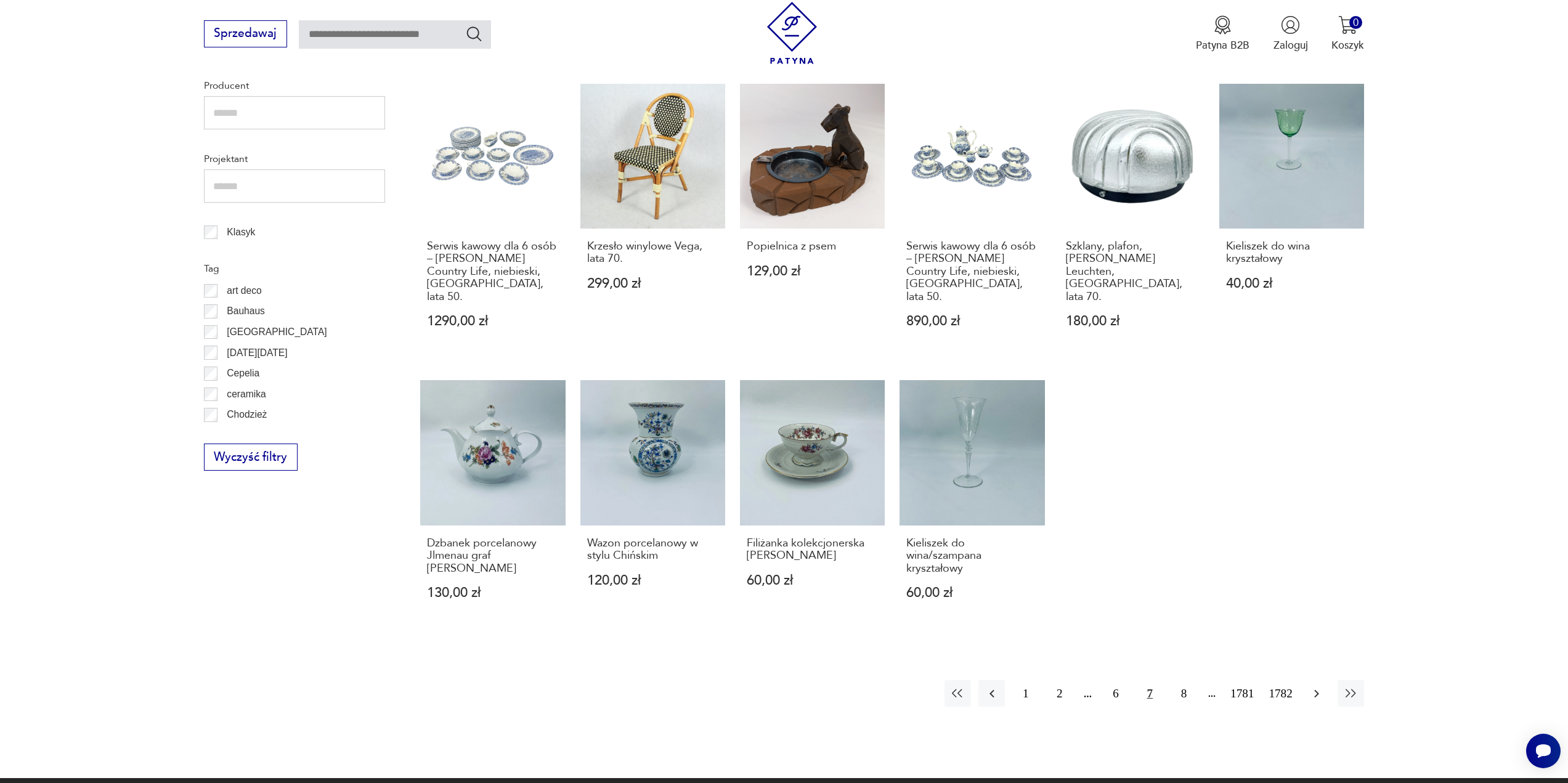
click at [1317, 689] on icon "button" at bounding box center [1317, 694] width 5 height 8
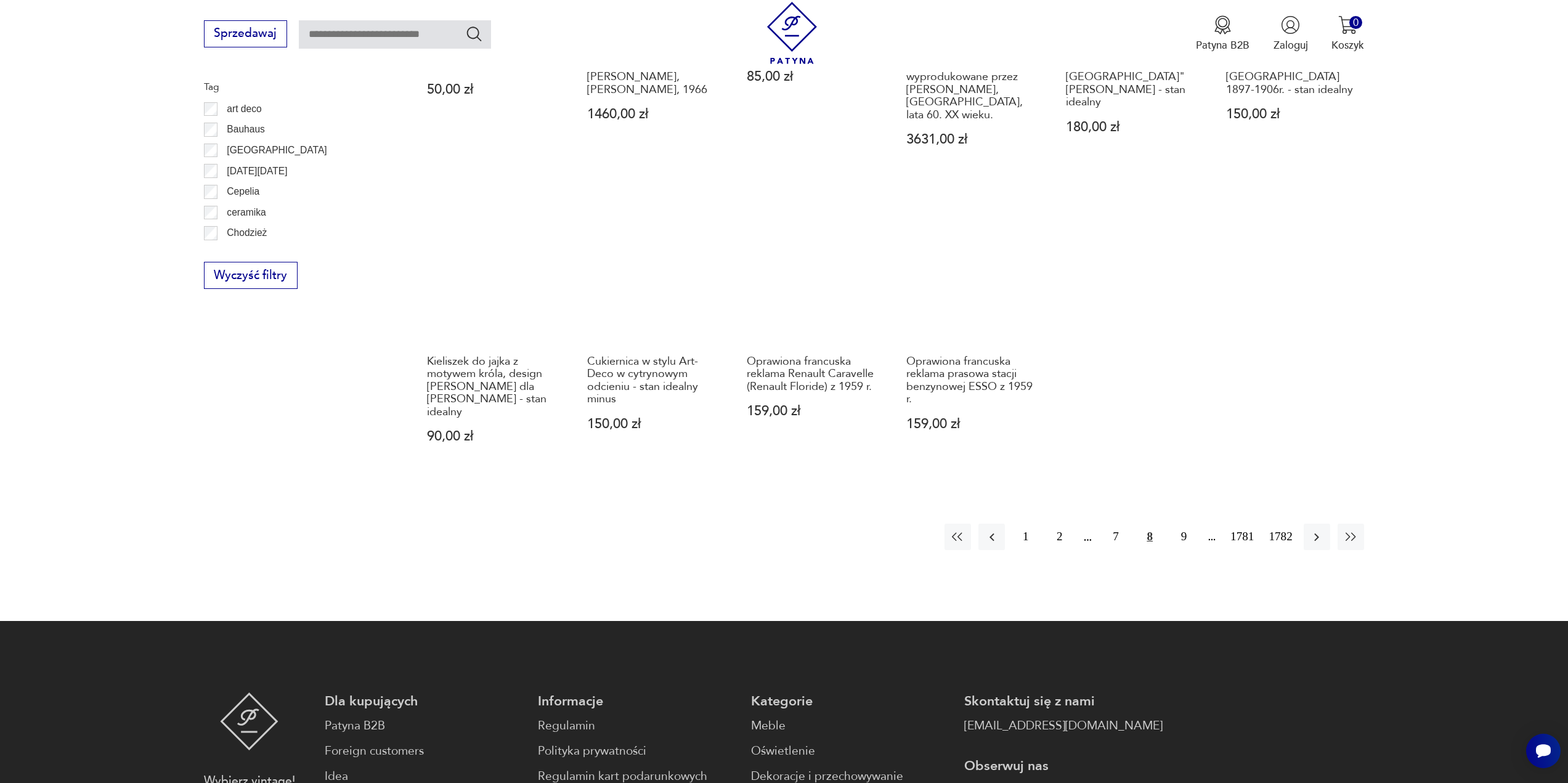
scroll to position [781, 0]
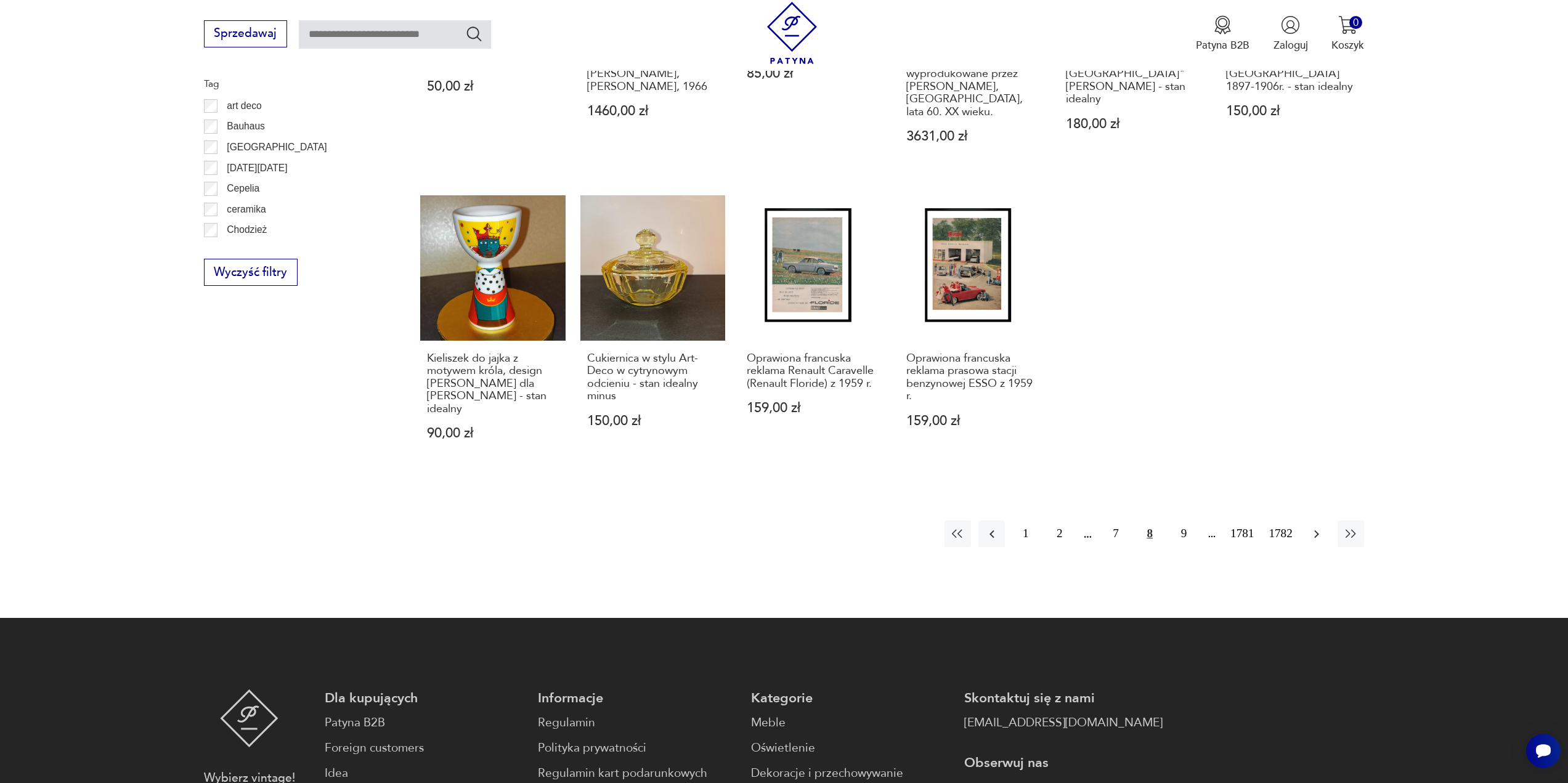
click at [1318, 530] on icon "button" at bounding box center [1317, 534] width 5 height 8
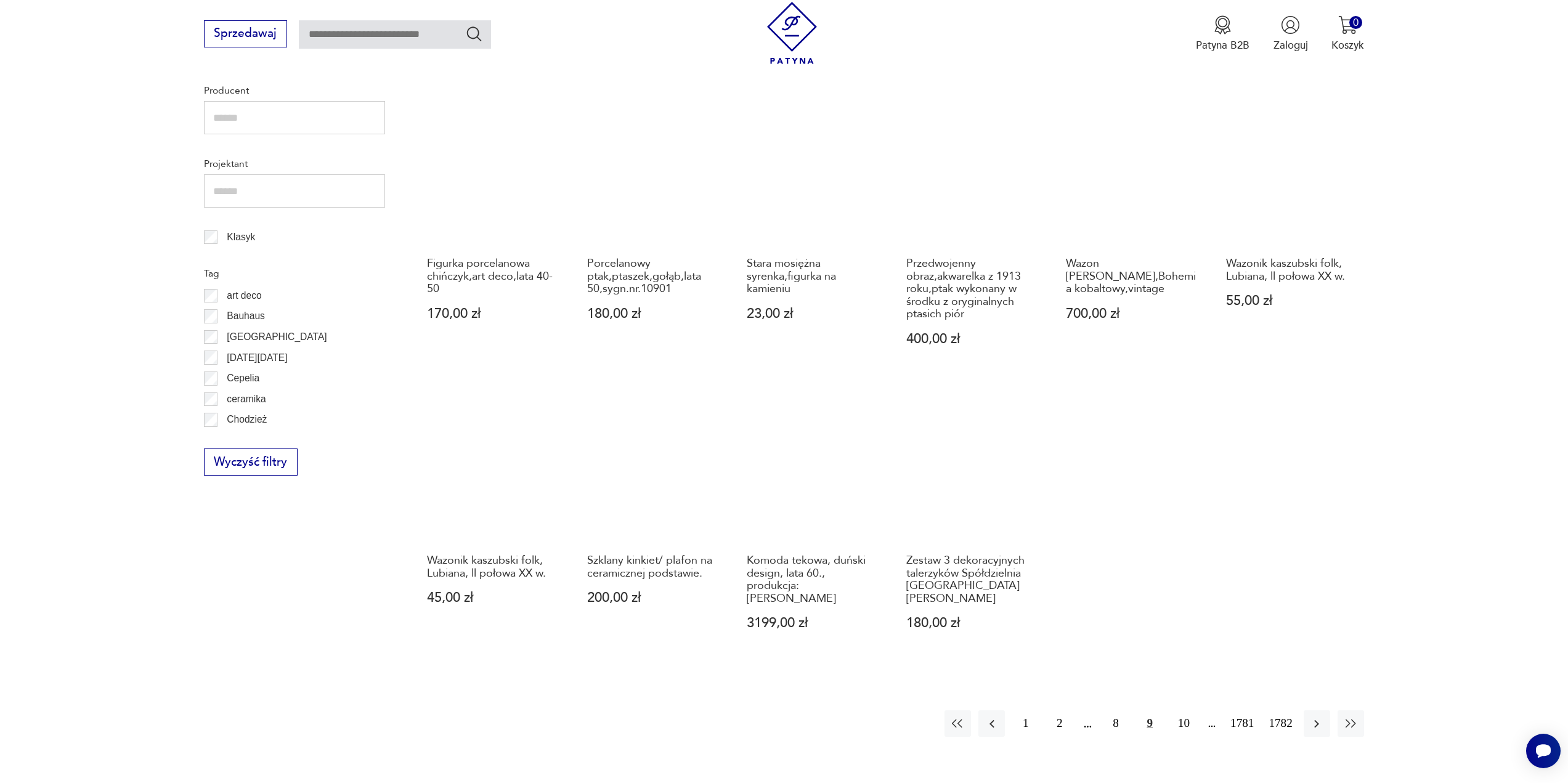
scroll to position [658, 0]
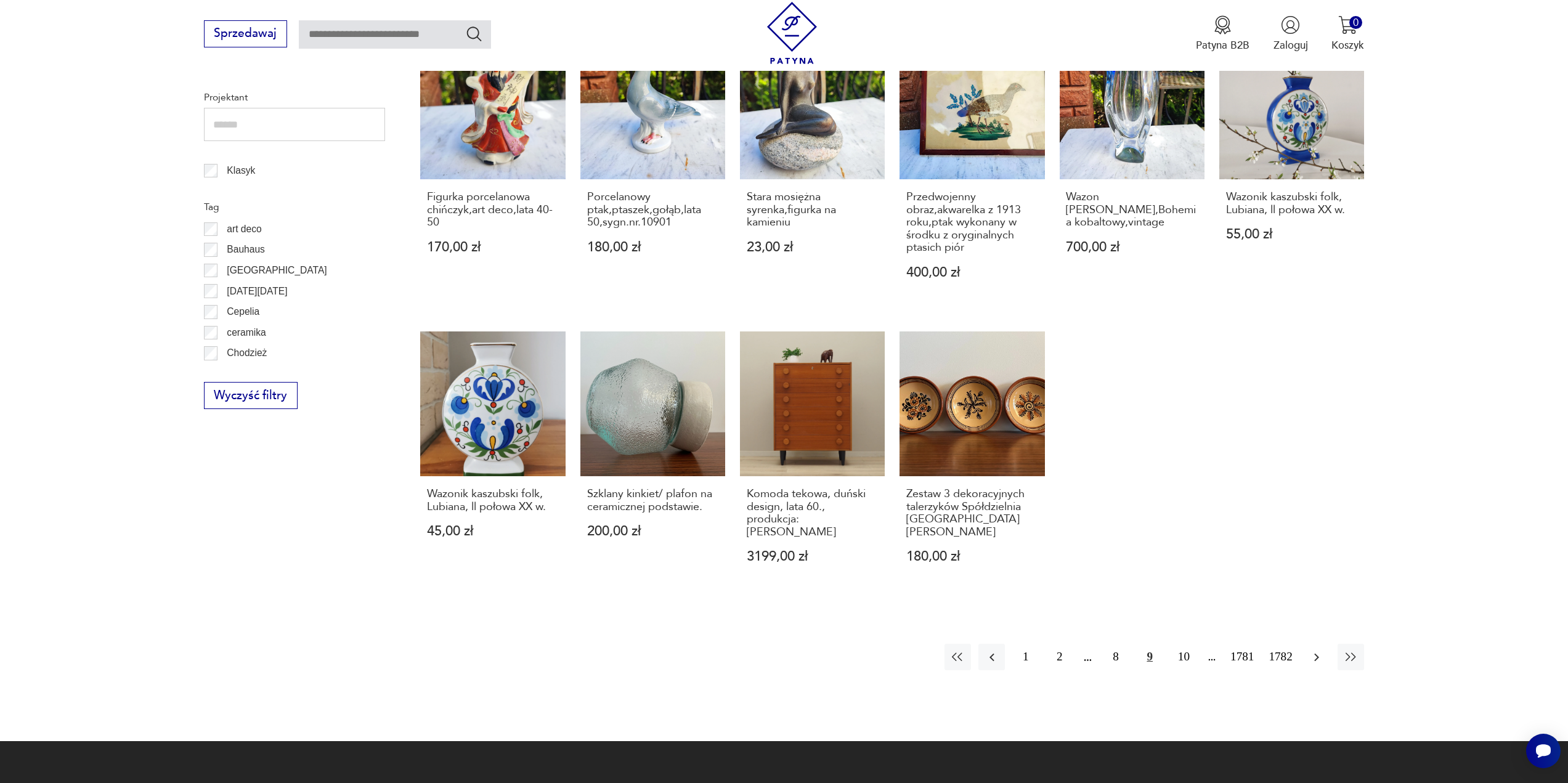
click at [1316, 650] on icon "button" at bounding box center [1317, 657] width 15 height 15
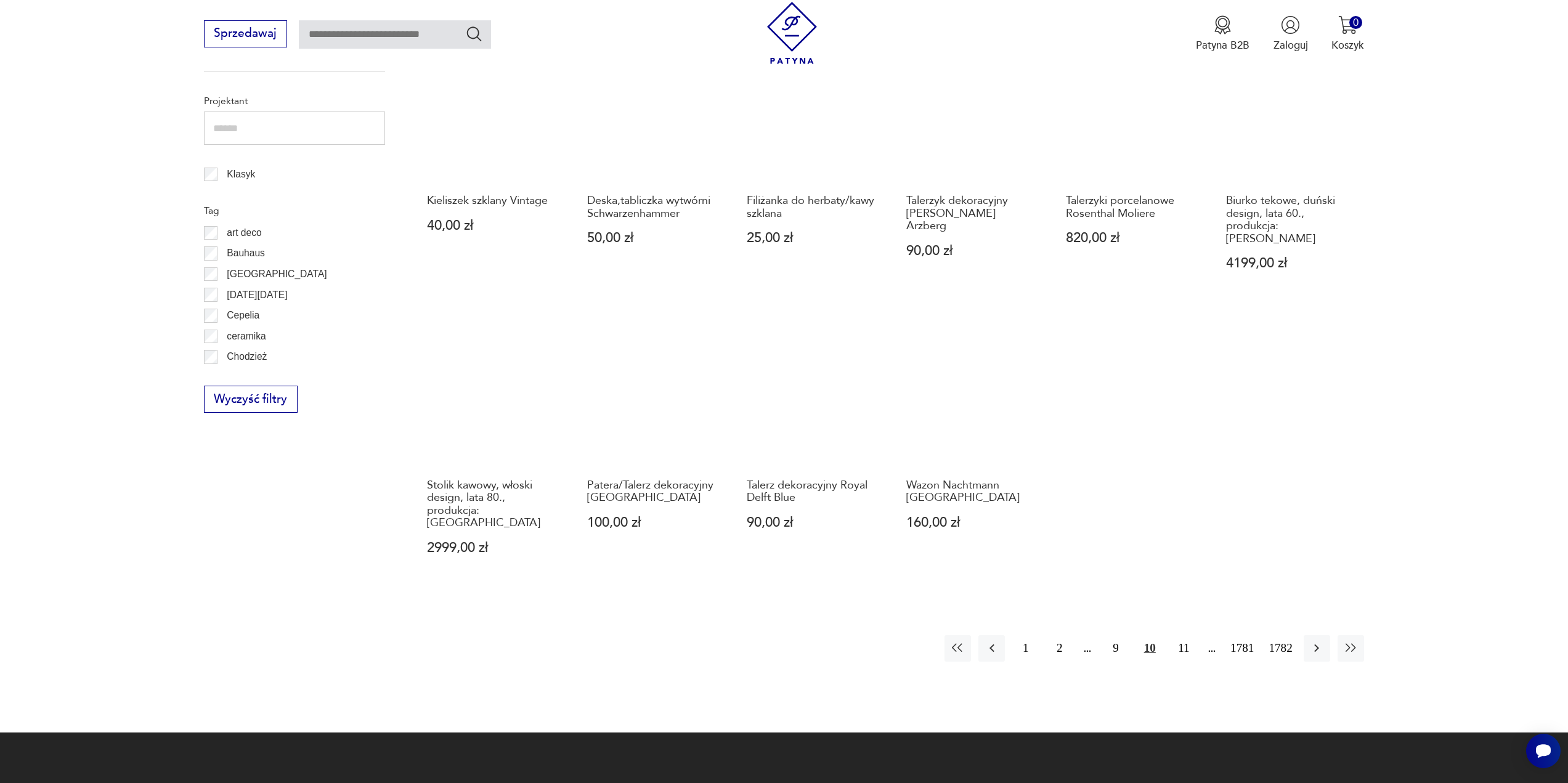
scroll to position [720, 0]
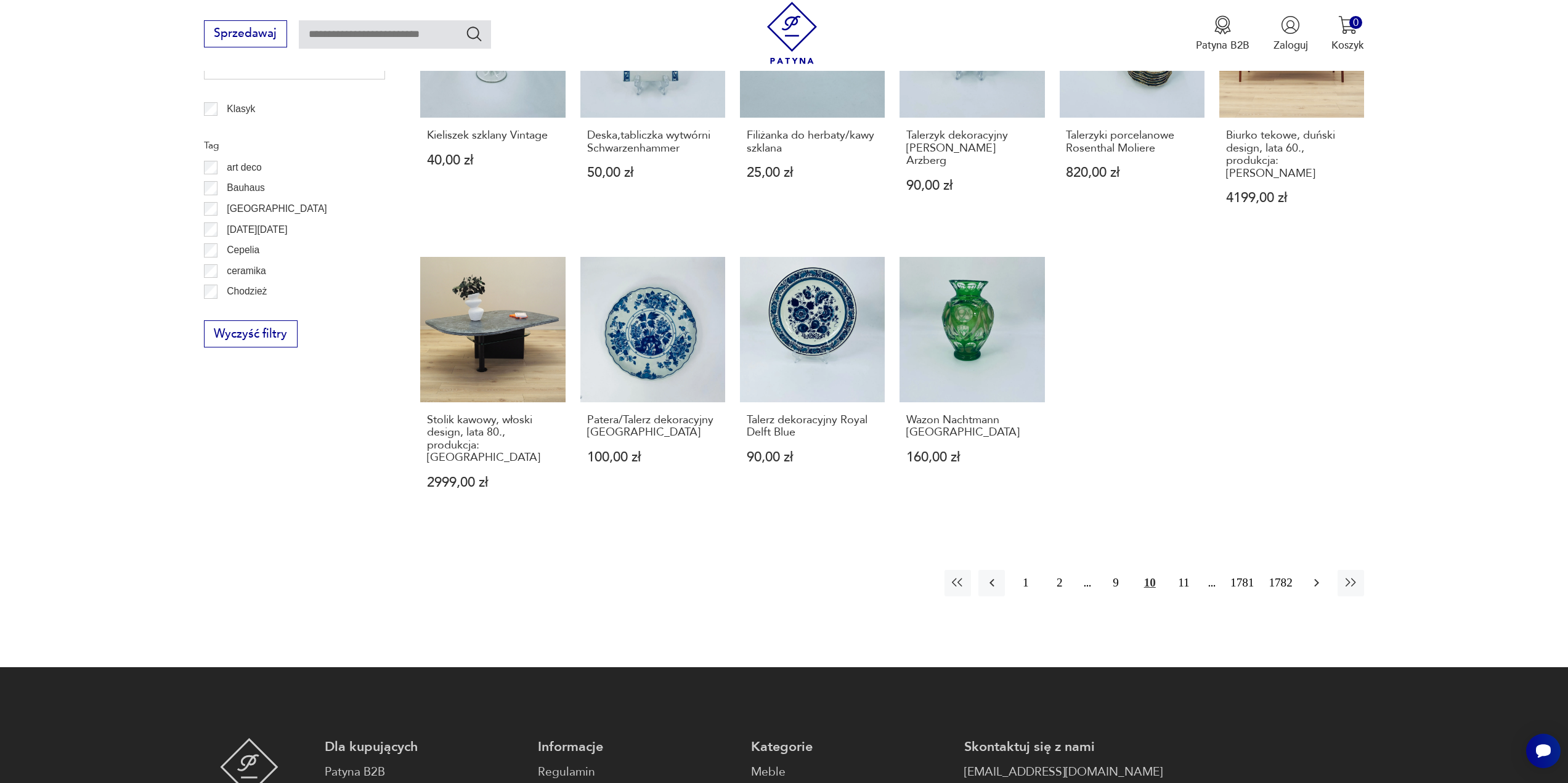
click at [1317, 579] on icon "button" at bounding box center [1317, 583] width 5 height 8
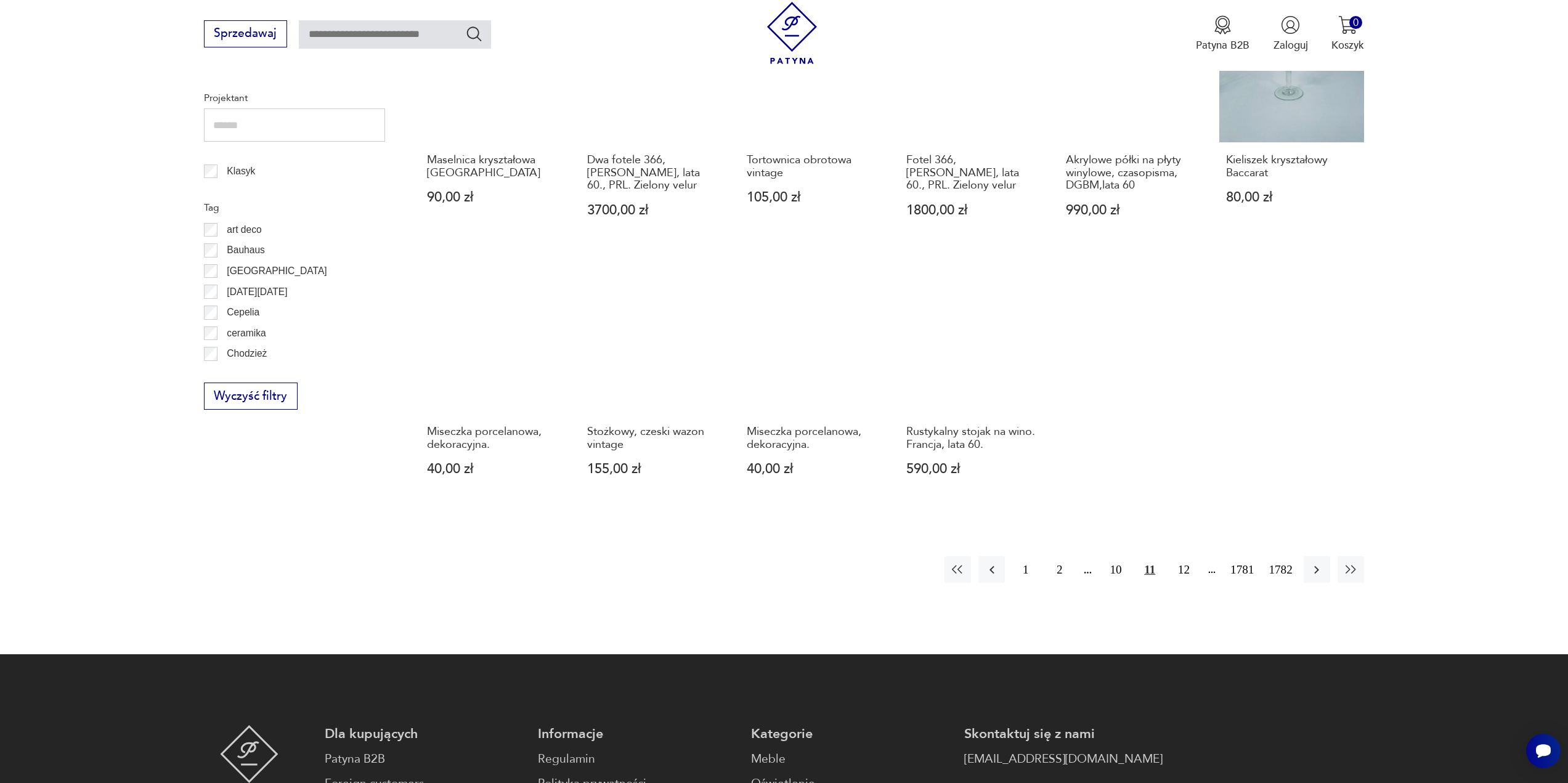
scroll to position [658, 0]
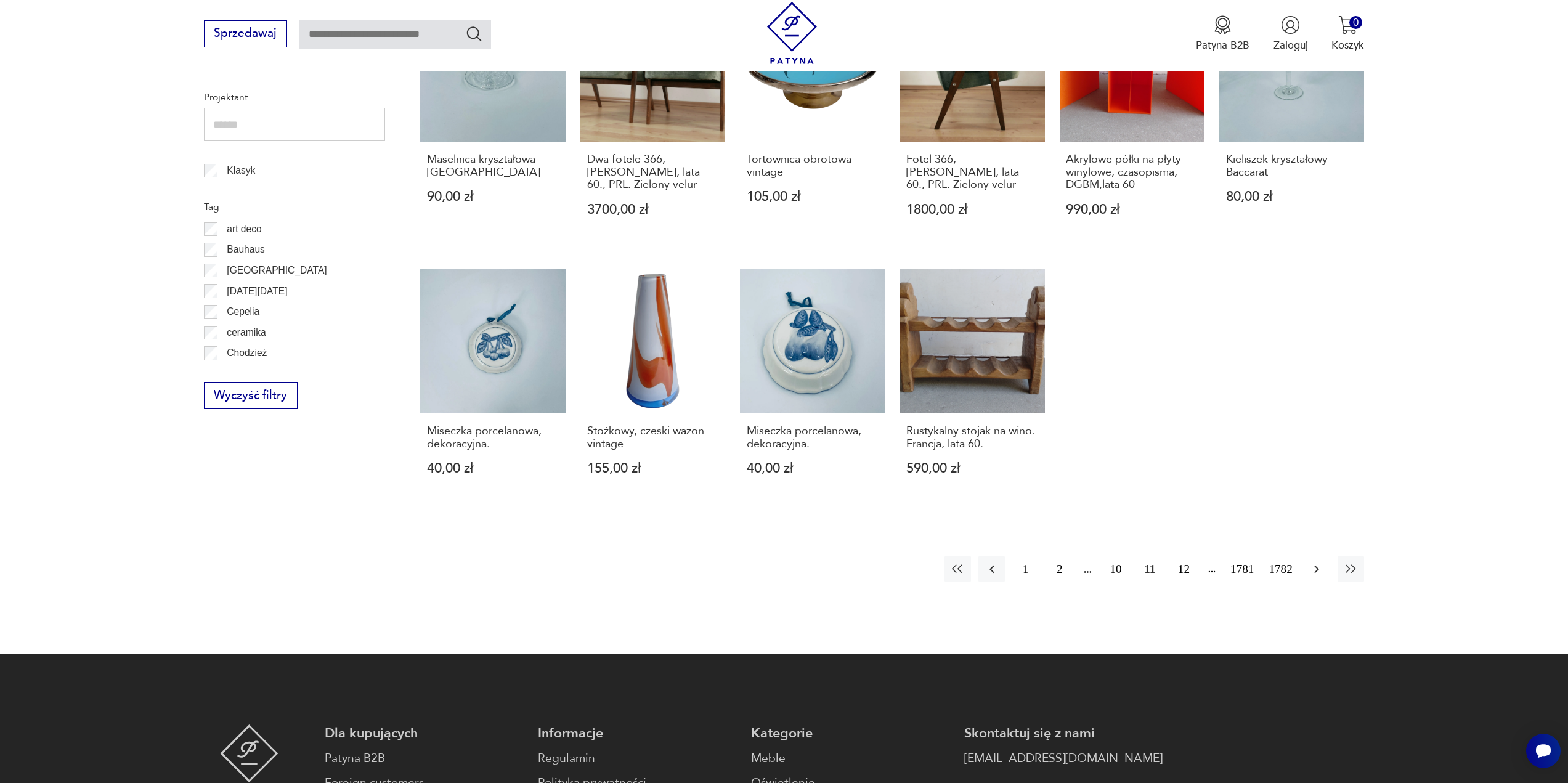
click at [1315, 571] on icon "button" at bounding box center [1317, 569] width 15 height 15
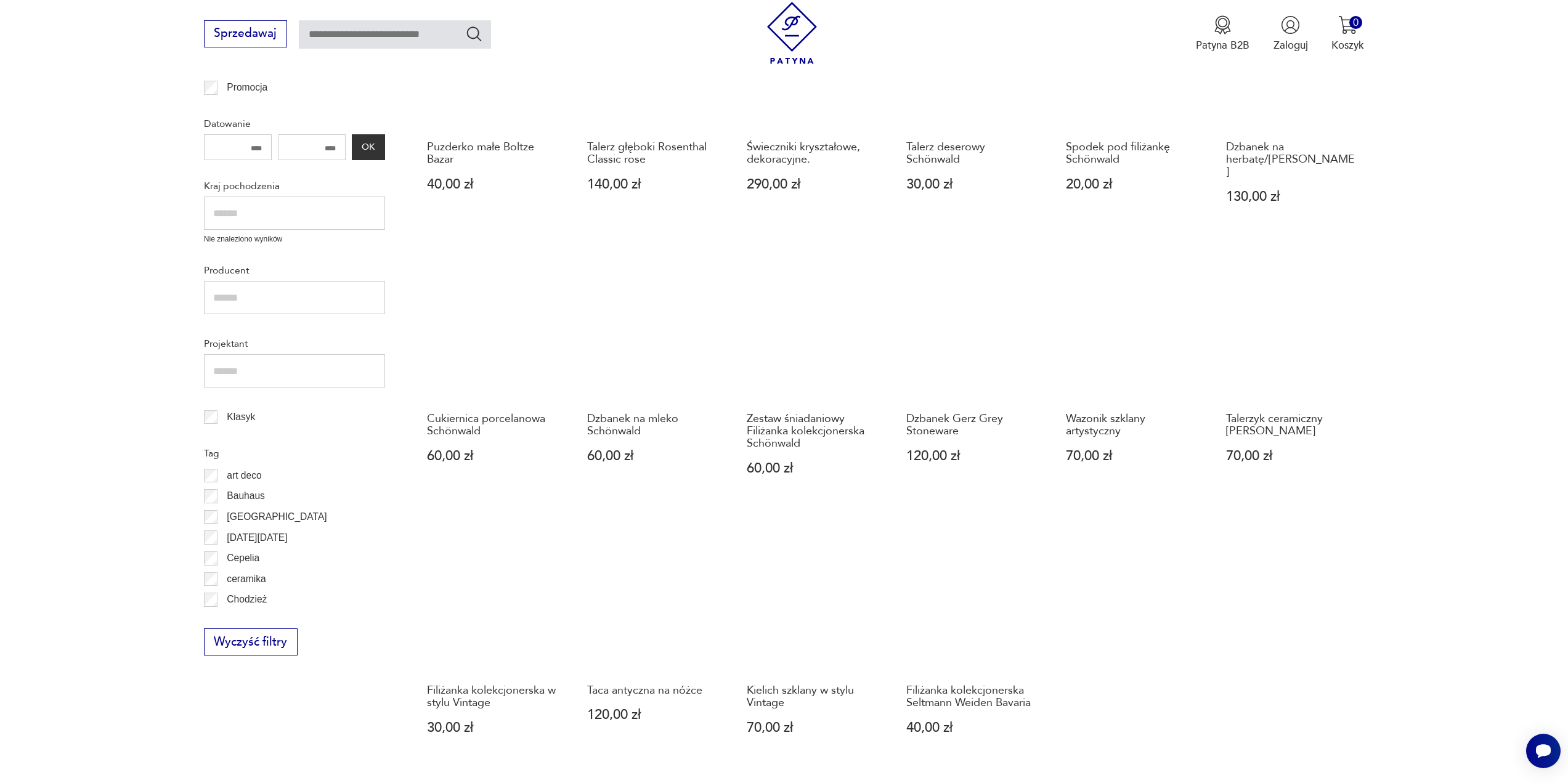
scroll to position [596, 0]
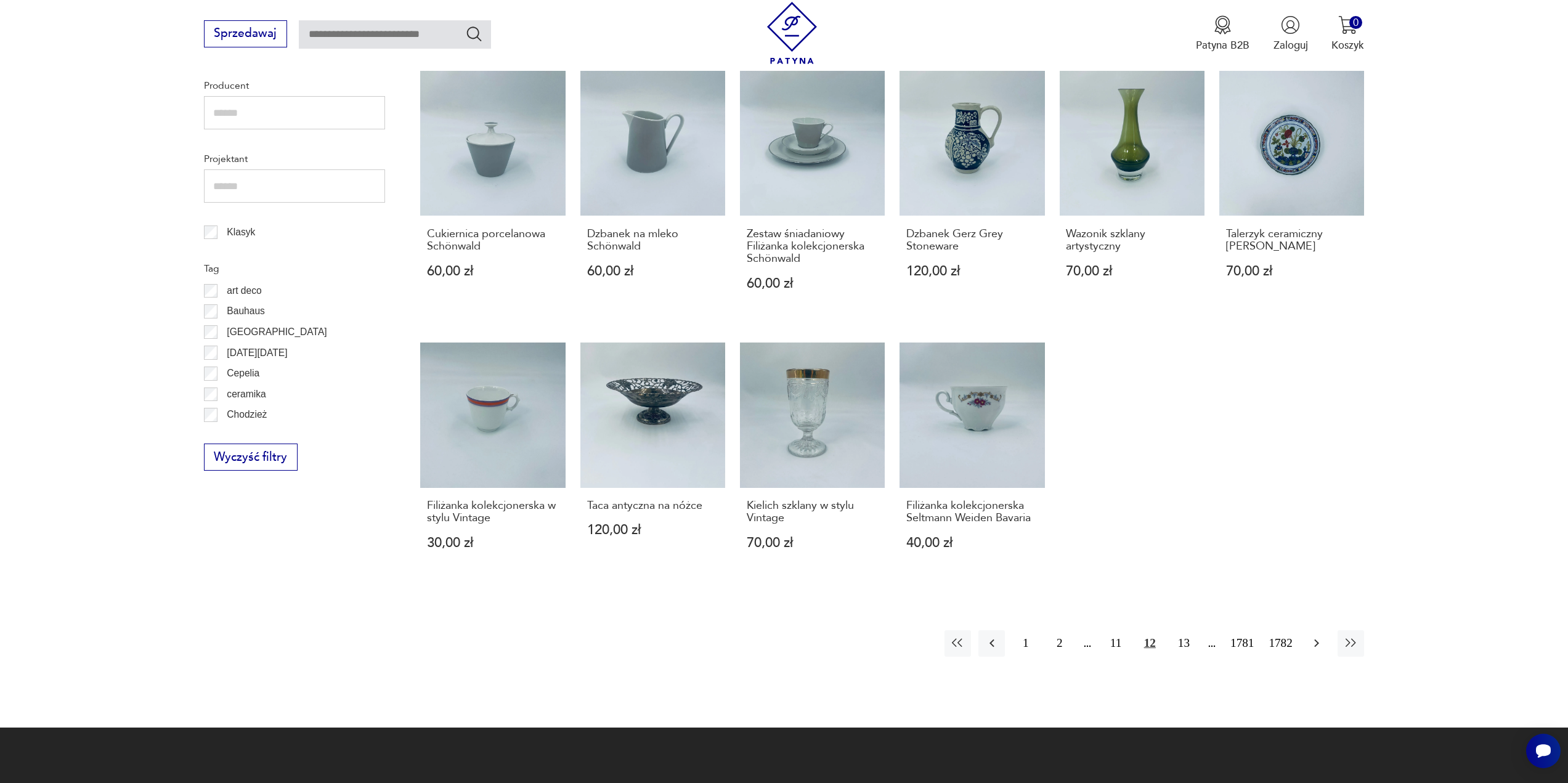
click at [1319, 636] on icon "button" at bounding box center [1317, 643] width 15 height 15
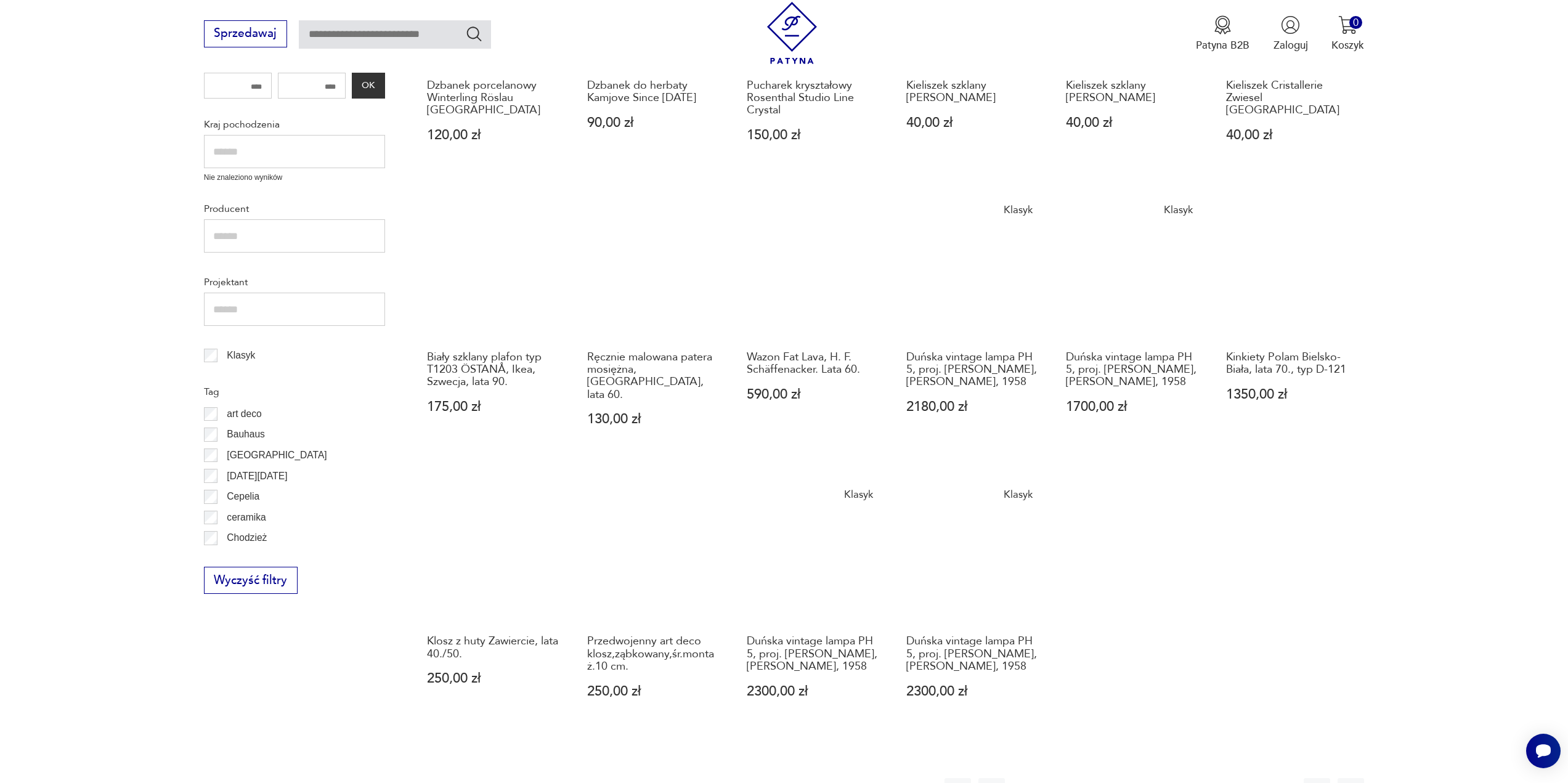
scroll to position [535, 0]
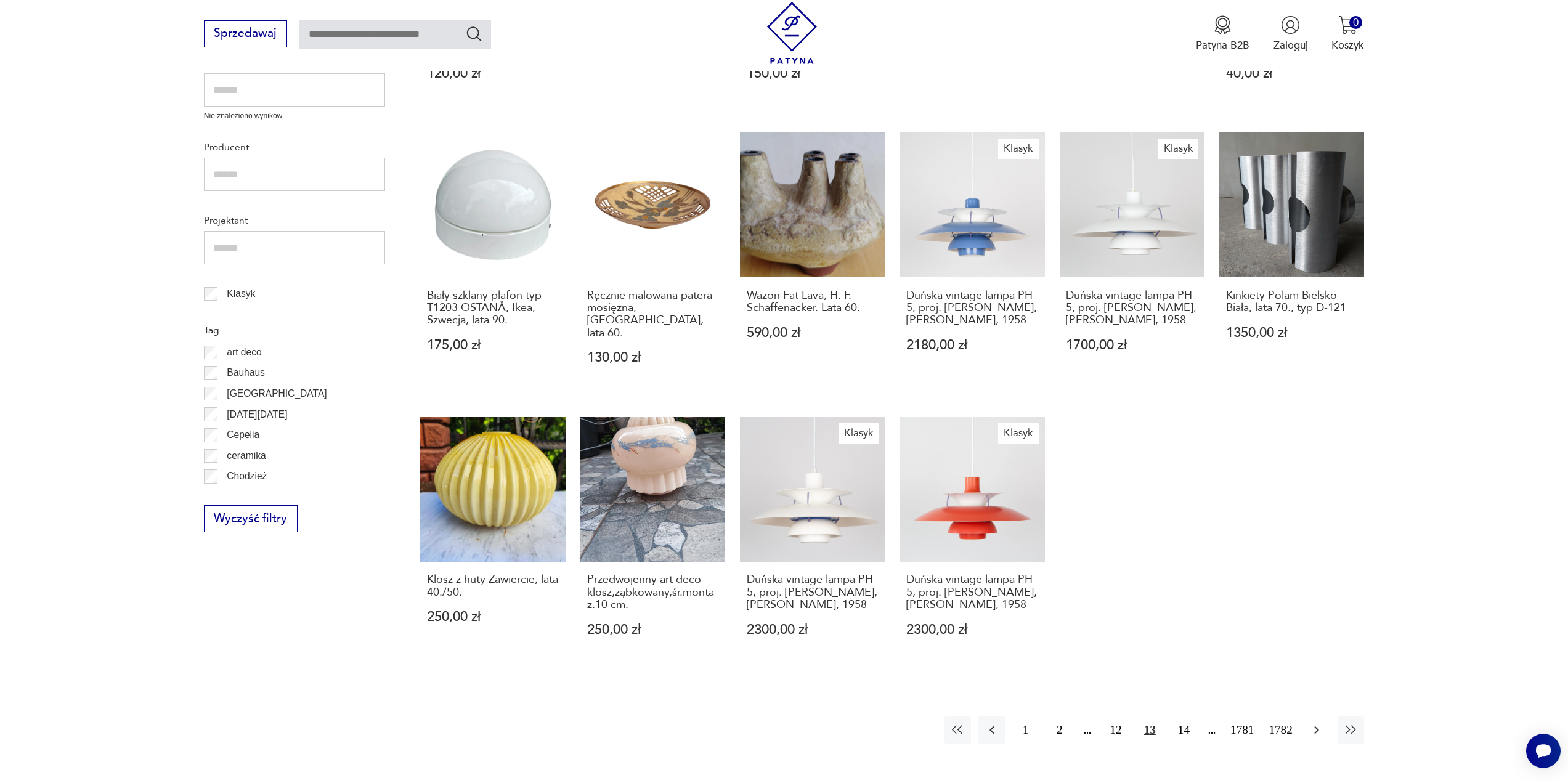
click at [1317, 722] on icon "button" at bounding box center [1317, 730] width 15 height 15
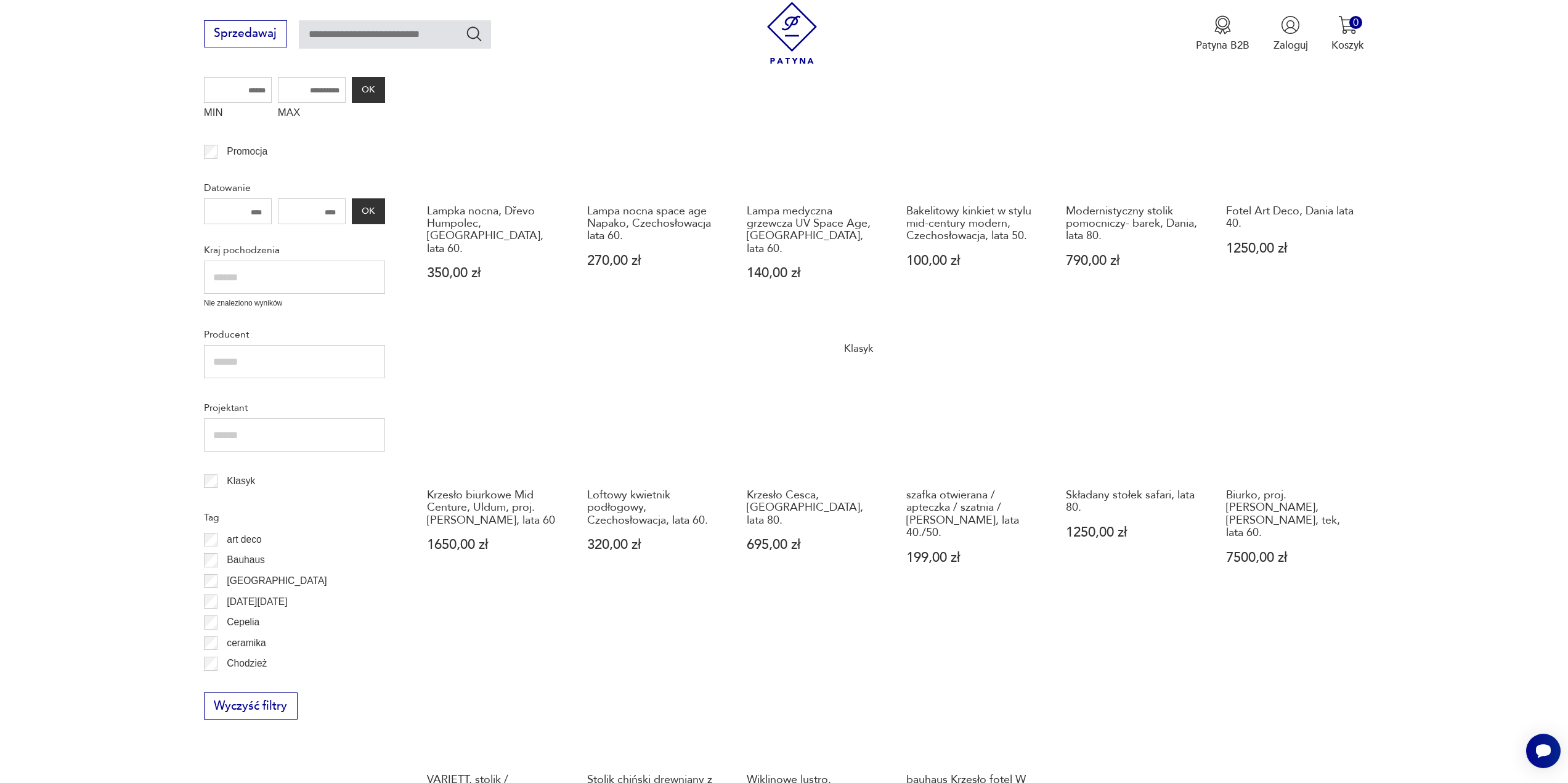
scroll to position [350, 0]
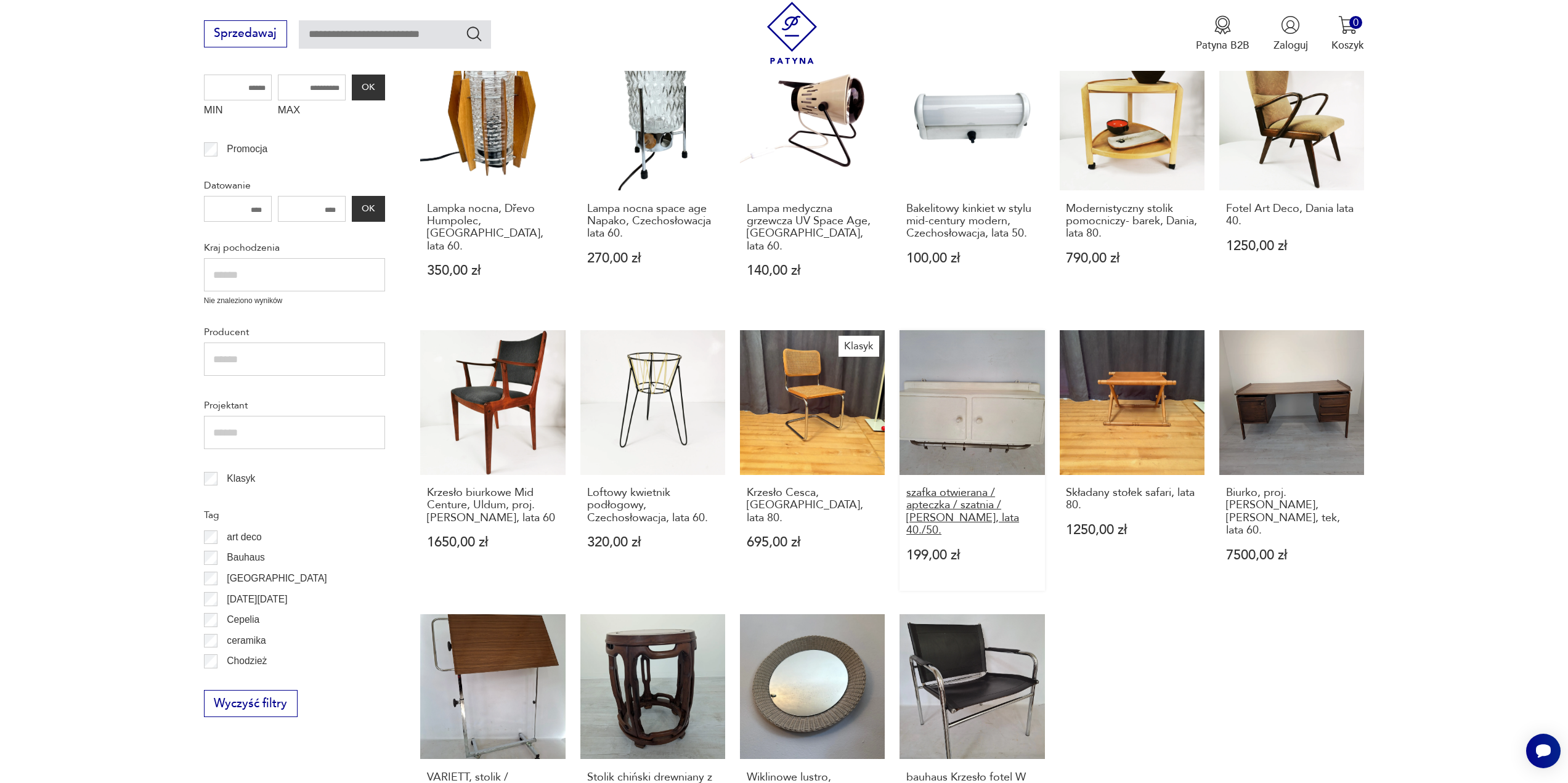
click at [945, 507] on h3 "szafka otwierana / apteczka / szatnia / [PERSON_NAME], lata 40./50." at bounding box center [972, 512] width 132 height 51
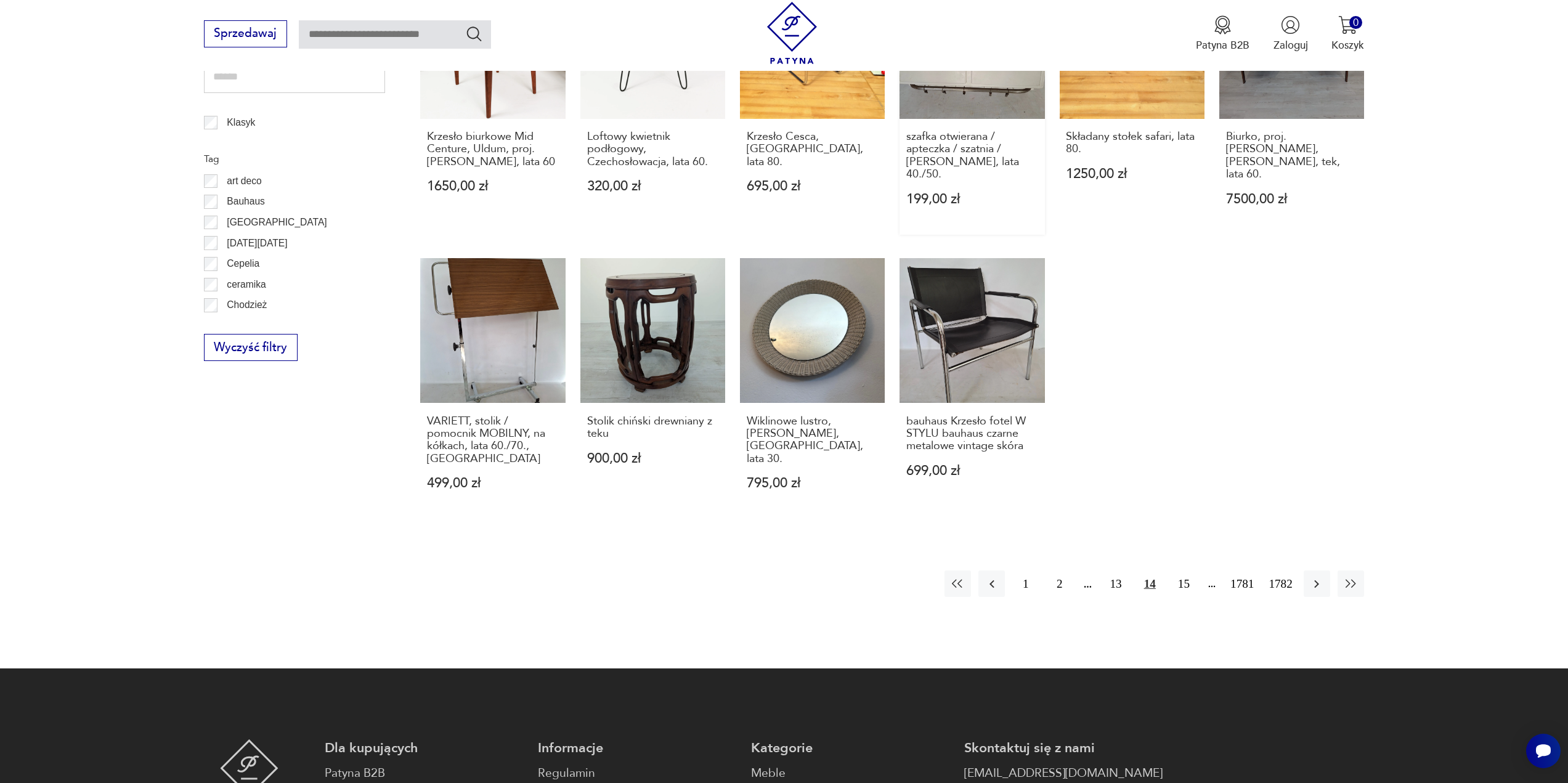
scroll to position [720, 0]
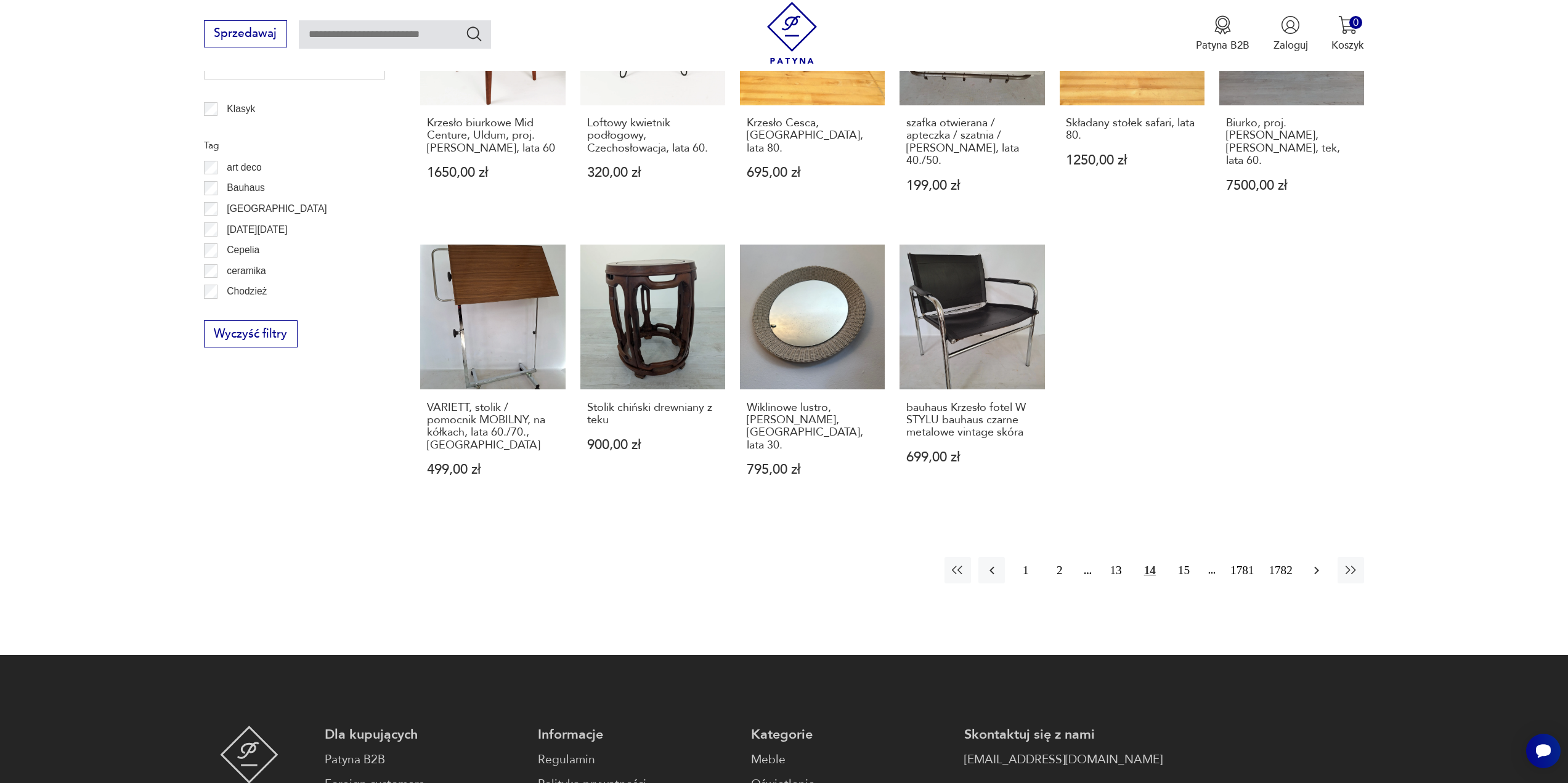
click at [1315, 563] on icon "button" at bounding box center [1317, 571] width 15 height 15
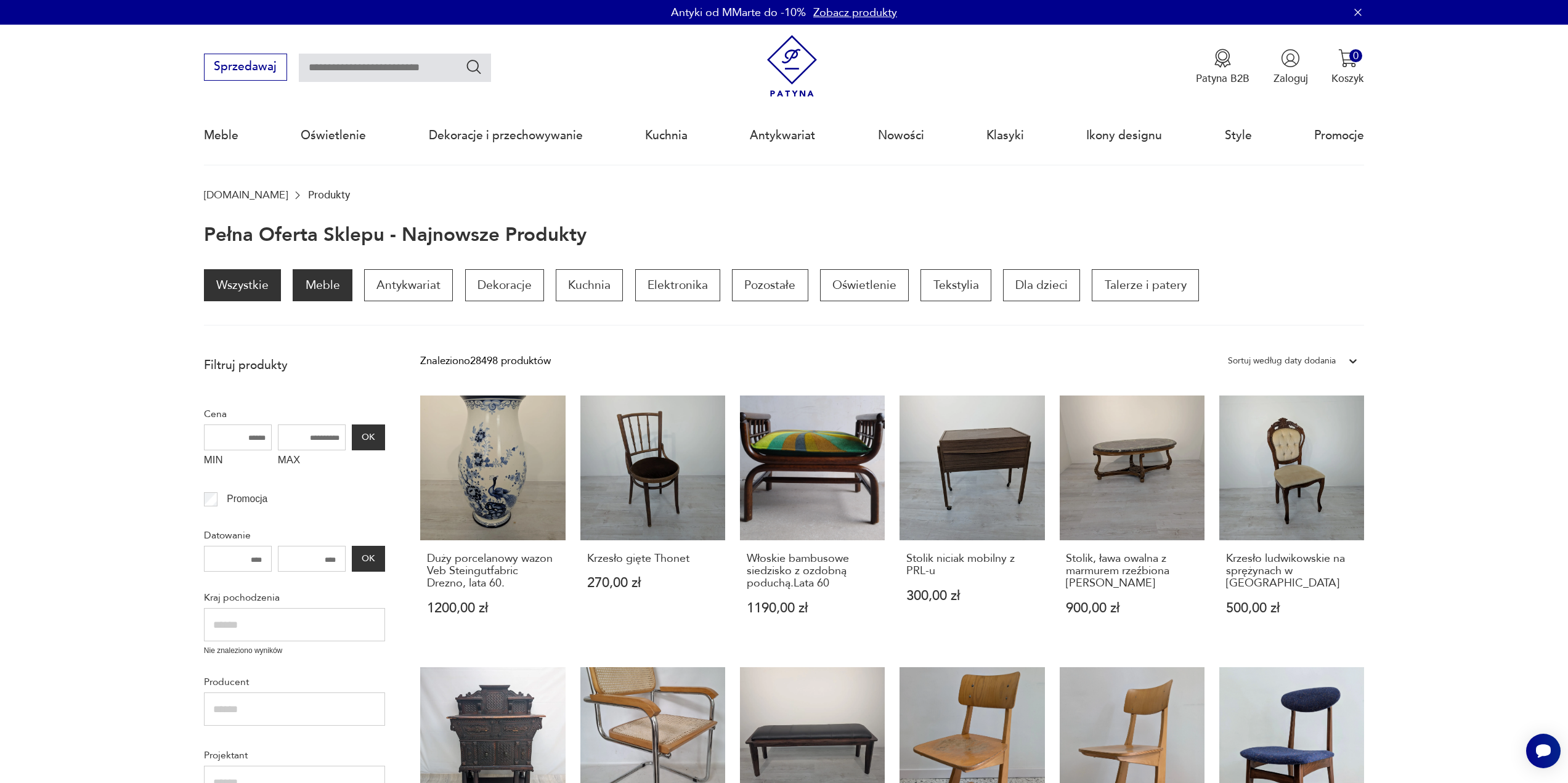
click at [321, 281] on p "Meble" at bounding box center [322, 285] width 59 height 32
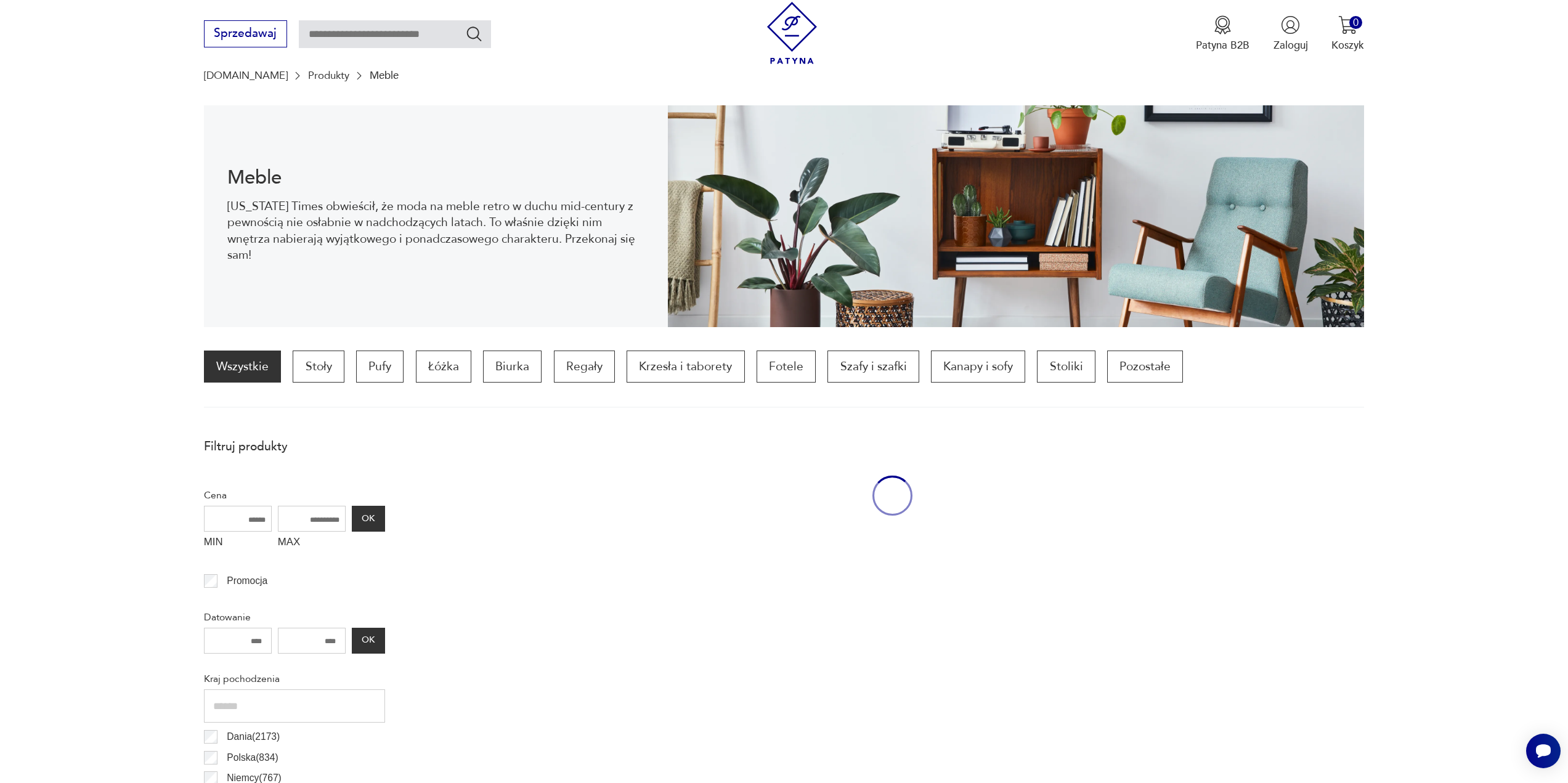
scroll to position [121, 0]
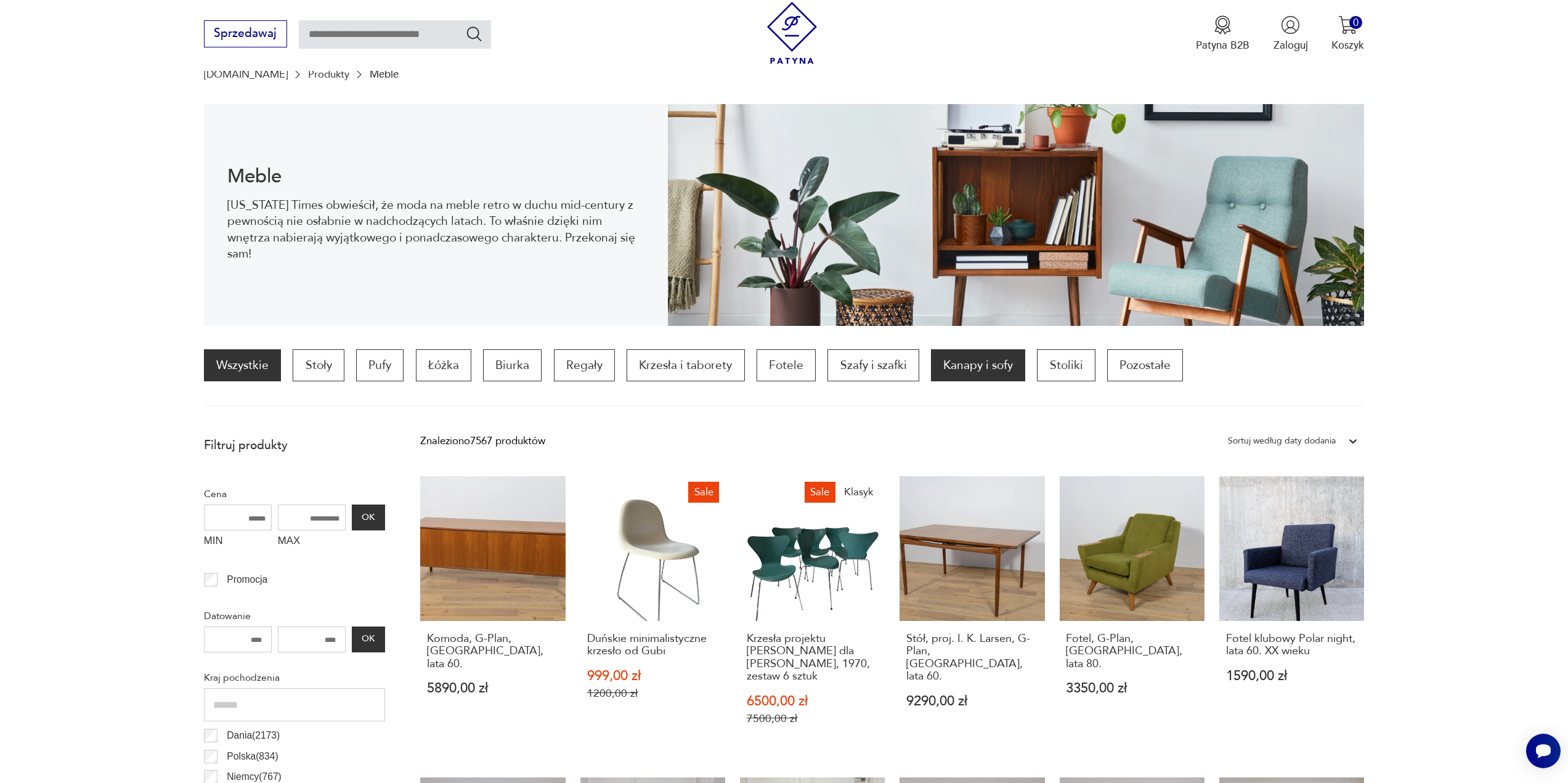
click at [994, 369] on p "Kanapy i sofy" at bounding box center [978, 365] width 94 height 32
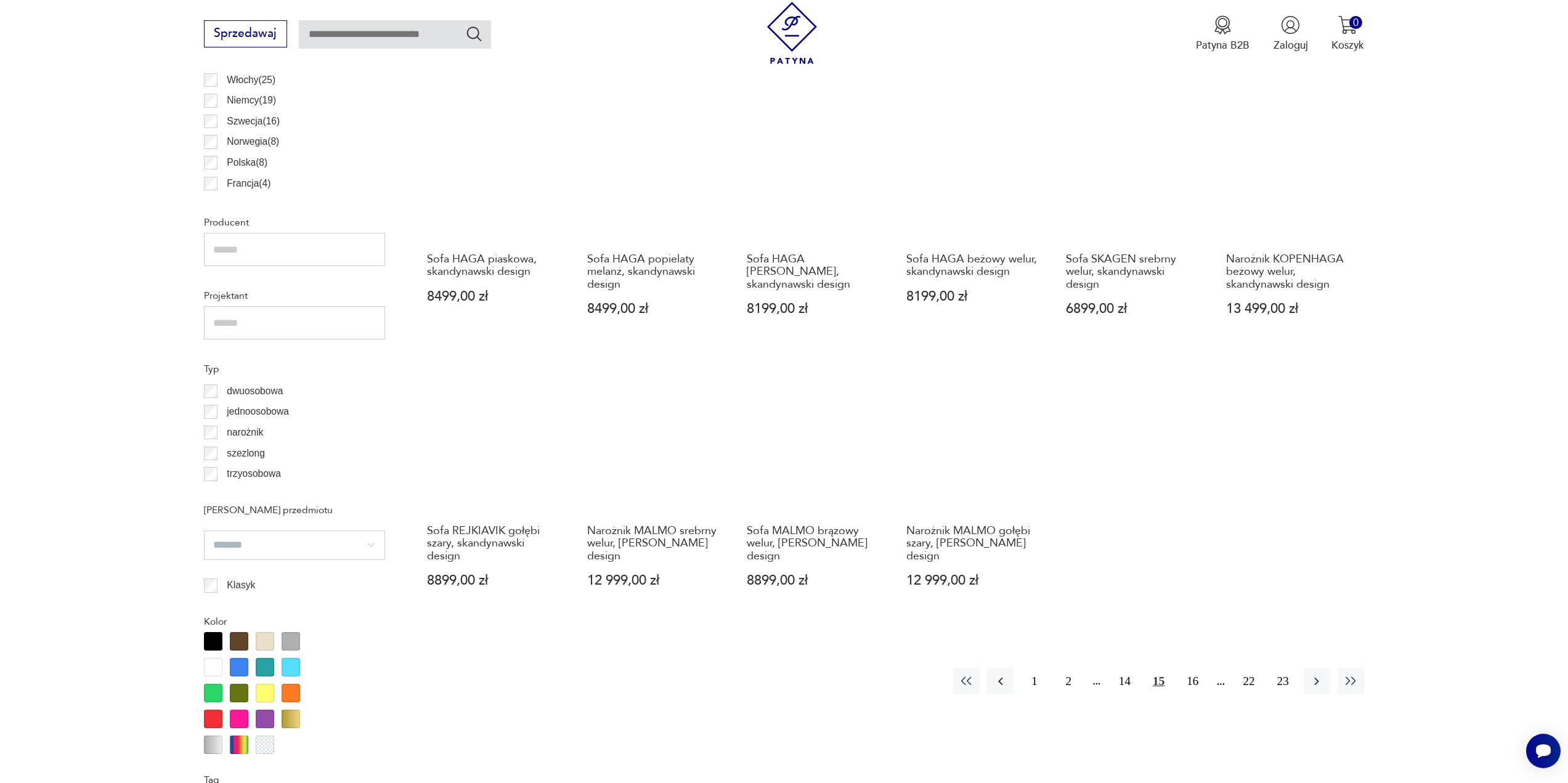
scroll to position [859, 0]
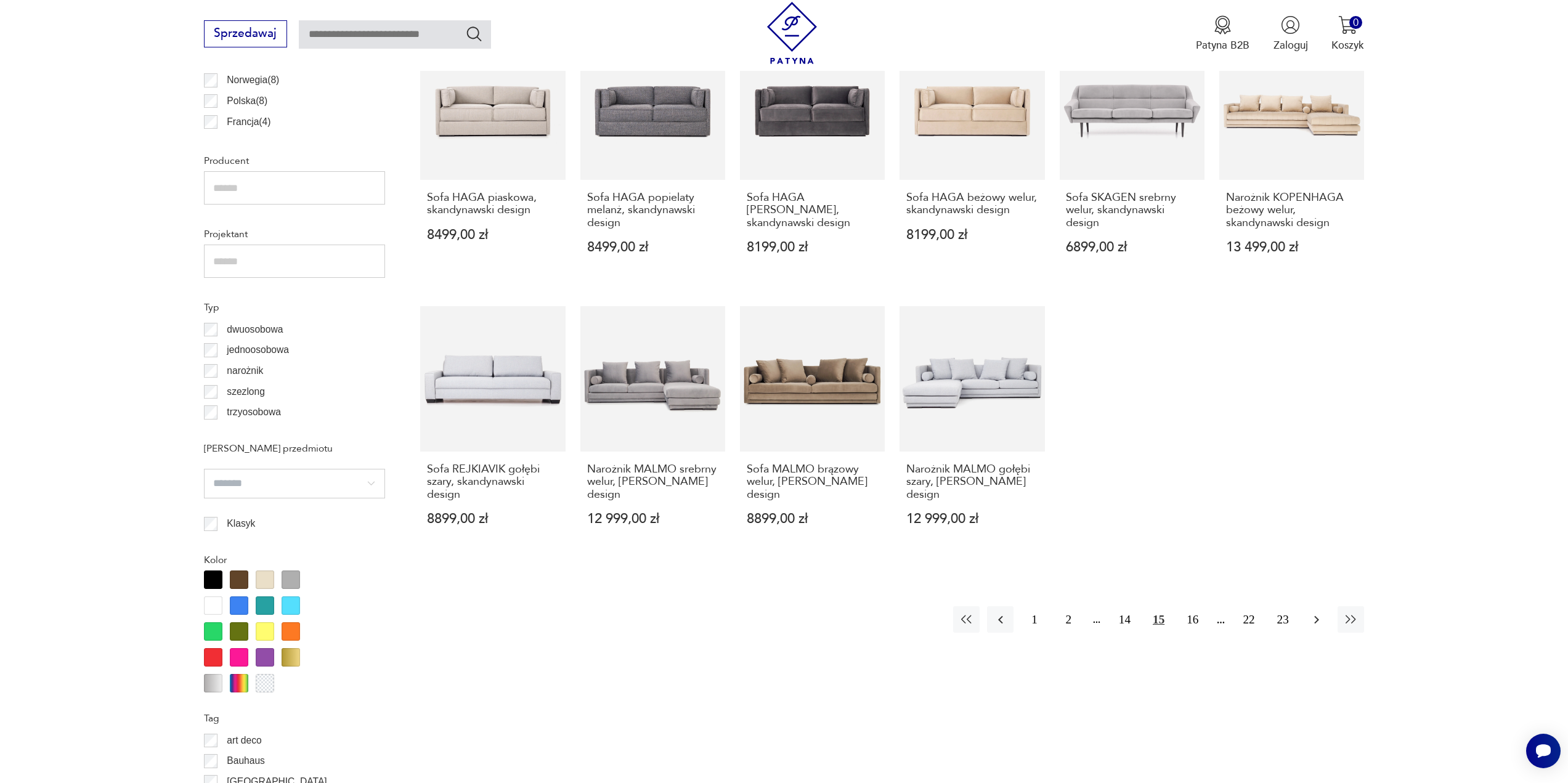
click at [1315, 612] on icon "button" at bounding box center [1317, 620] width 15 height 15
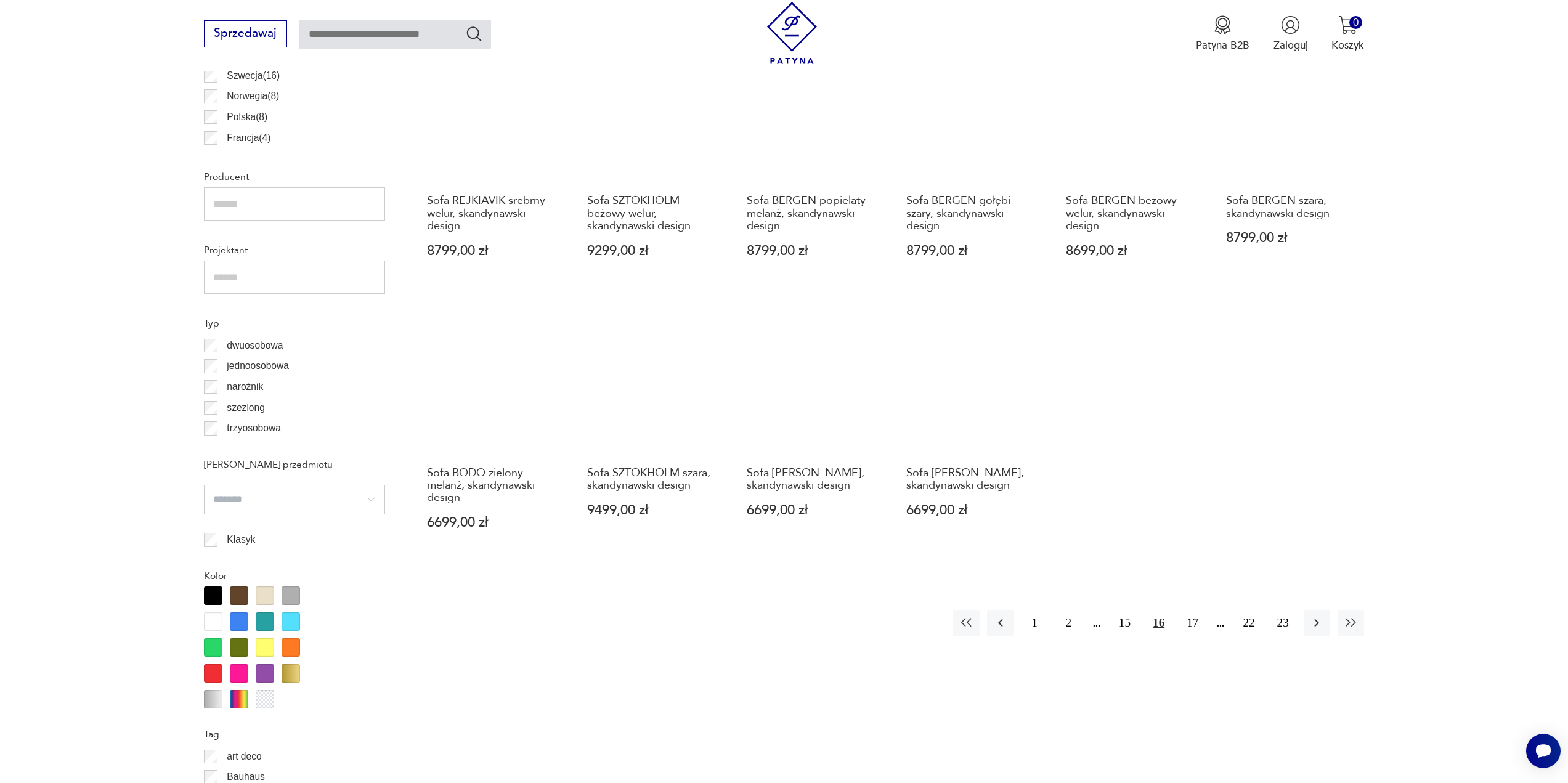
scroll to position [920, 0]
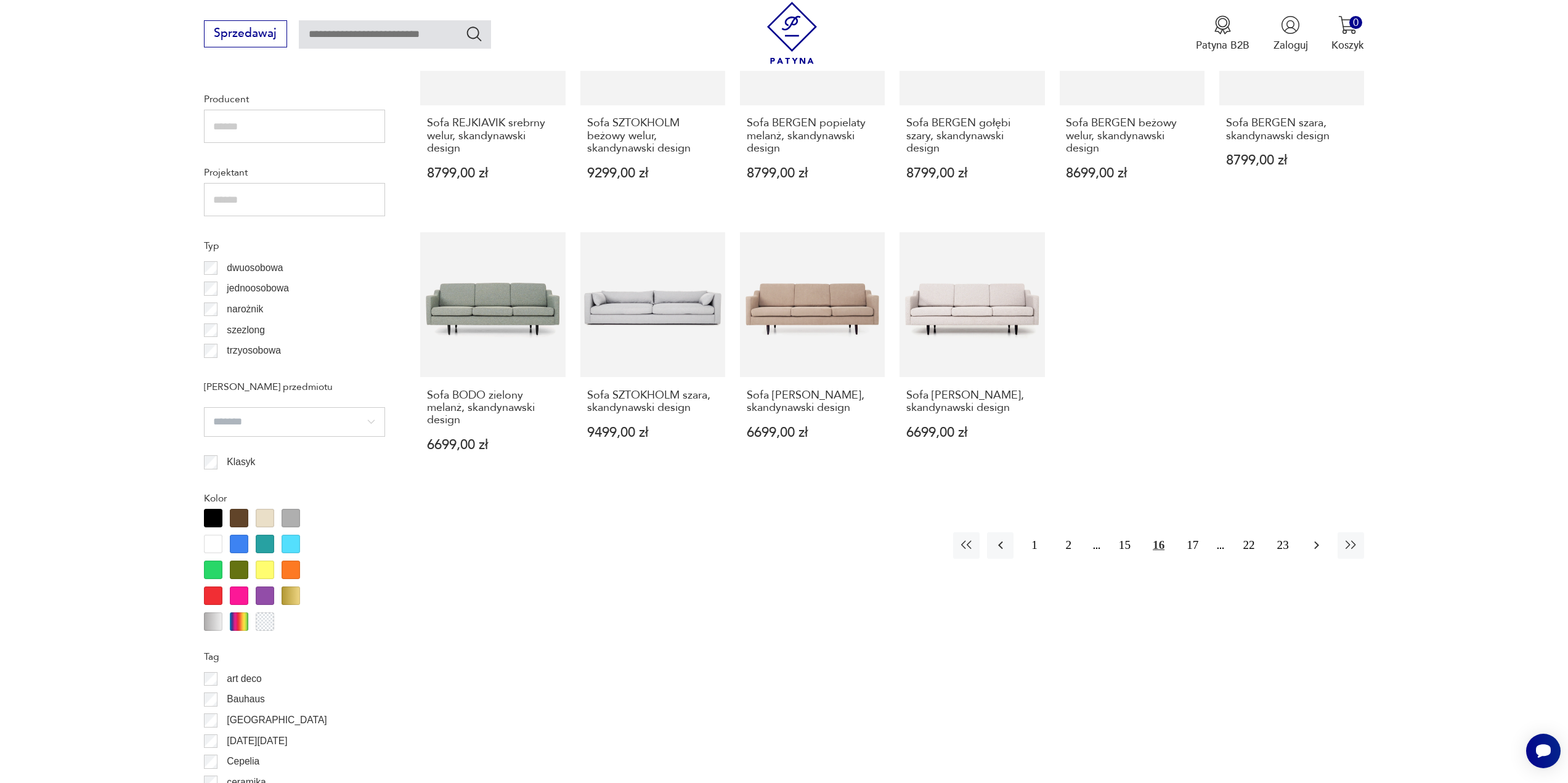
click at [1317, 541] on icon "button" at bounding box center [1317, 545] width 5 height 8
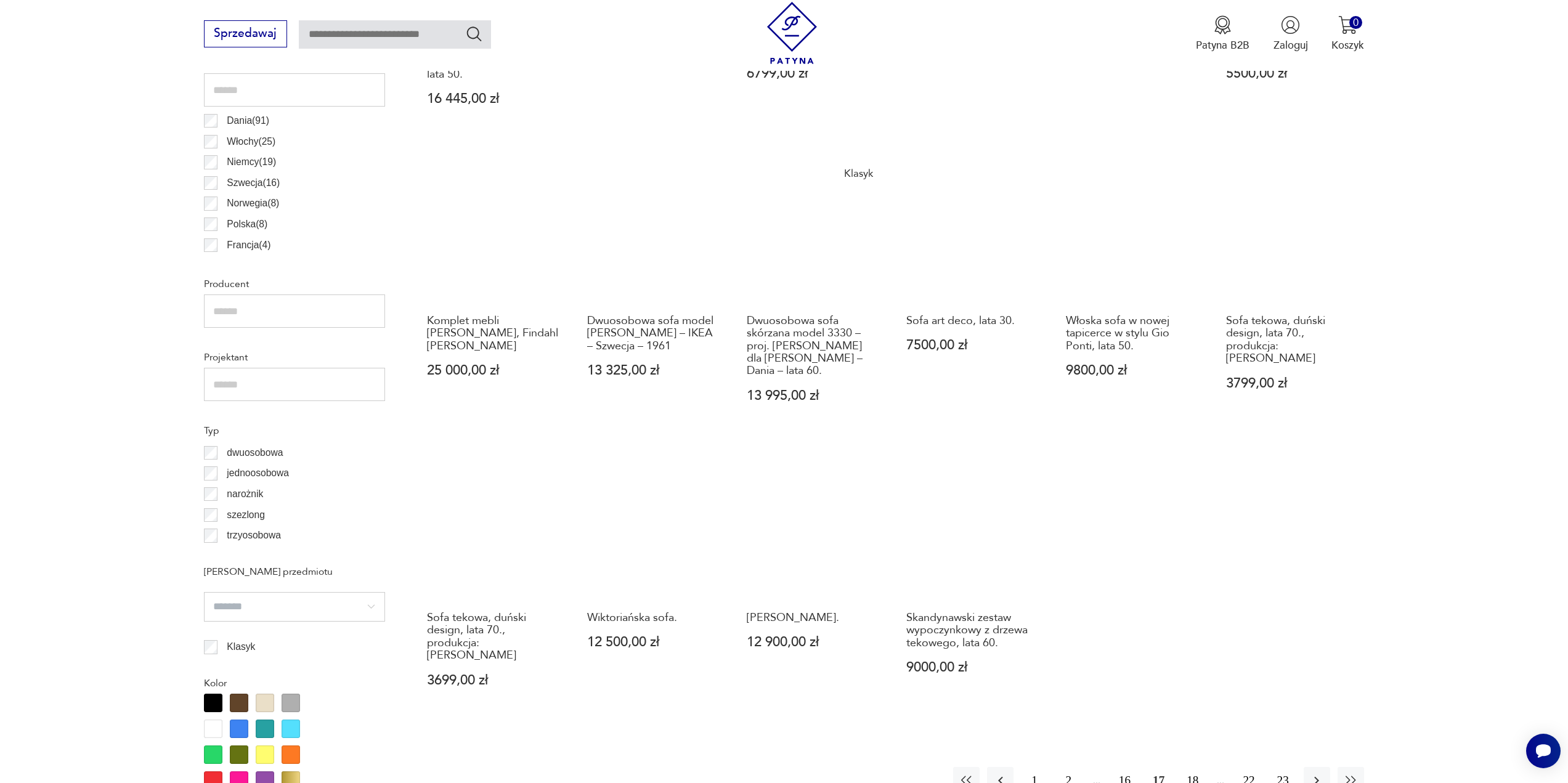
scroll to position [859, 0]
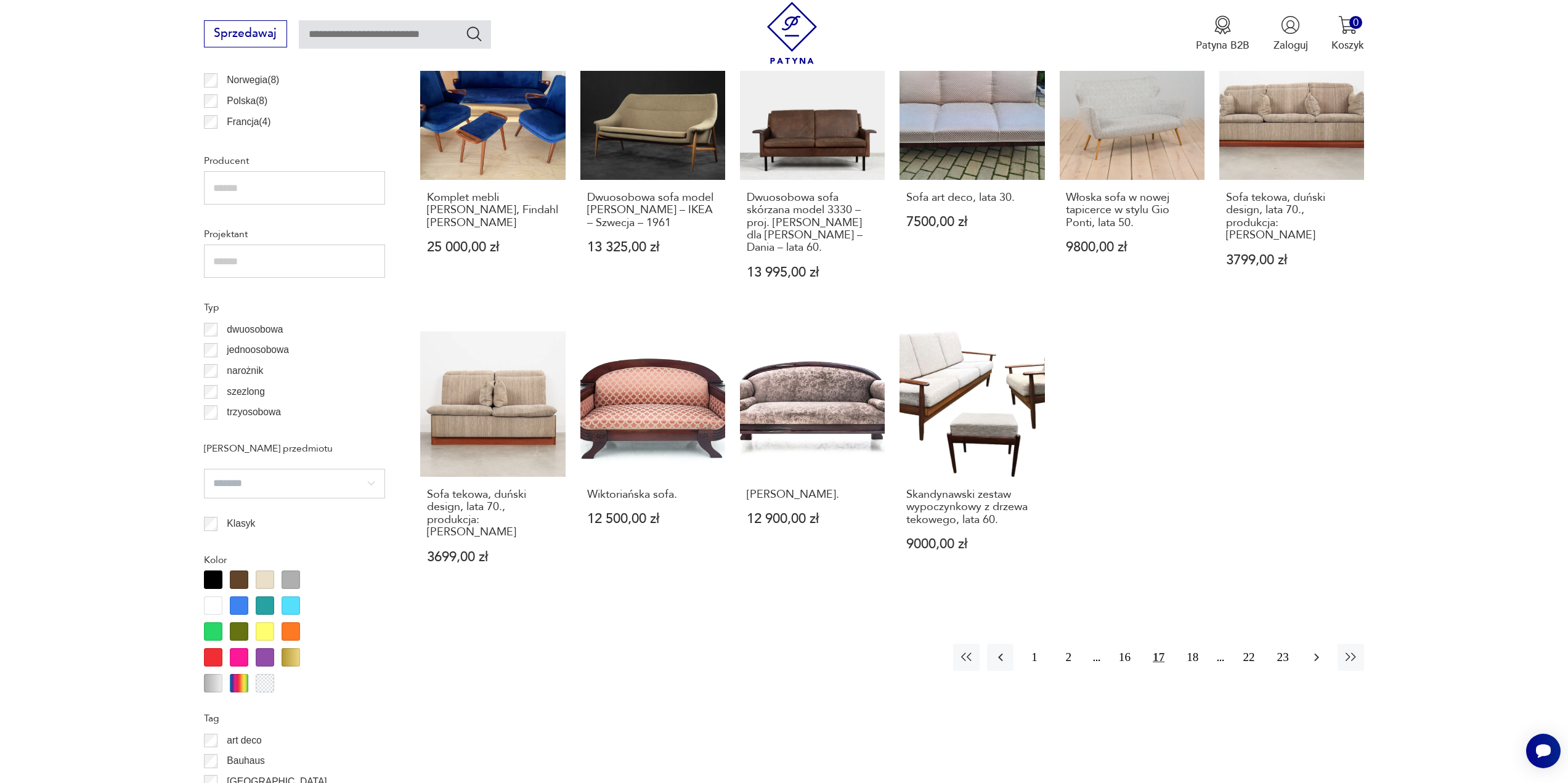
click at [1315, 650] on icon "button" at bounding box center [1317, 657] width 15 height 15
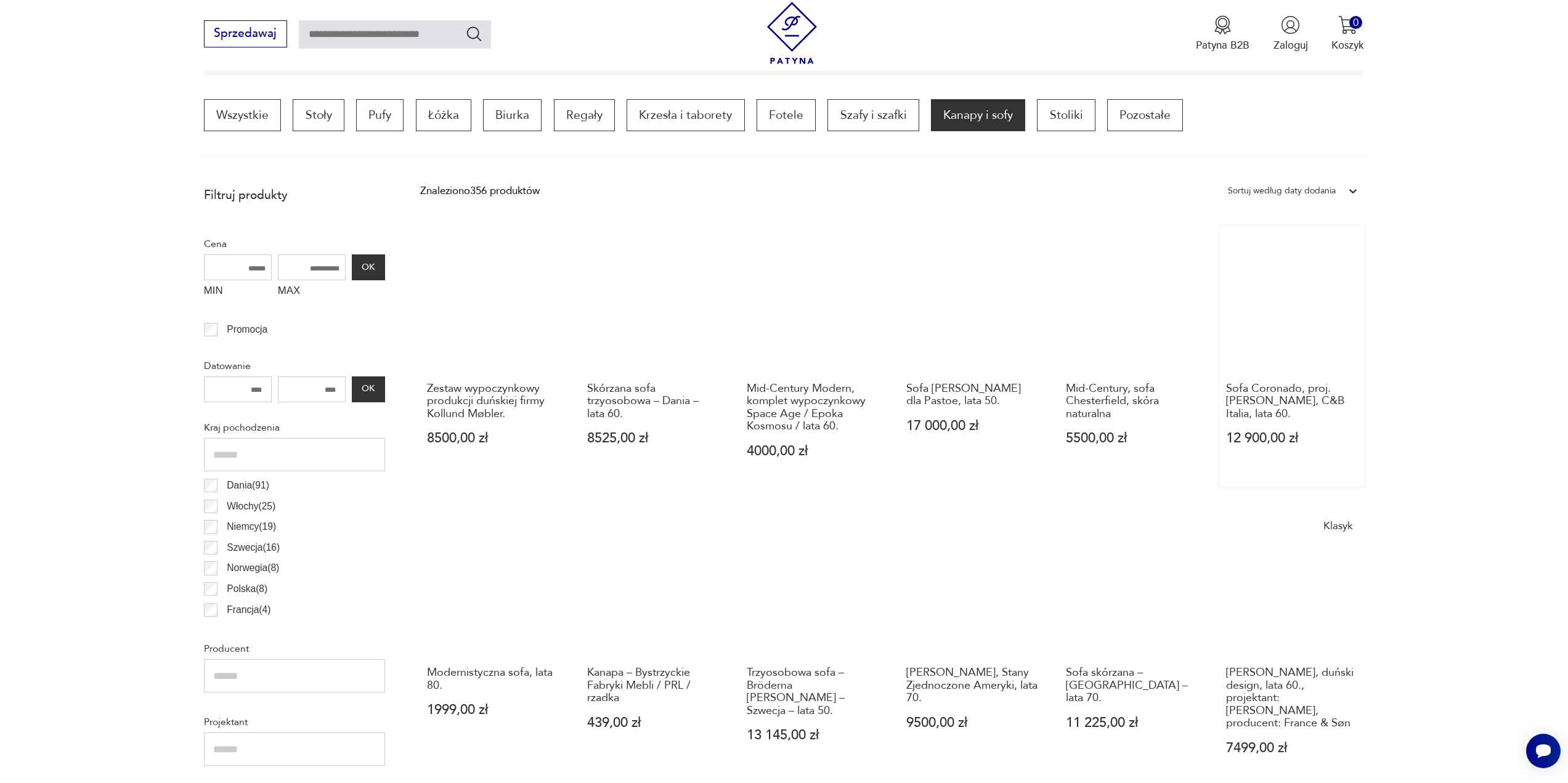
scroll to position [366, 0]
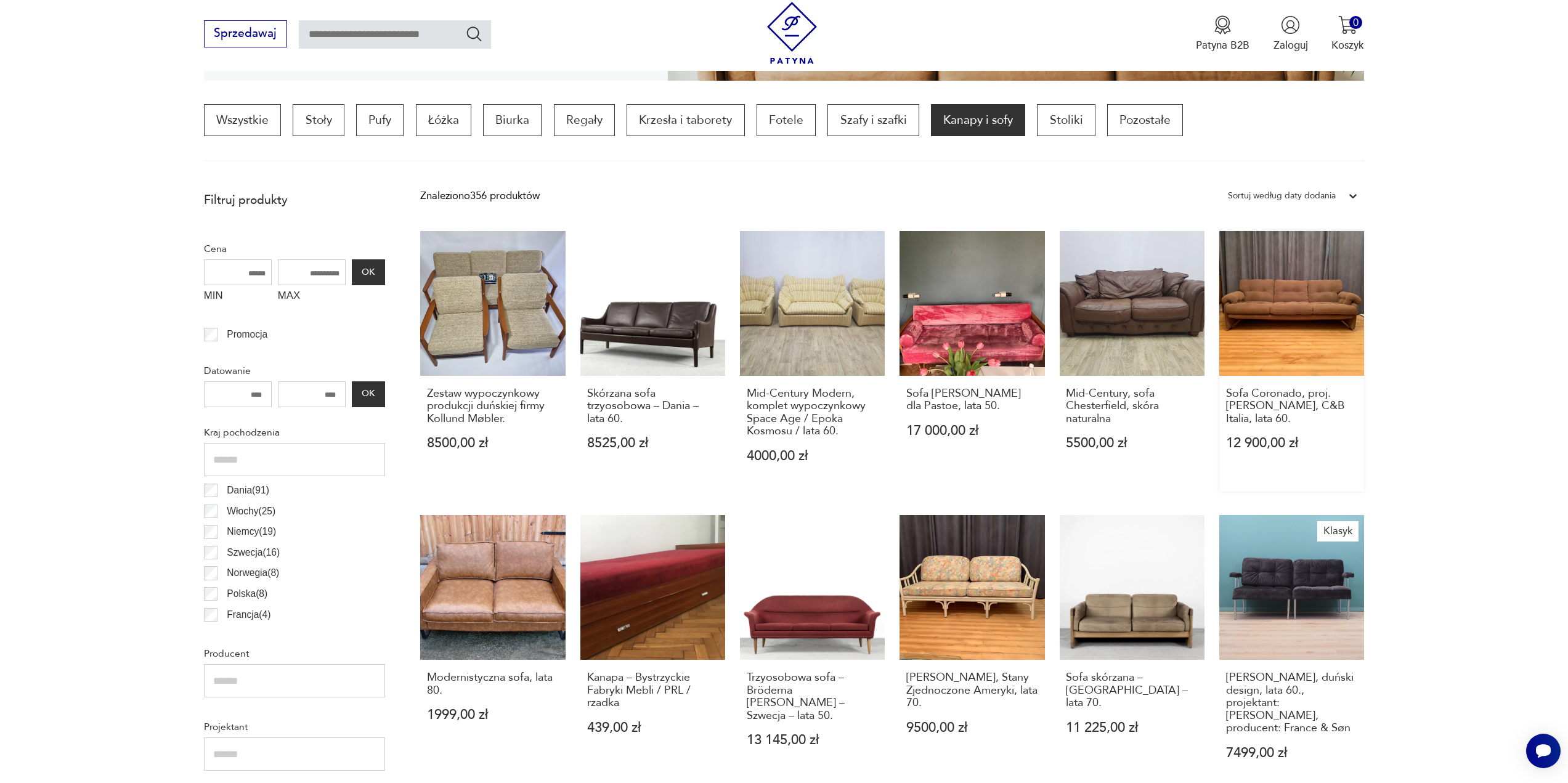
click at [1302, 328] on link "Sofa Coronado, proj. [PERSON_NAME], C&B Italia, lata 60. 12 900,00 zł" at bounding box center [1292, 361] width 145 height 261
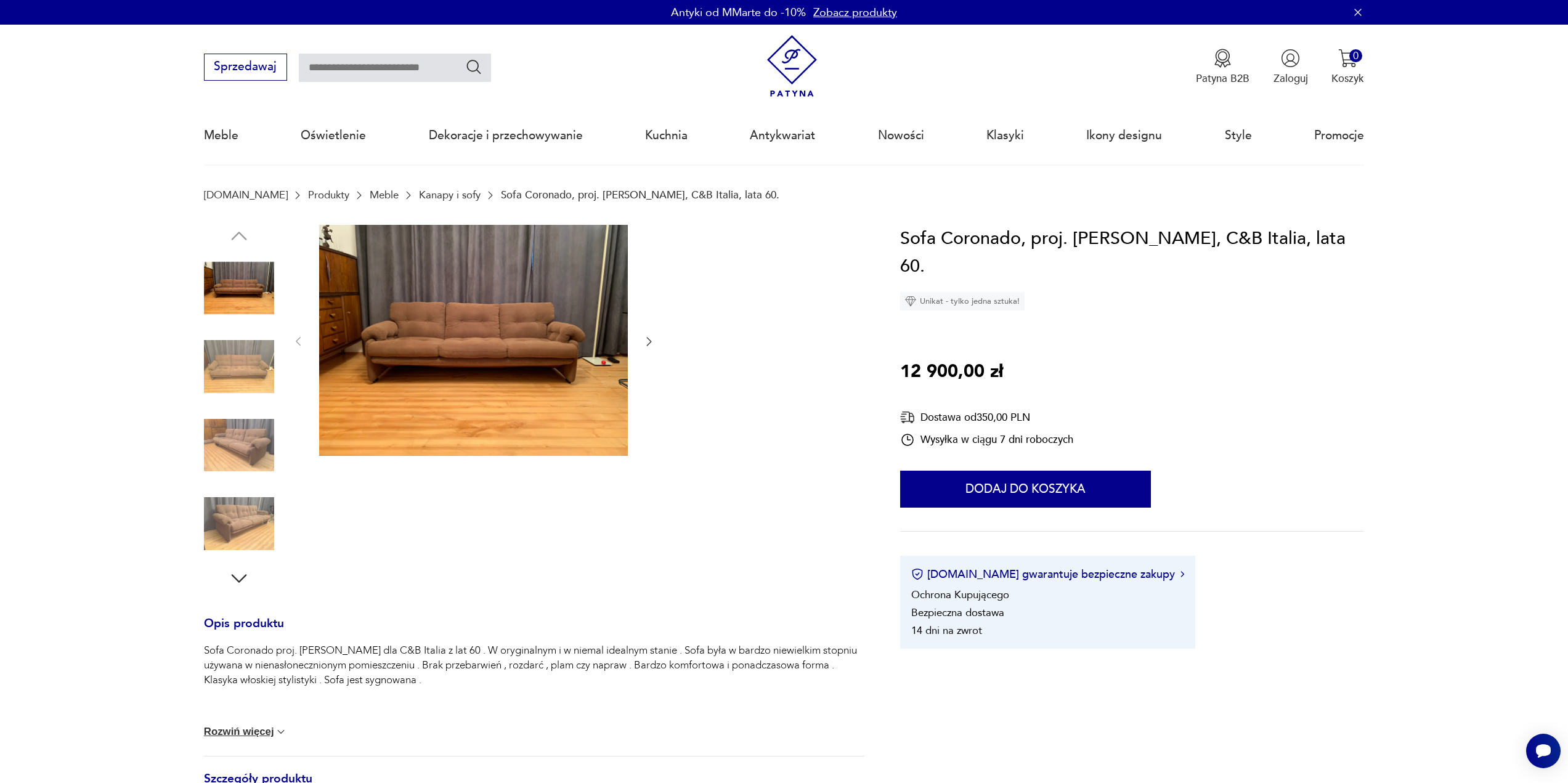
click at [646, 343] on icon "button" at bounding box center [649, 341] width 12 height 12
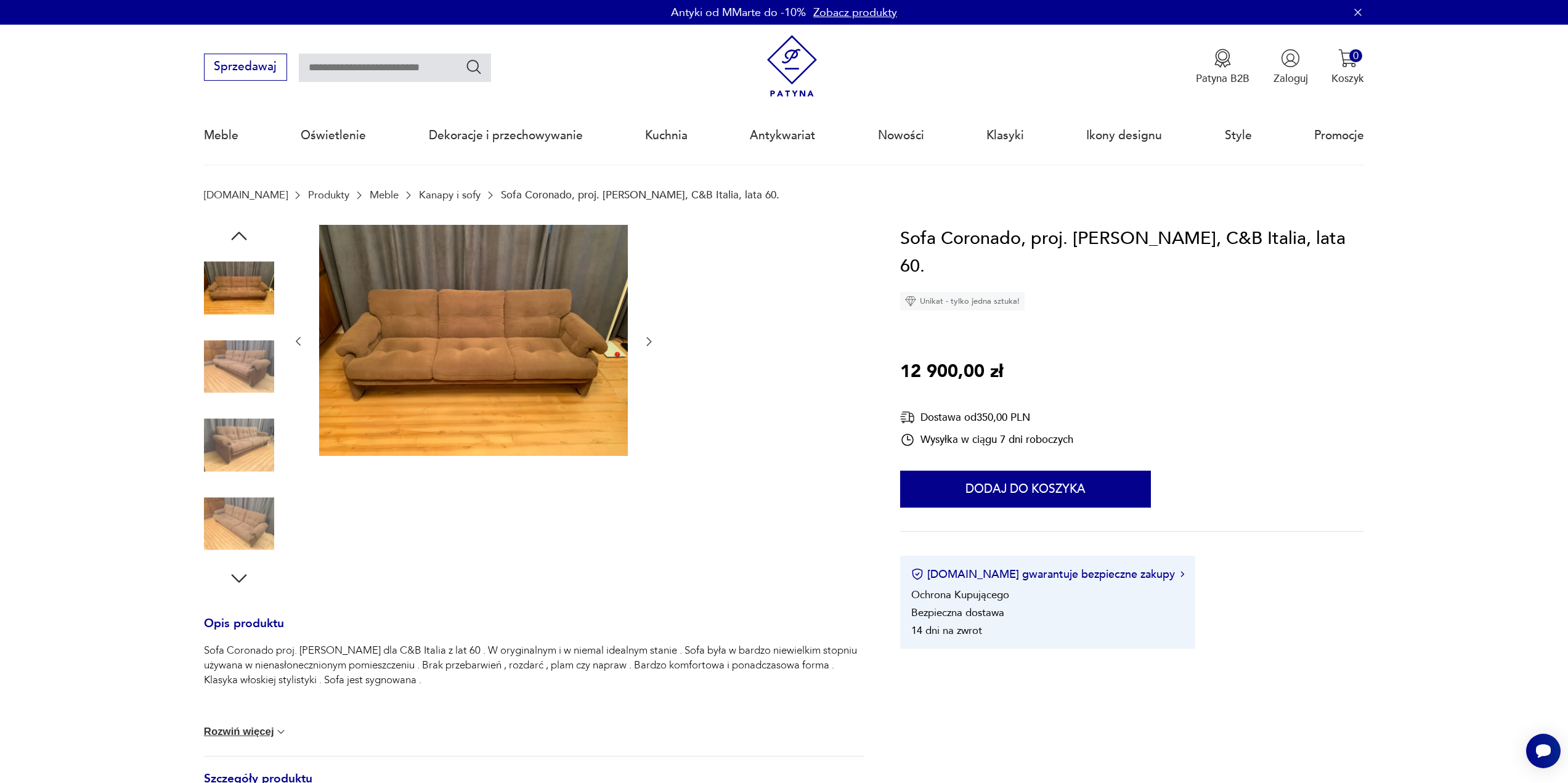
click at [646, 343] on icon "button" at bounding box center [649, 341] width 12 height 12
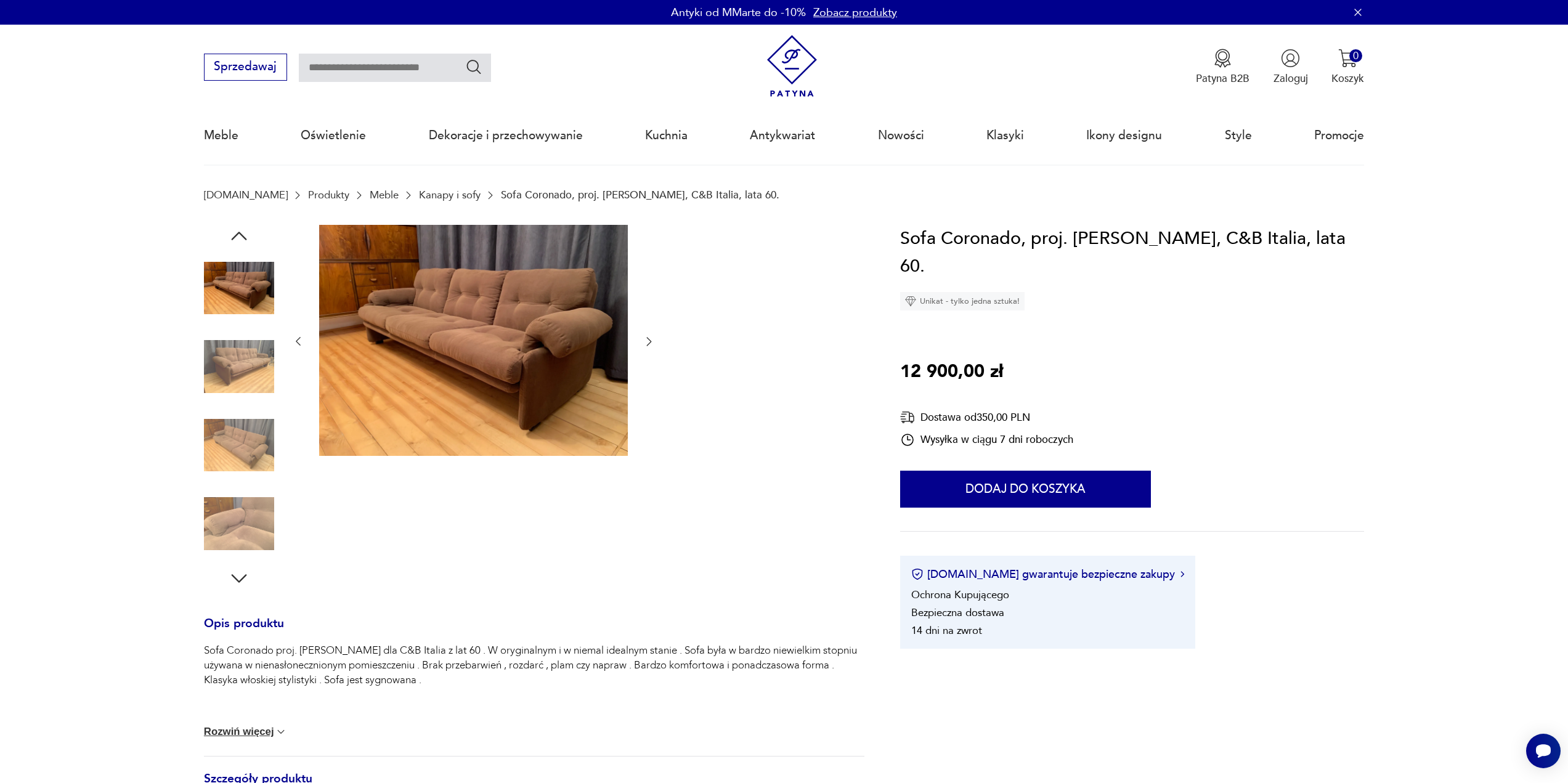
click at [646, 343] on icon "button" at bounding box center [649, 341] width 12 height 12
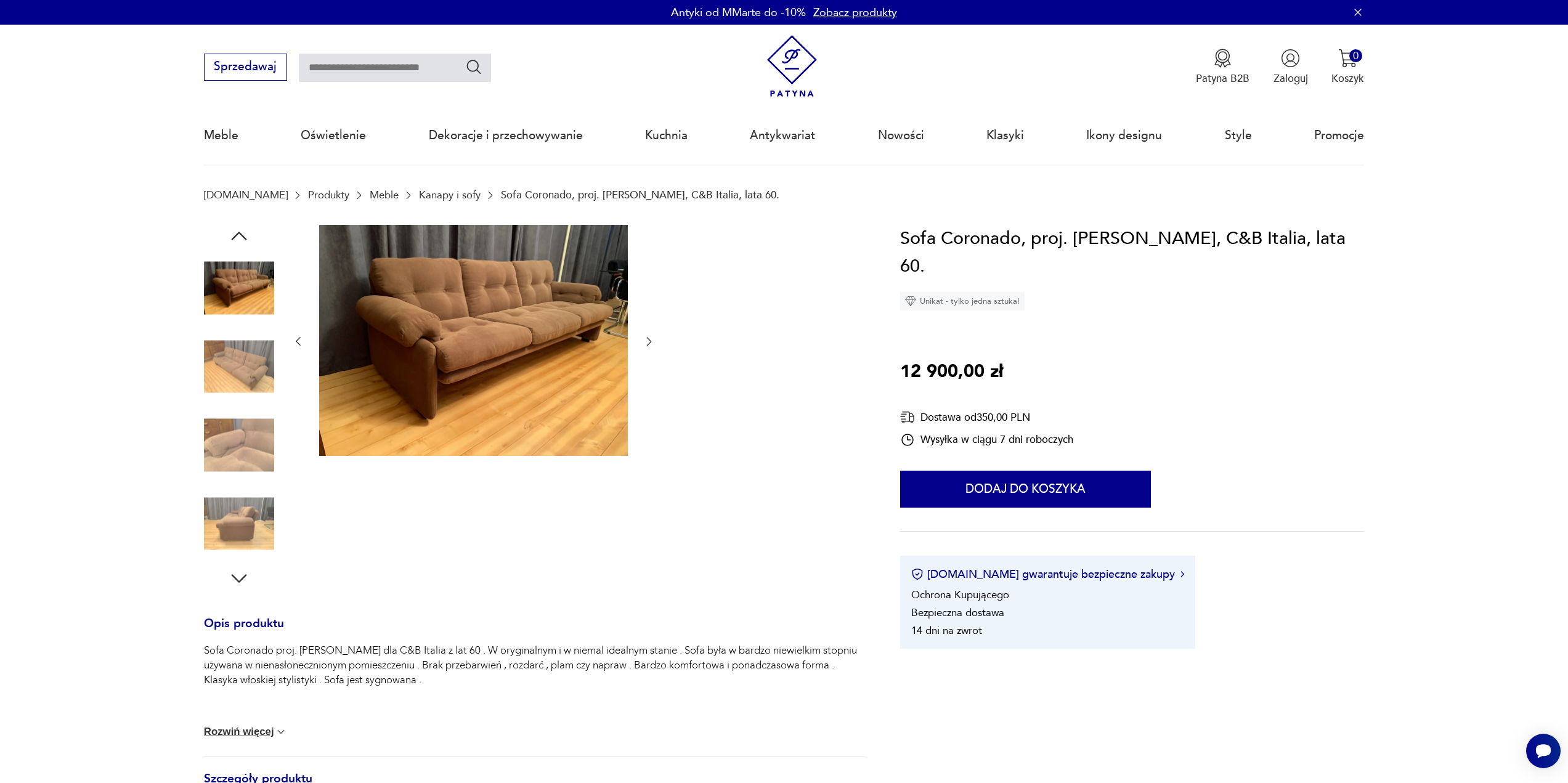
click at [646, 343] on icon "button" at bounding box center [649, 341] width 12 height 12
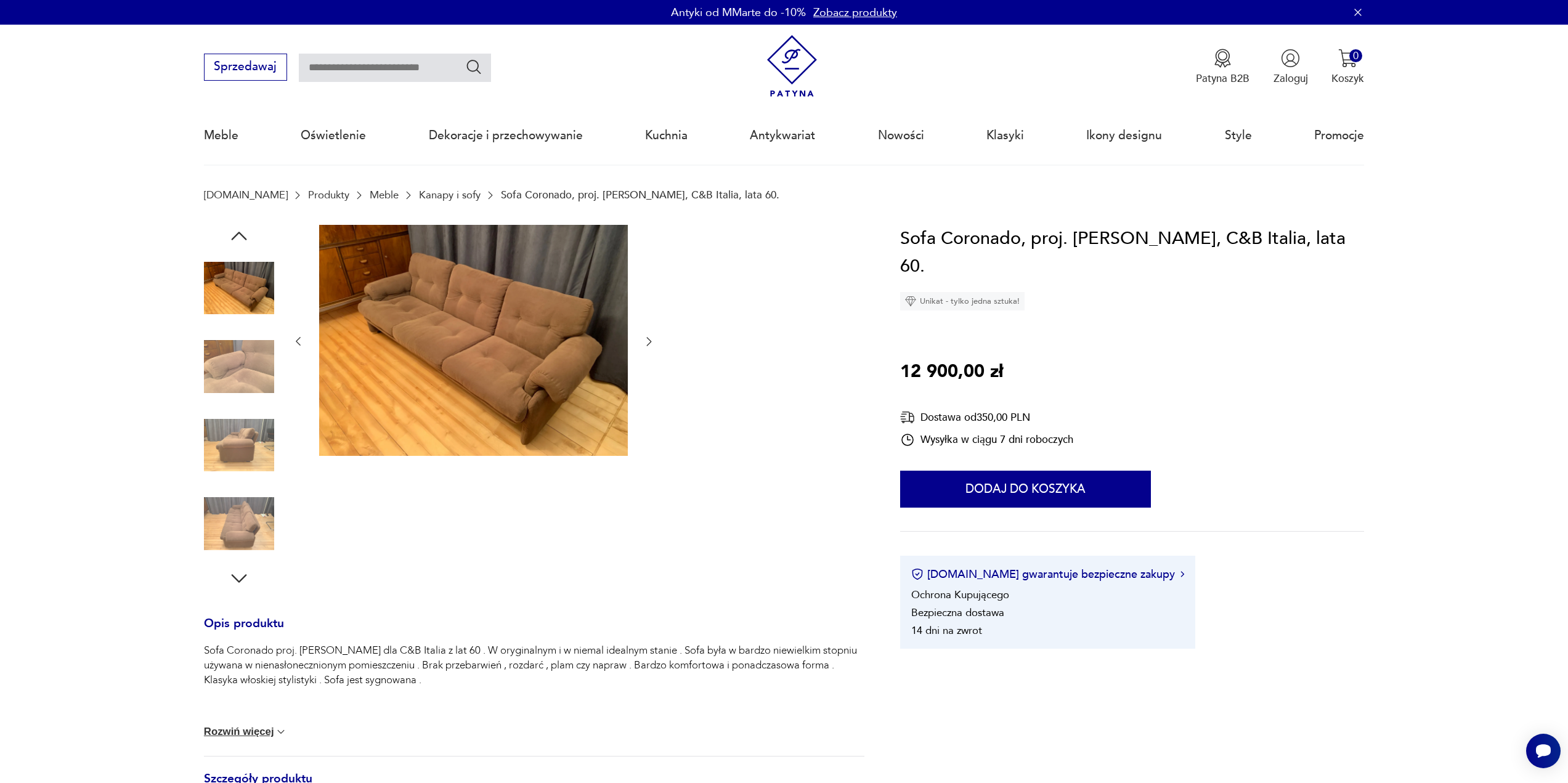
click at [646, 343] on icon "button" at bounding box center [649, 341] width 12 height 12
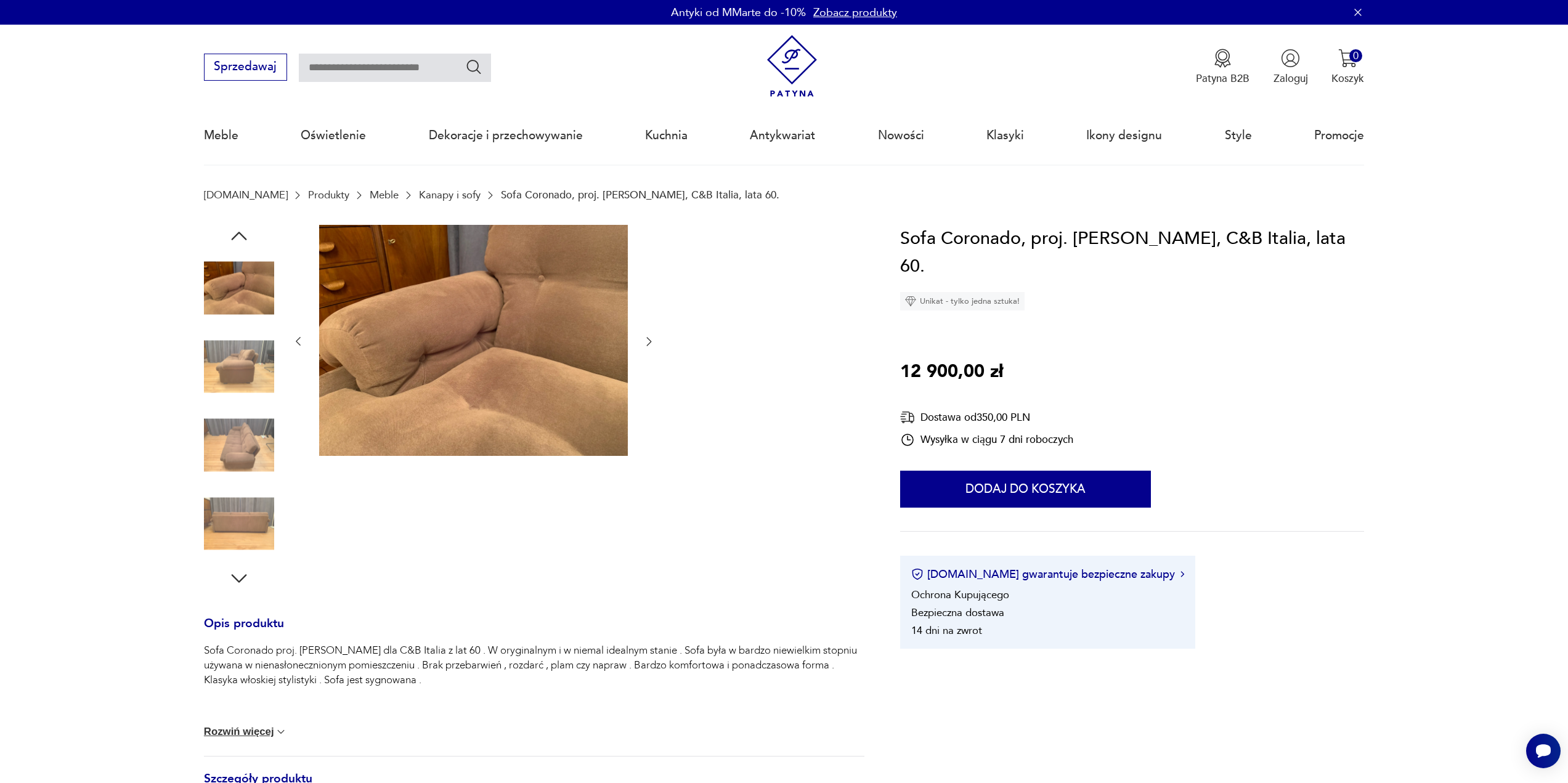
click at [646, 343] on icon "button" at bounding box center [649, 341] width 12 height 12
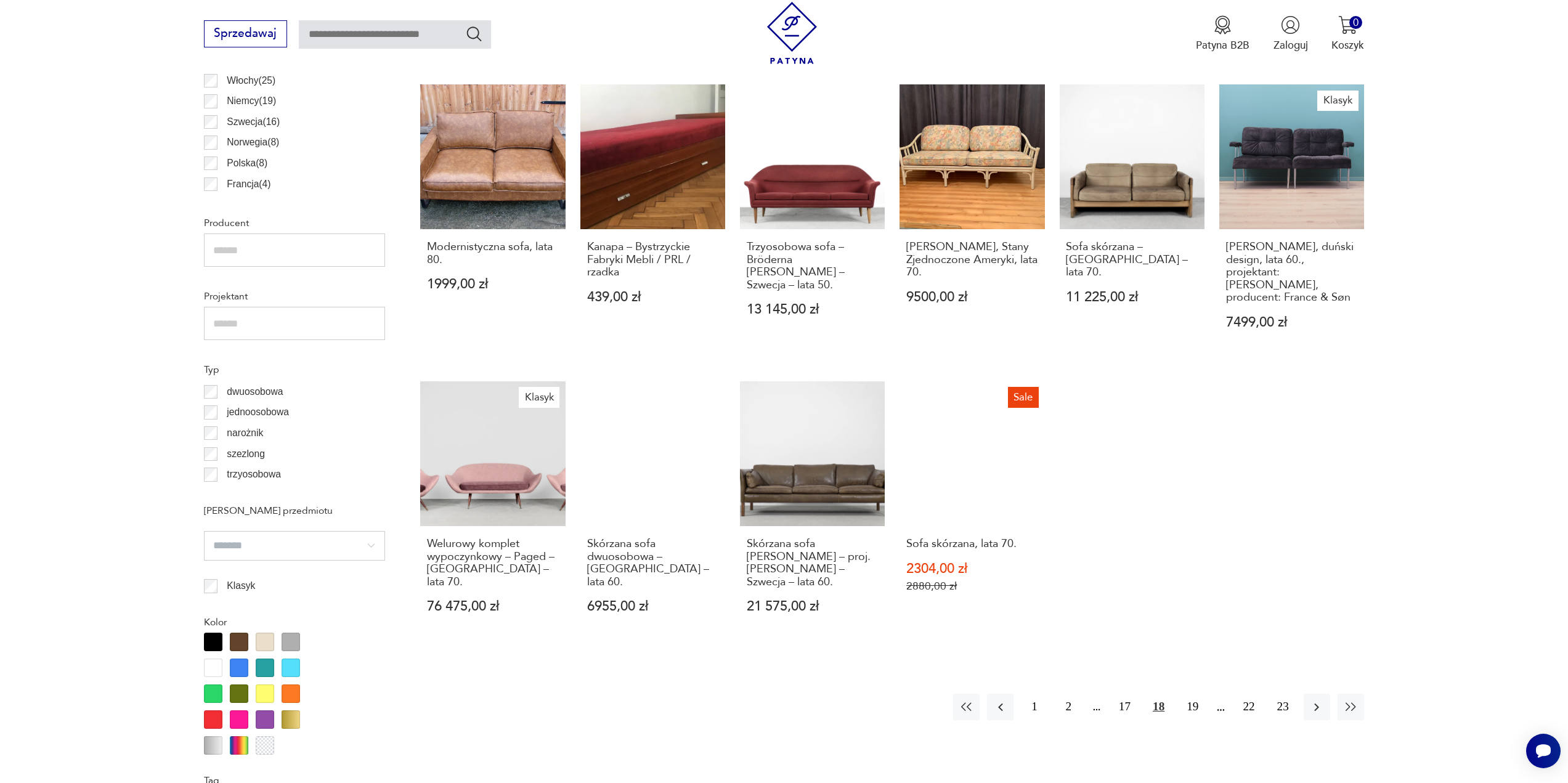
scroll to position [797, 0]
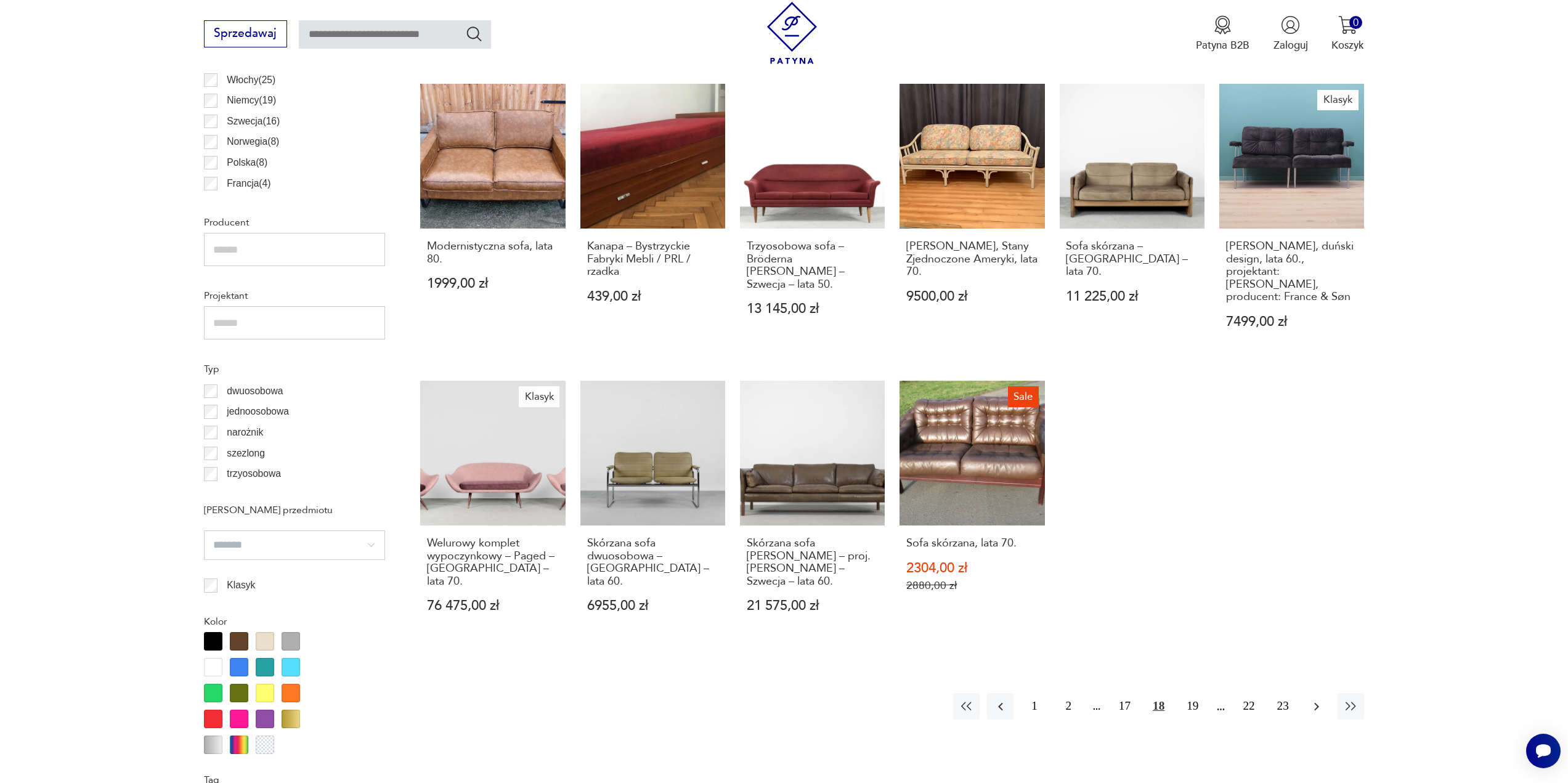
click at [1317, 699] on icon "button" at bounding box center [1317, 707] width 15 height 15
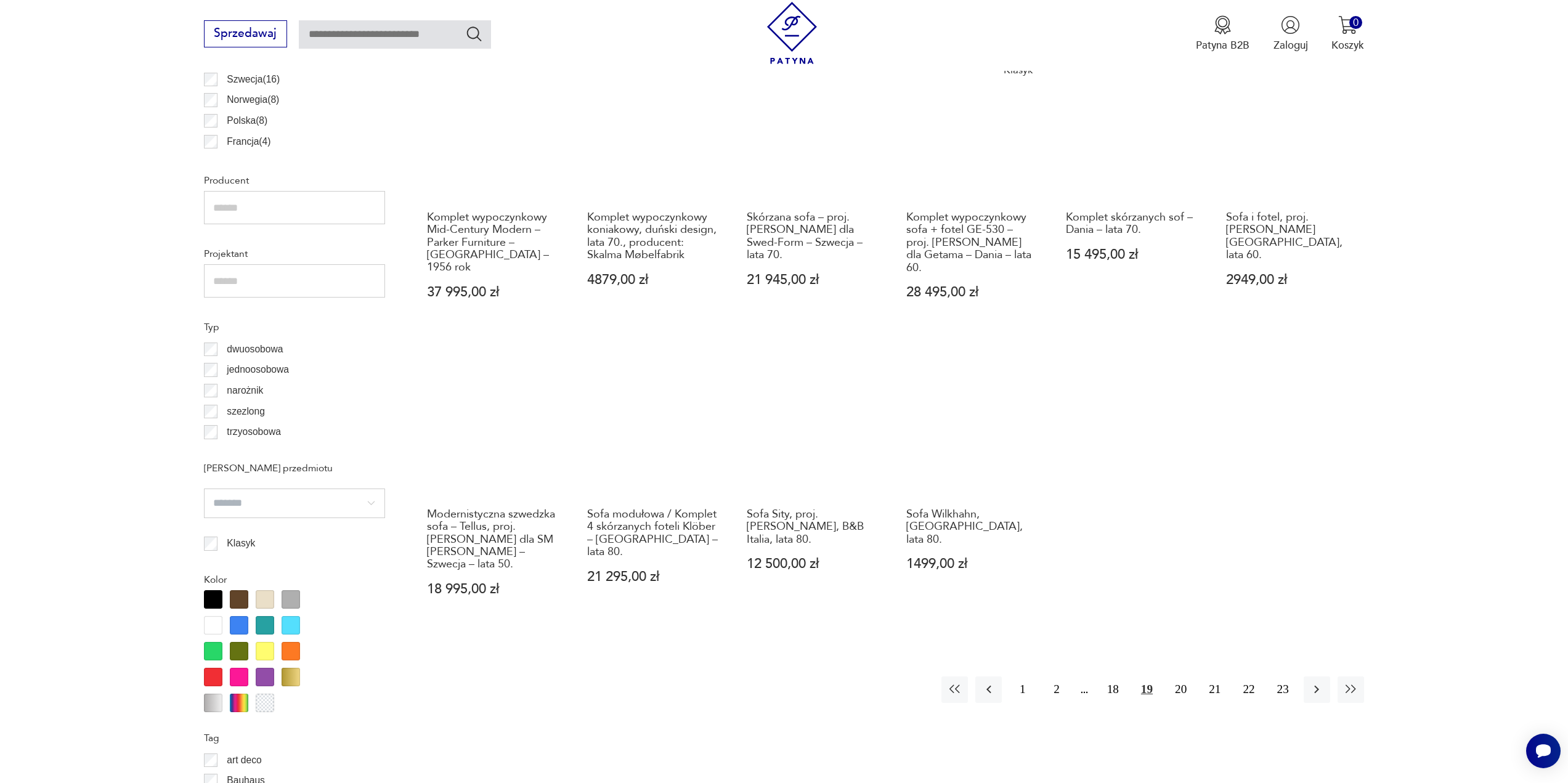
scroll to position [920, 0]
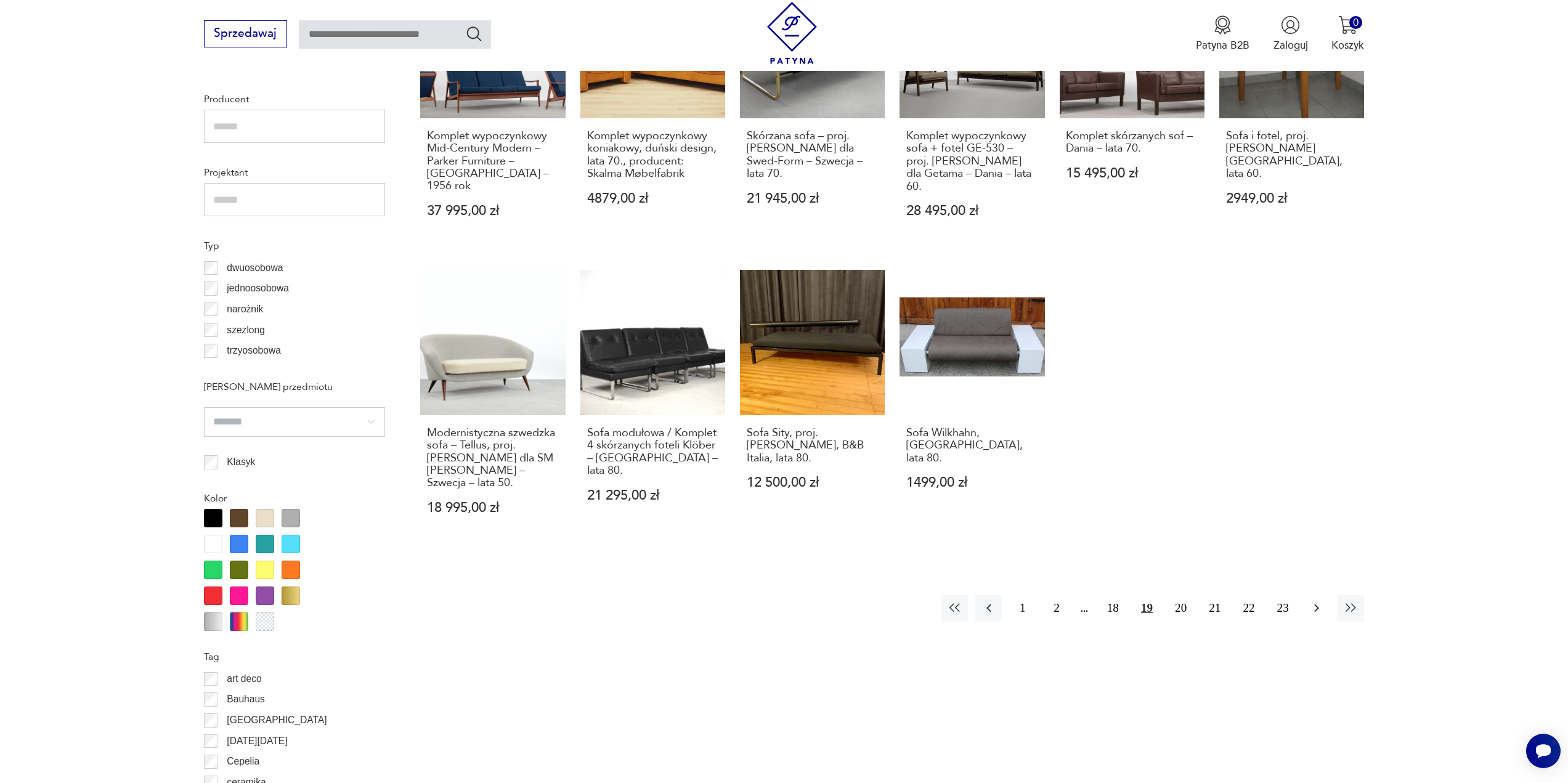
click at [1317, 601] on icon "button" at bounding box center [1317, 608] width 15 height 15
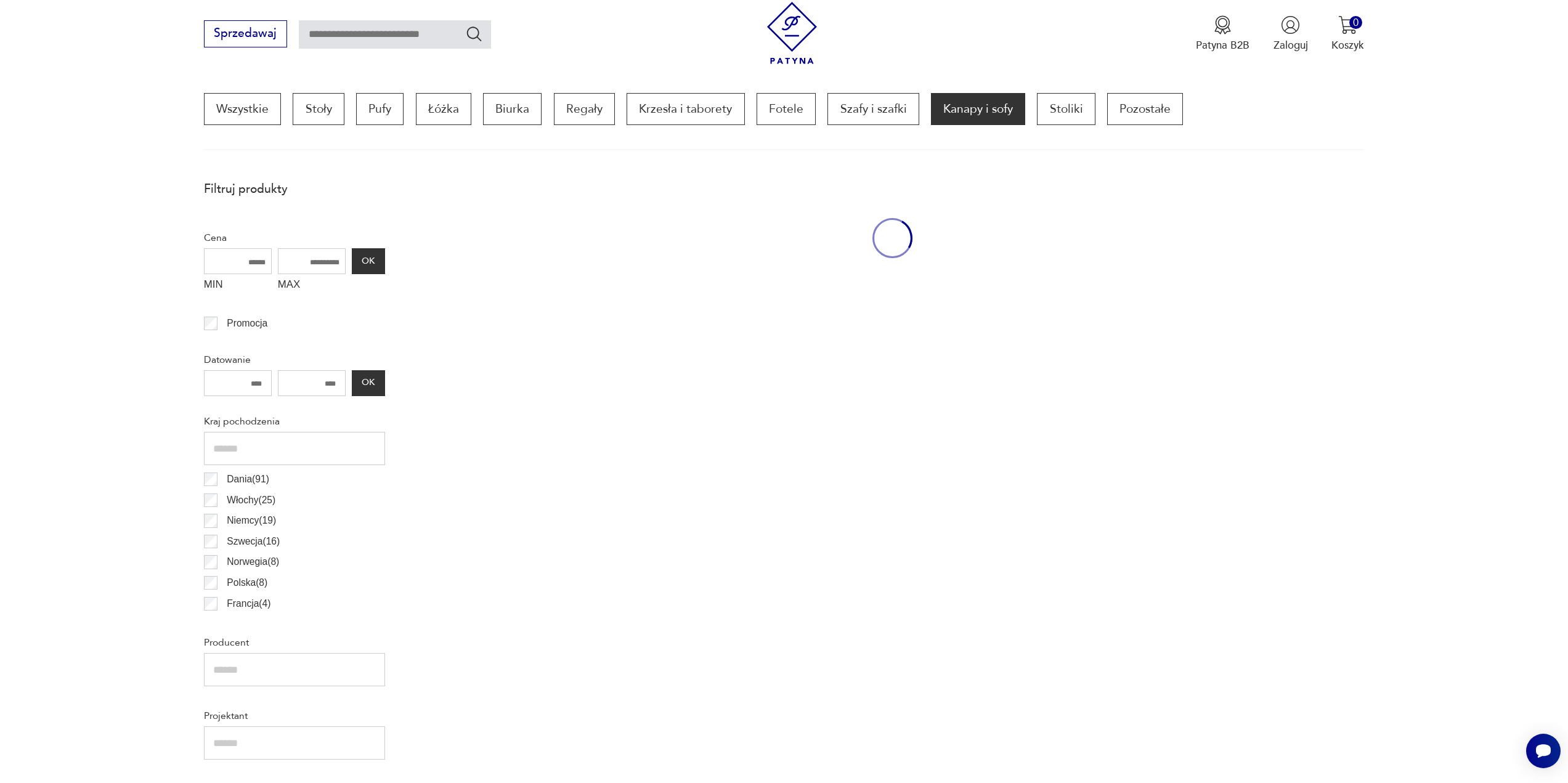
scroll to position [366, 0]
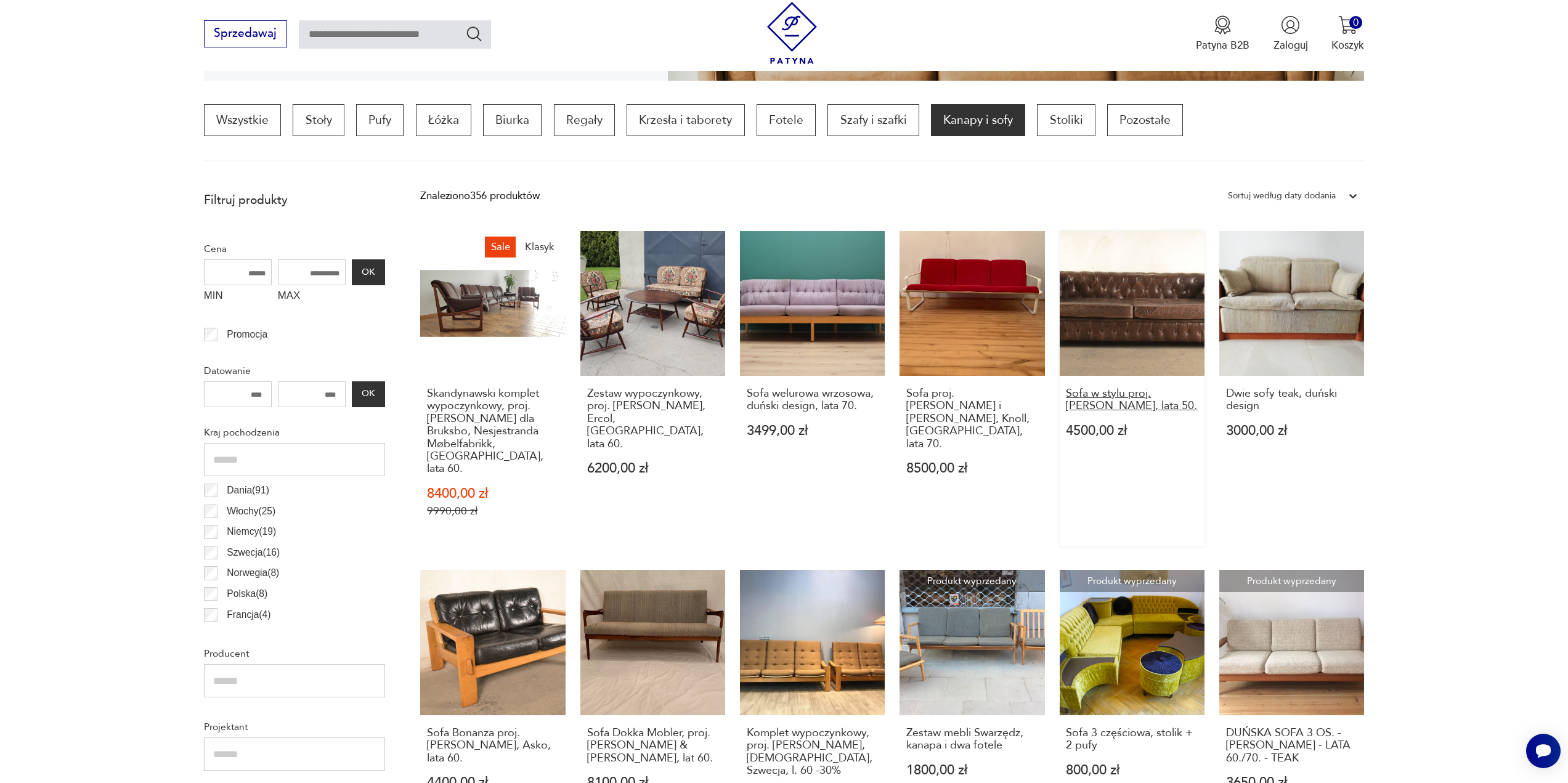
click at [1110, 392] on h3 "Sofa w stylu proj. [PERSON_NAME], lata 50." at bounding box center [1132, 400] width 132 height 25
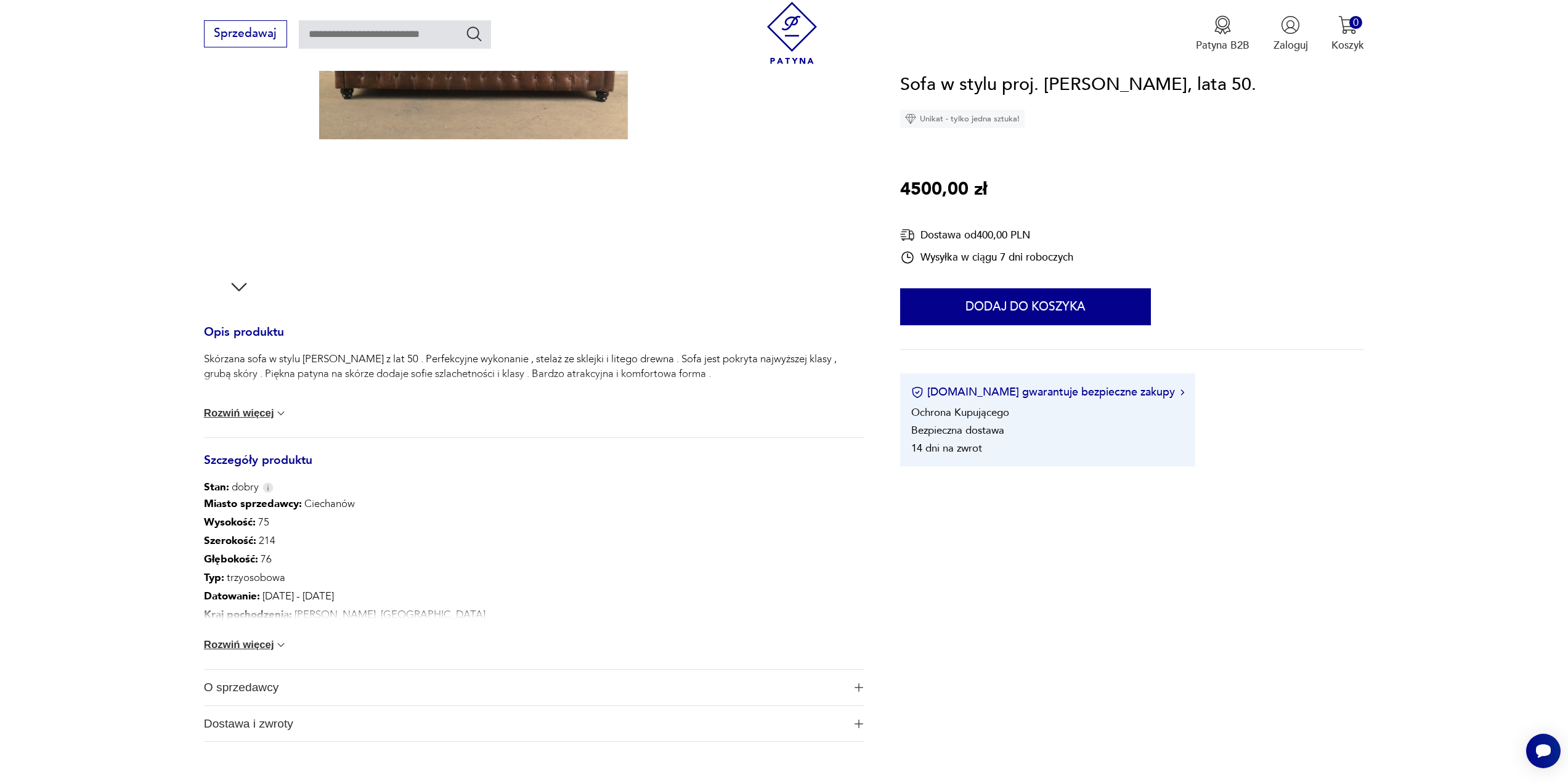
scroll to position [308, 0]
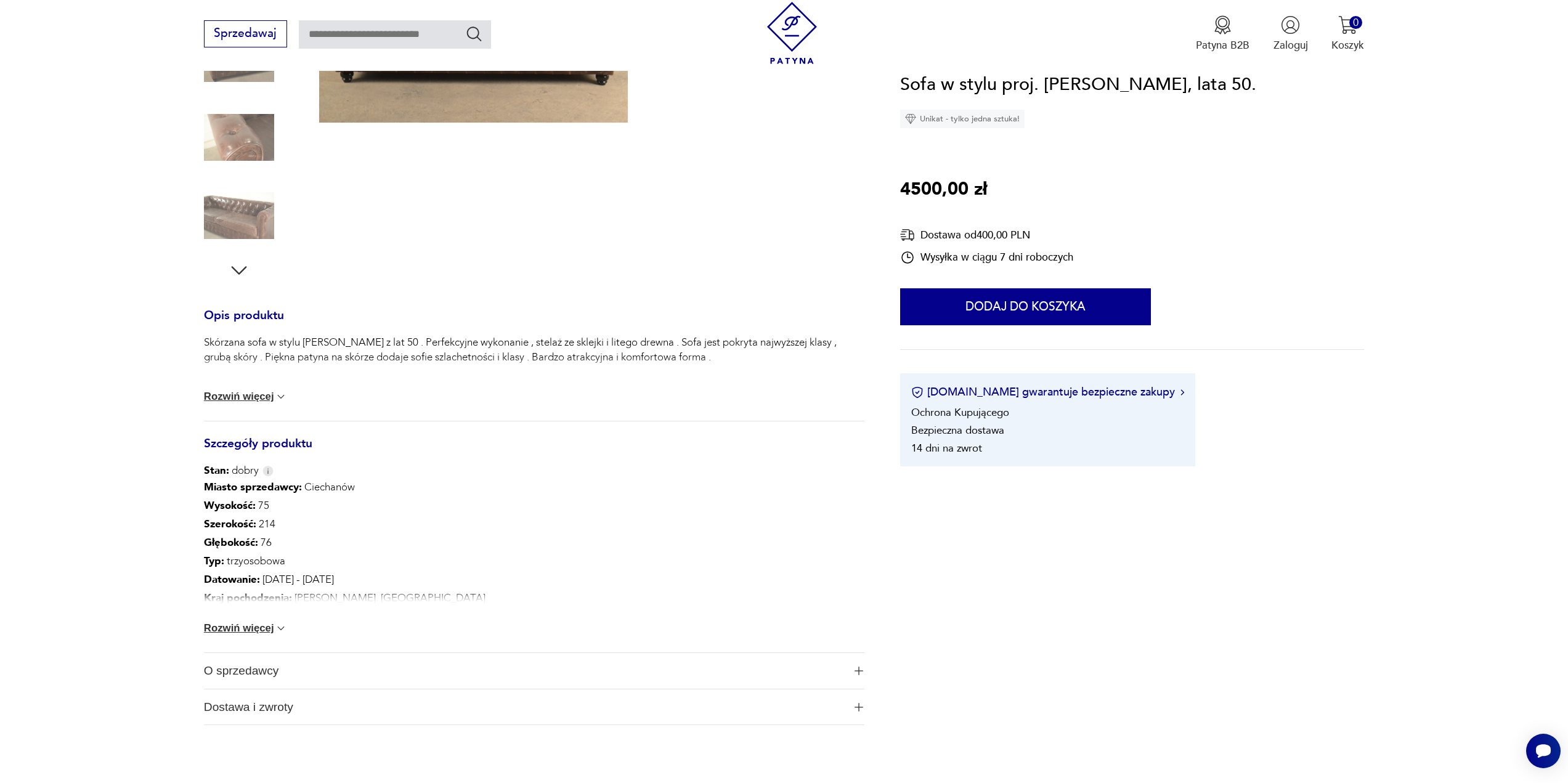
click at [260, 629] on button "Rozwiń więcej" at bounding box center [246, 628] width 84 height 12
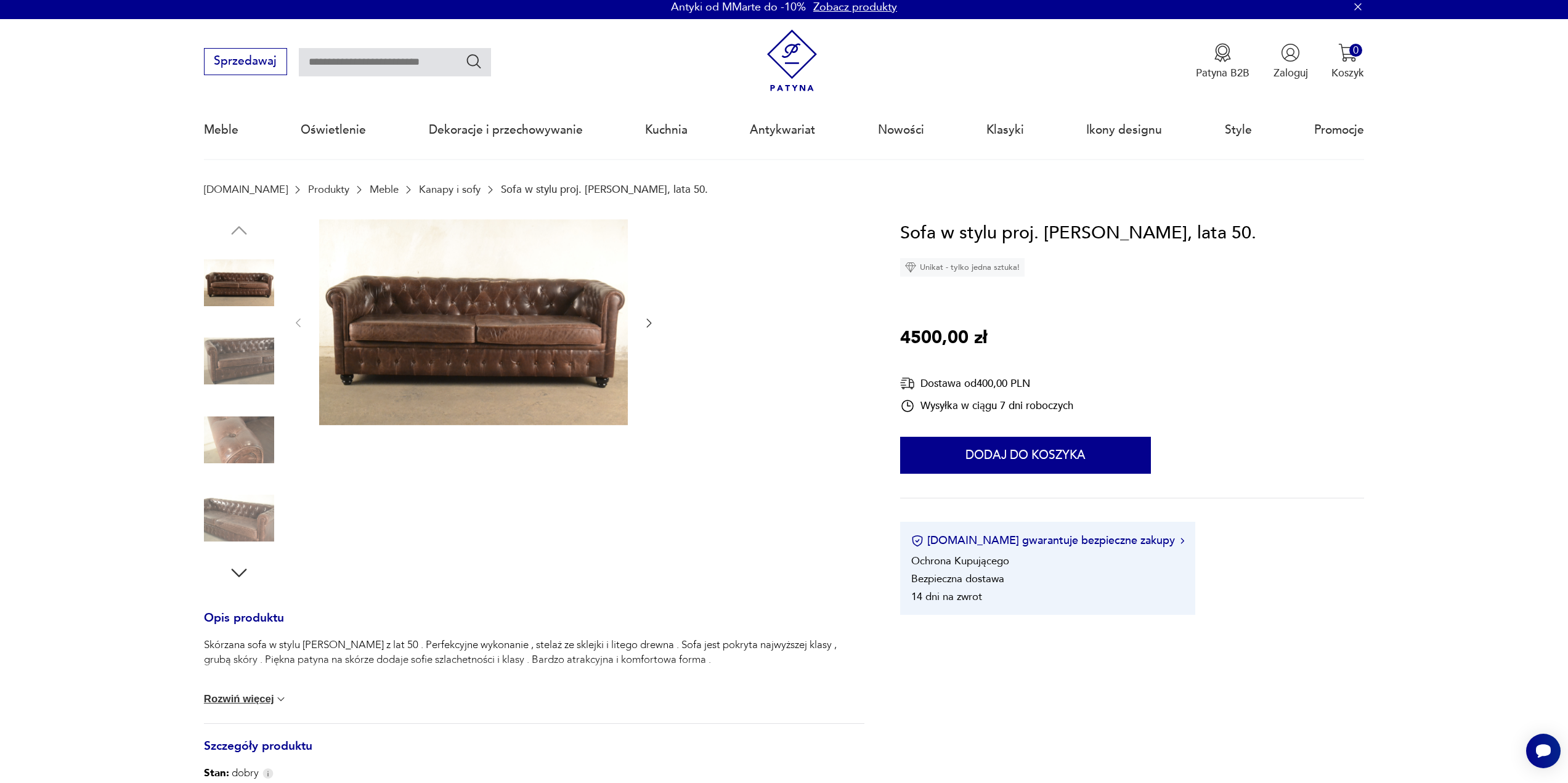
scroll to position [0, 0]
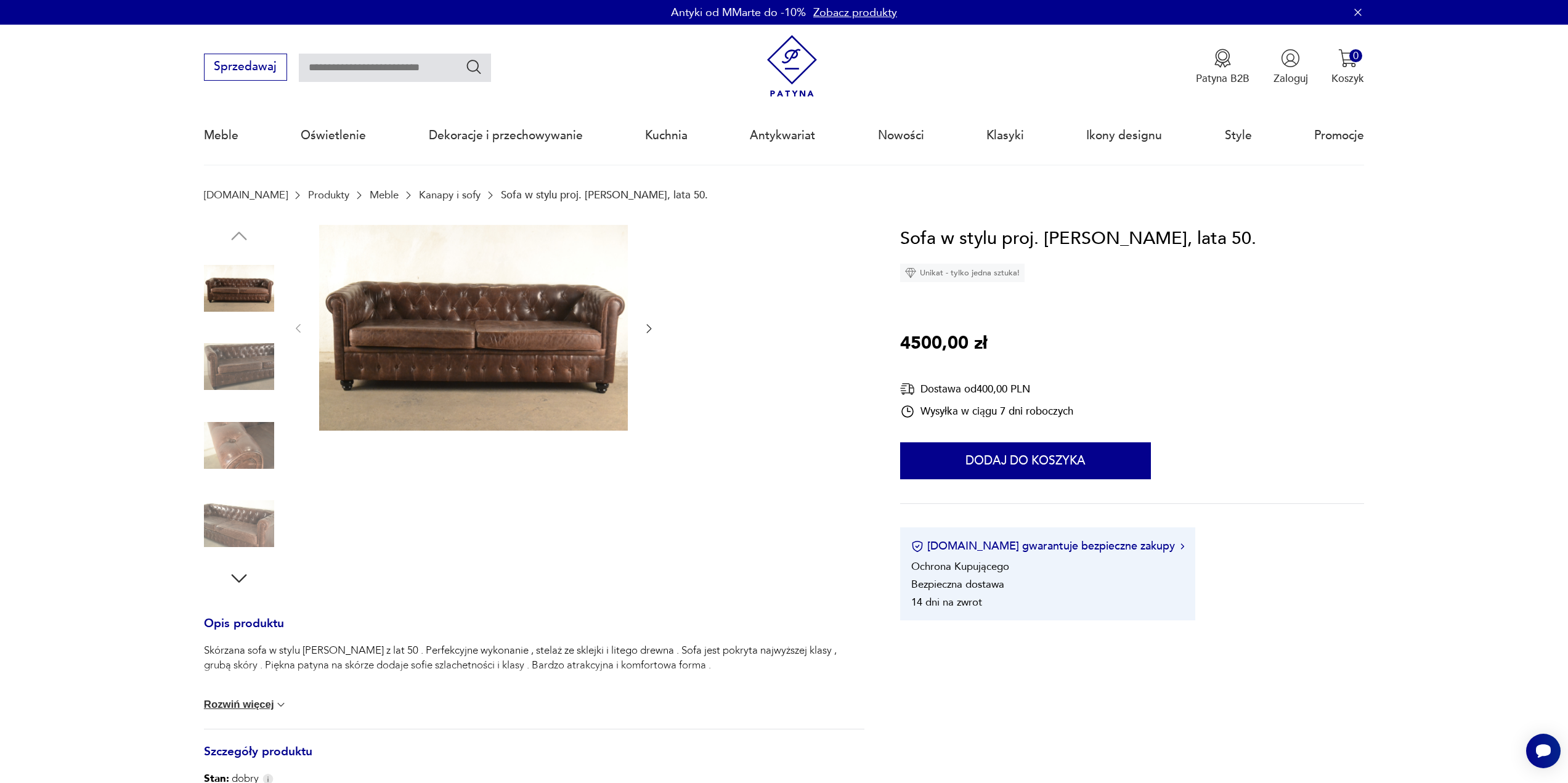
click at [649, 330] on icon "button" at bounding box center [649, 328] width 5 height 9
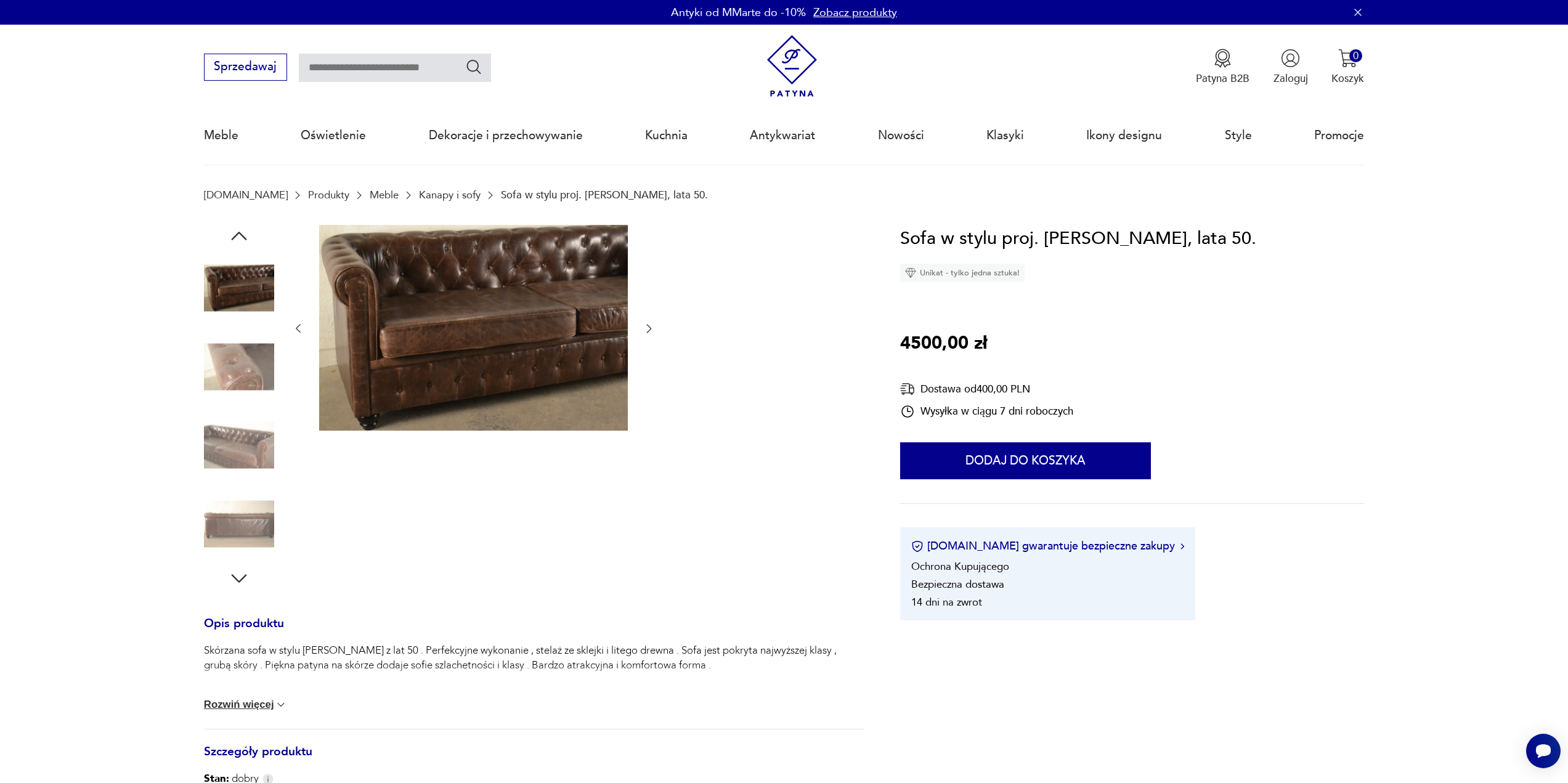
click at [649, 330] on icon "button" at bounding box center [649, 328] width 5 height 9
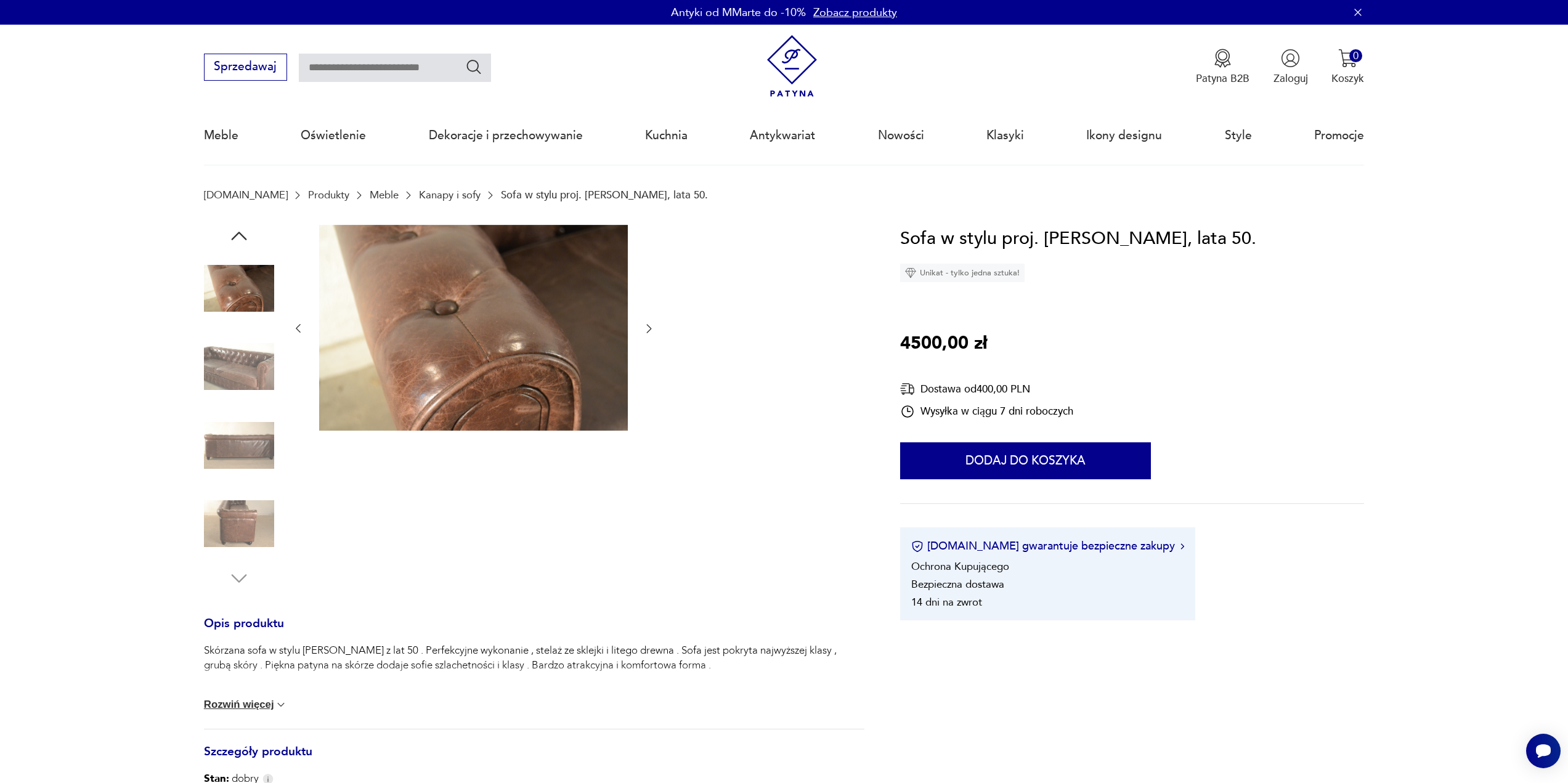
click at [649, 330] on icon "button" at bounding box center [649, 328] width 5 height 9
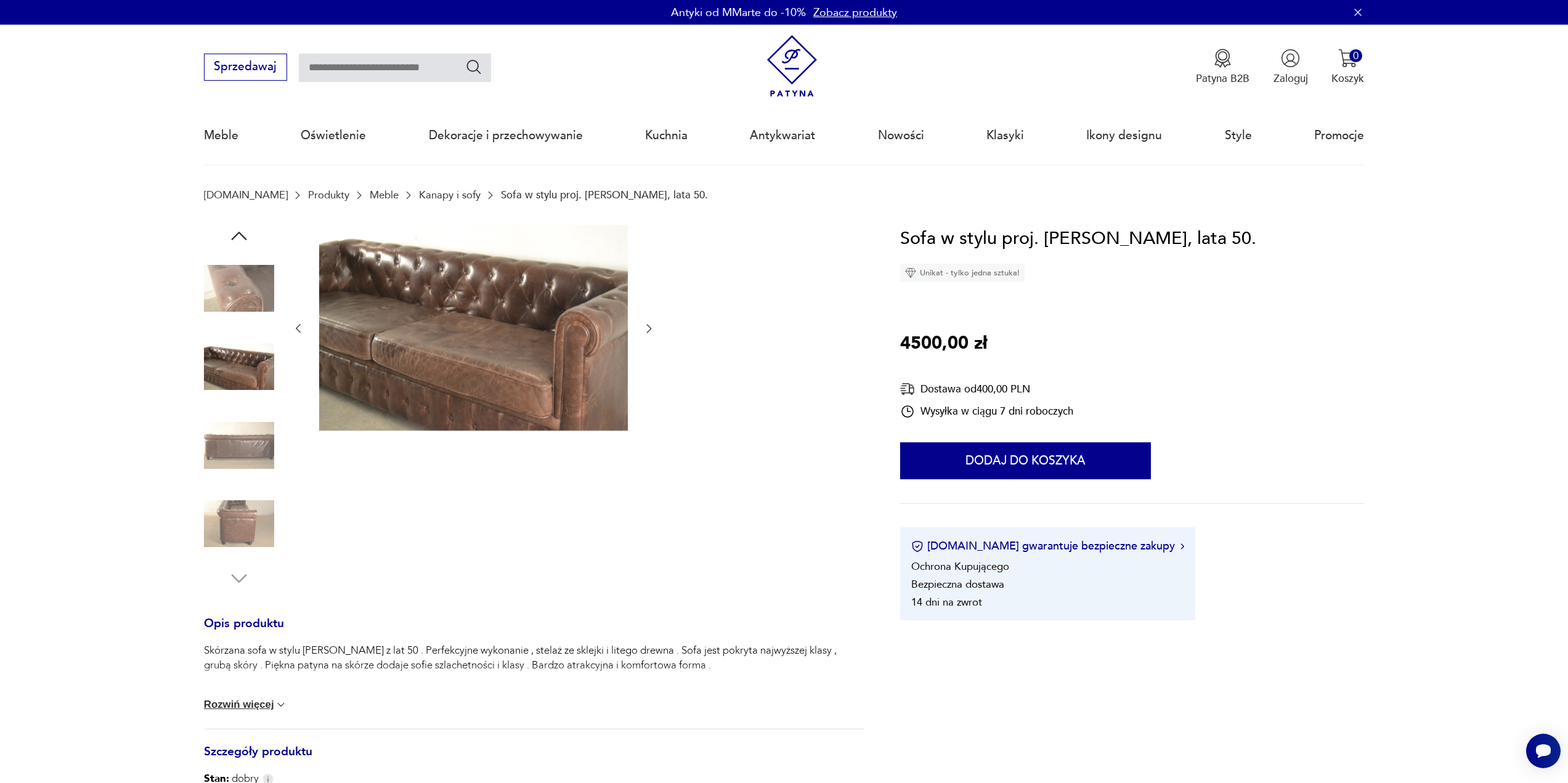
click at [649, 330] on icon "button" at bounding box center [649, 328] width 5 height 9
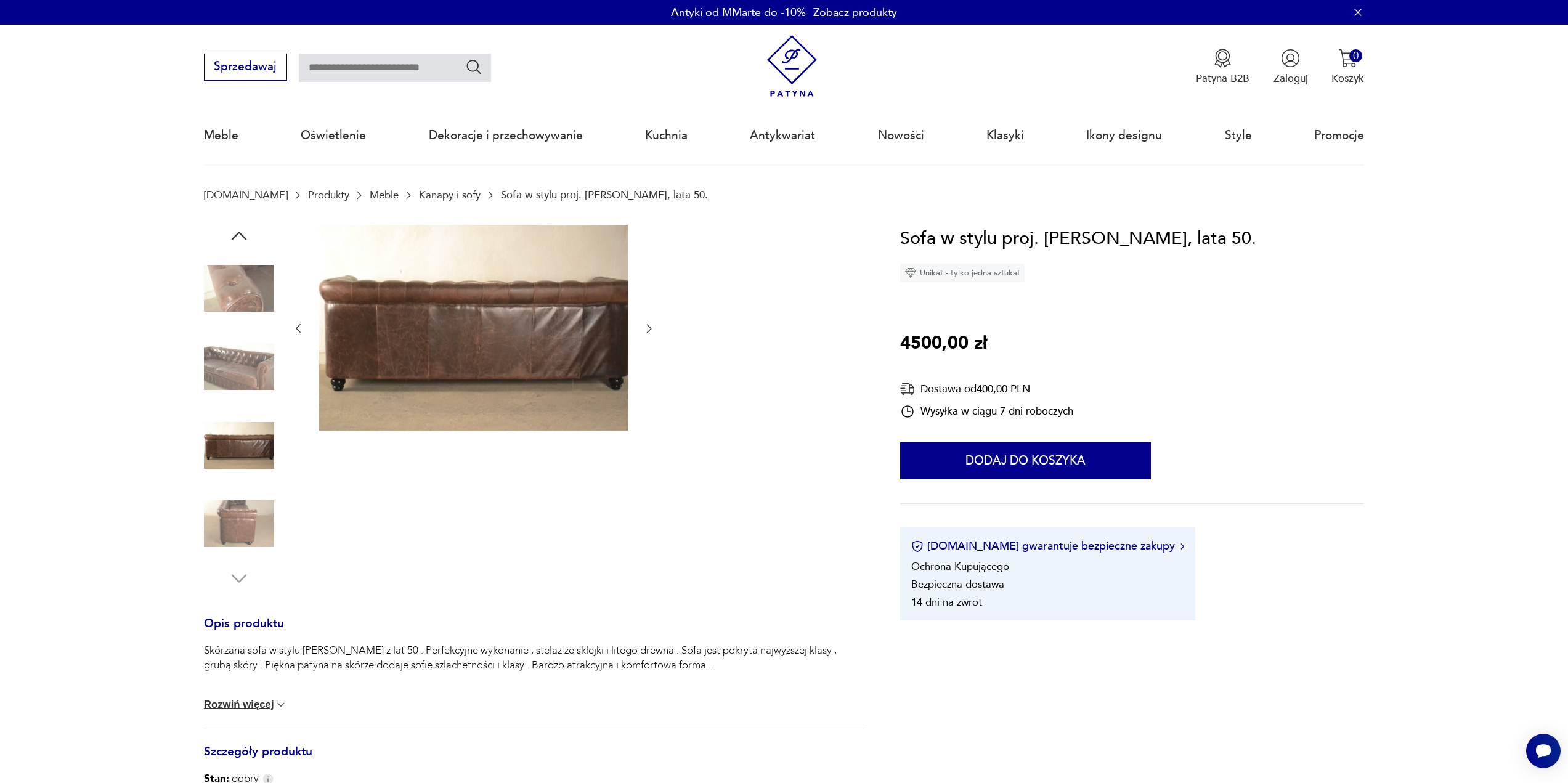
click at [649, 330] on icon "button" at bounding box center [649, 328] width 5 height 9
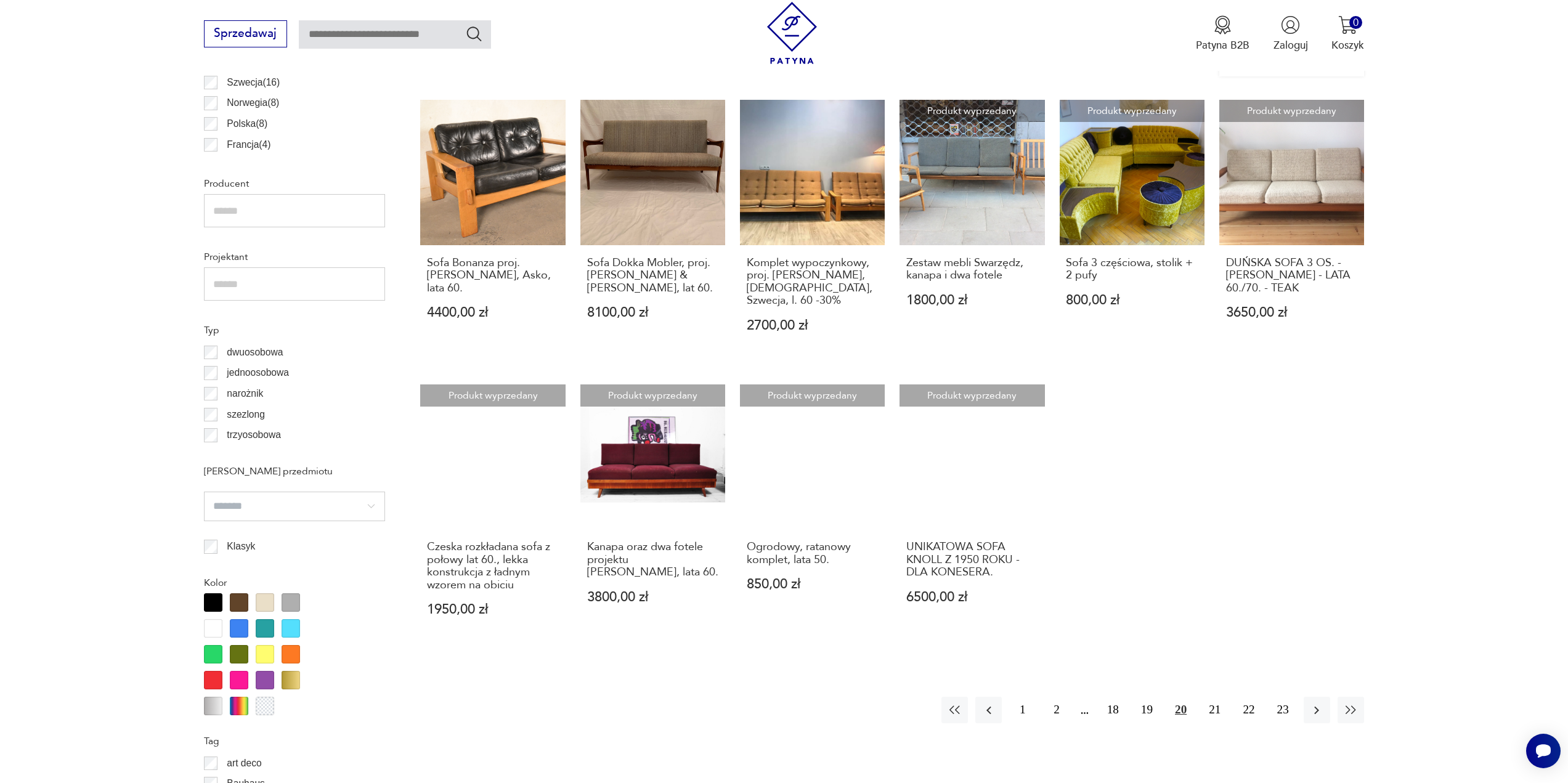
scroll to position [857, 0]
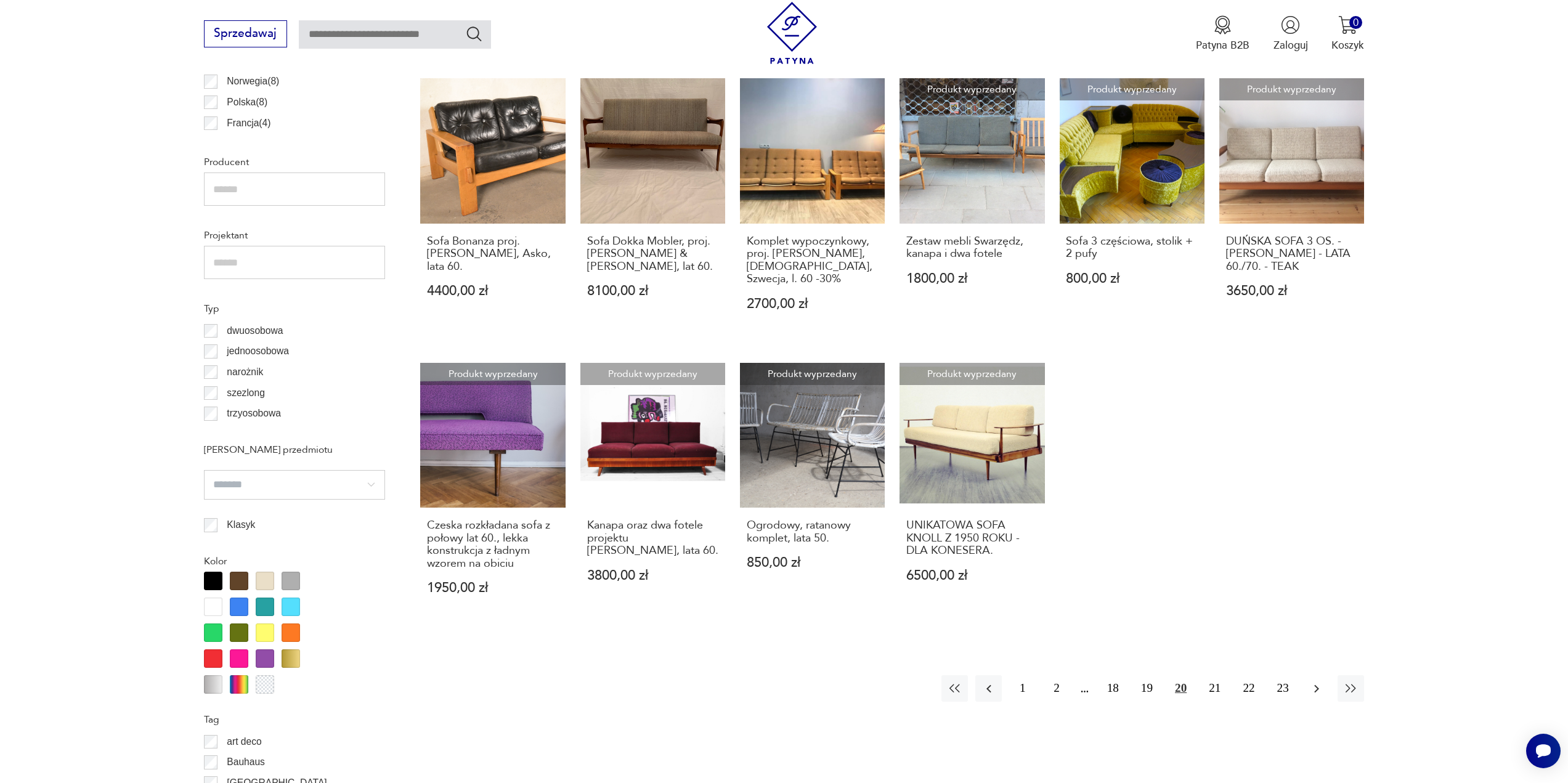
click at [1316, 681] on icon "button" at bounding box center [1317, 689] width 15 height 15
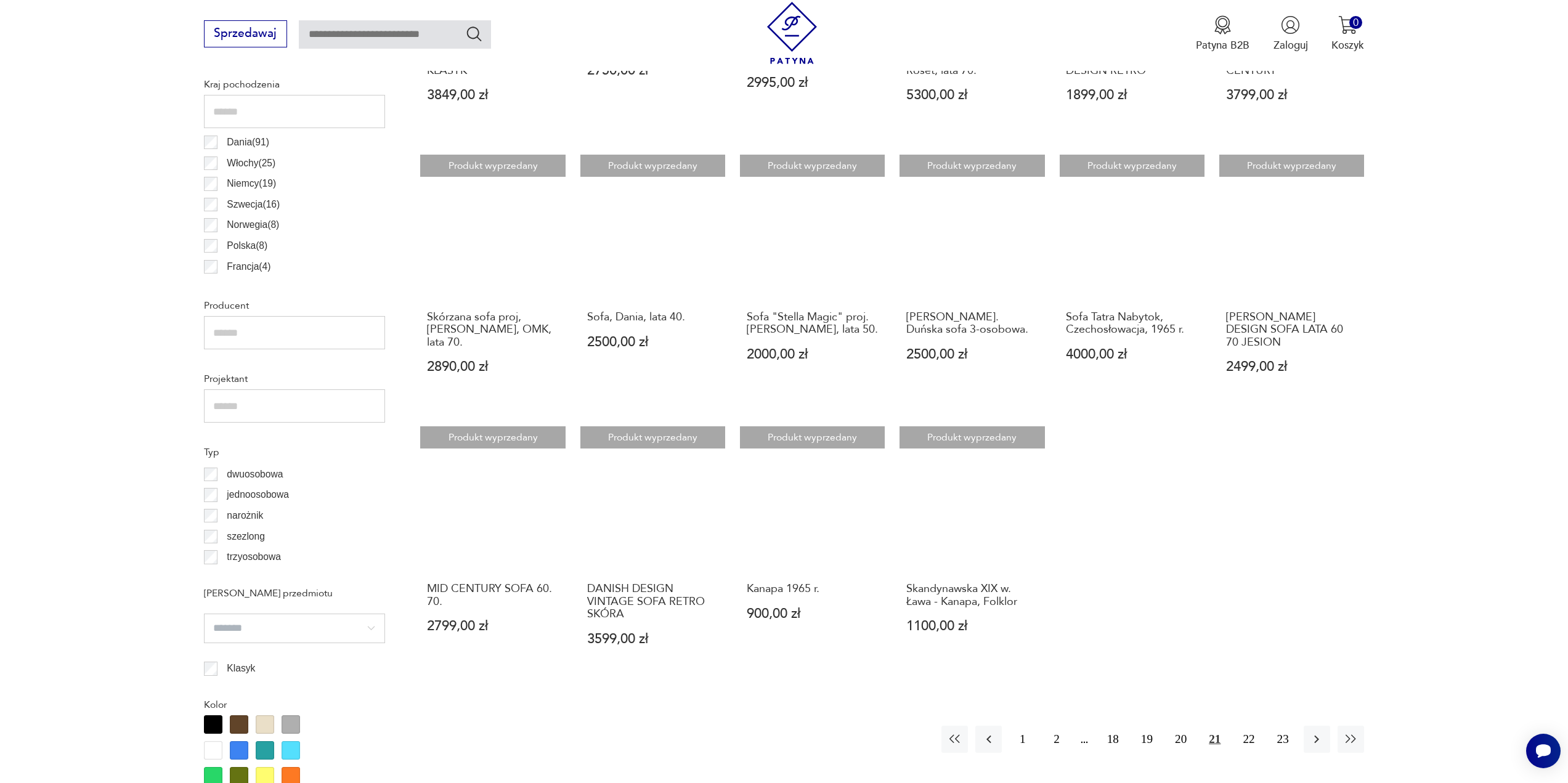
scroll to position [735, 0]
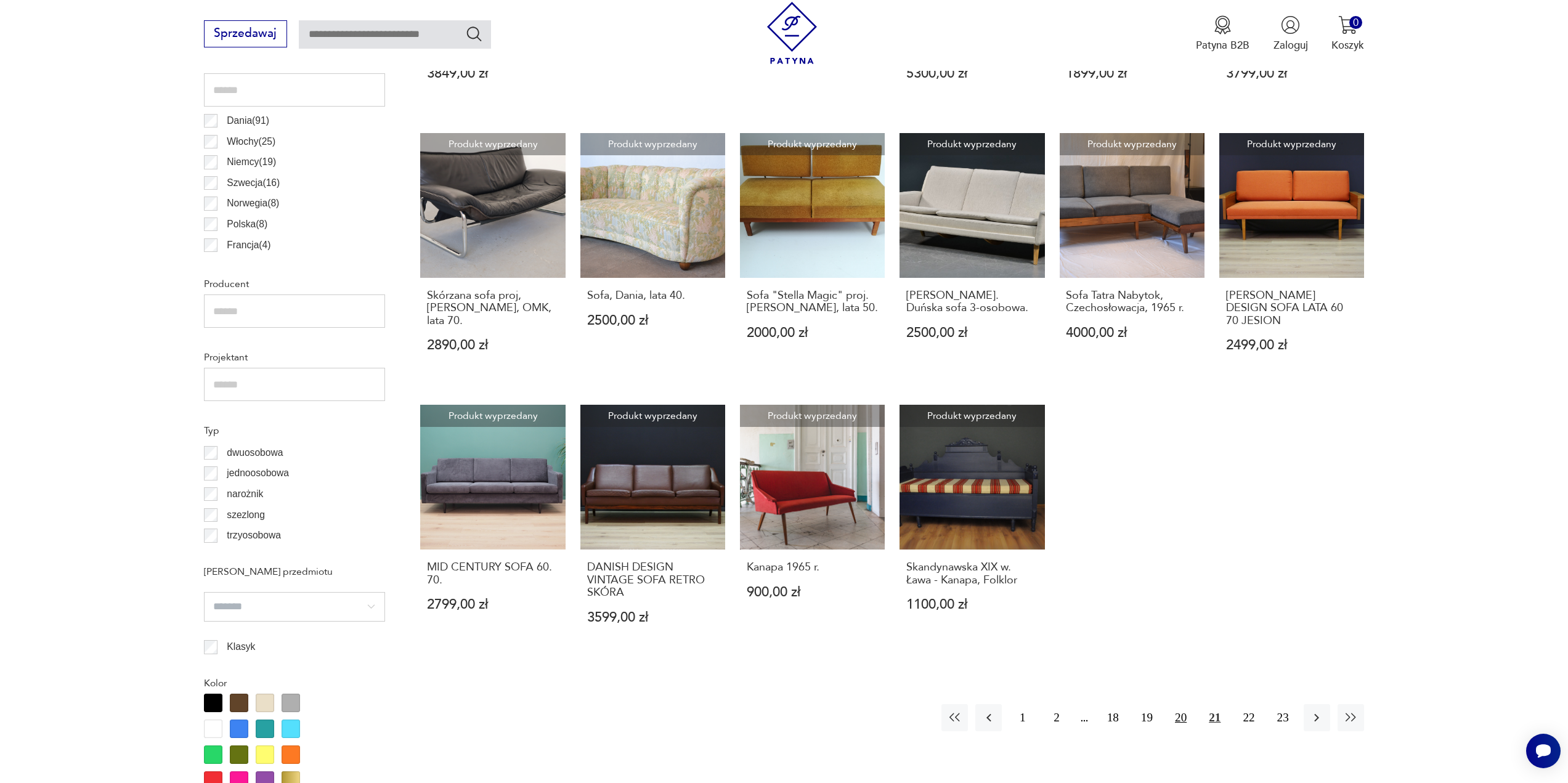
click at [1181, 719] on button "20" at bounding box center [1181, 717] width 27 height 27
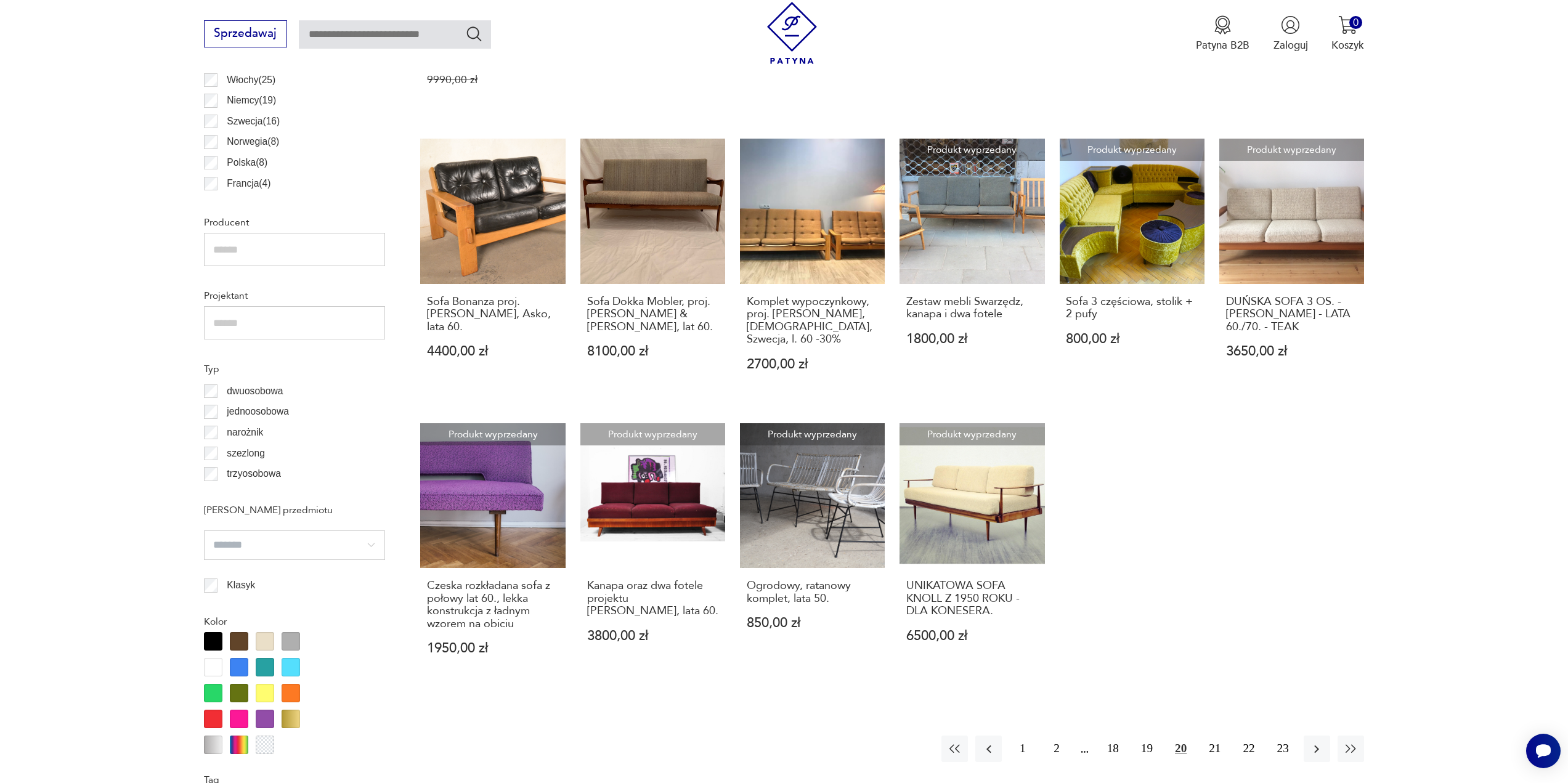
scroll to position [859, 0]
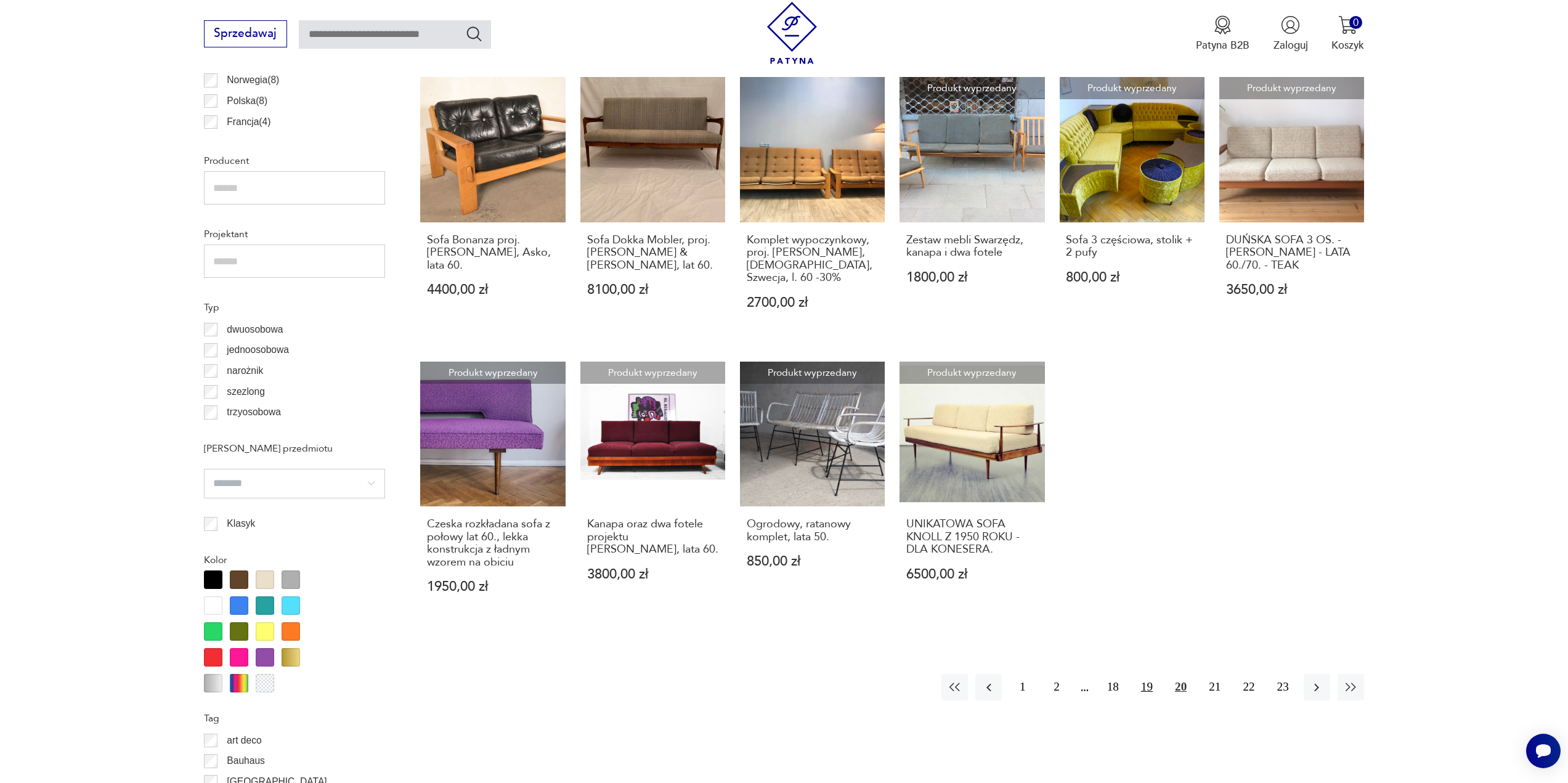
click at [1151, 674] on button "19" at bounding box center [1147, 687] width 27 height 27
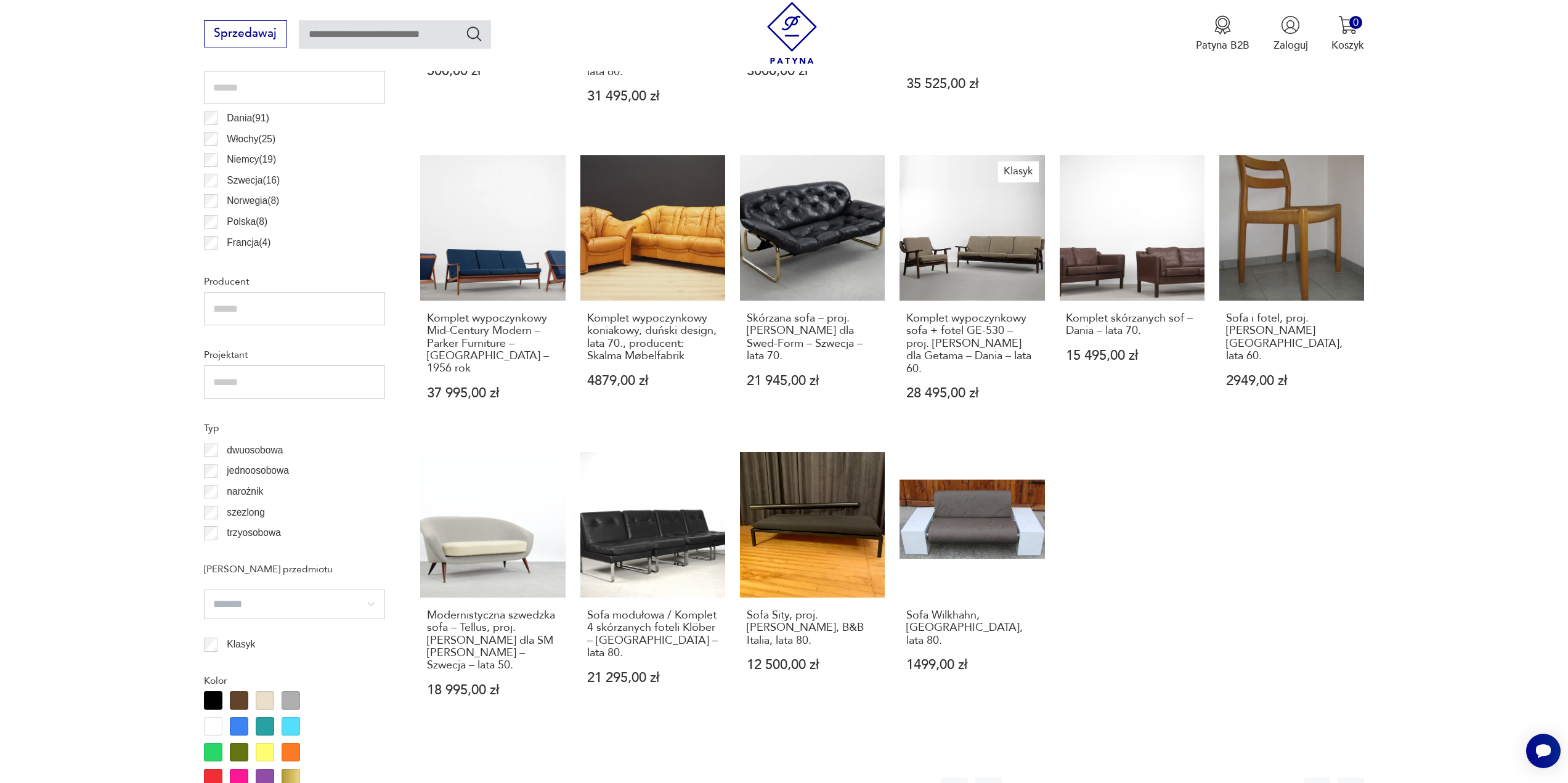
scroll to position [859, 0]
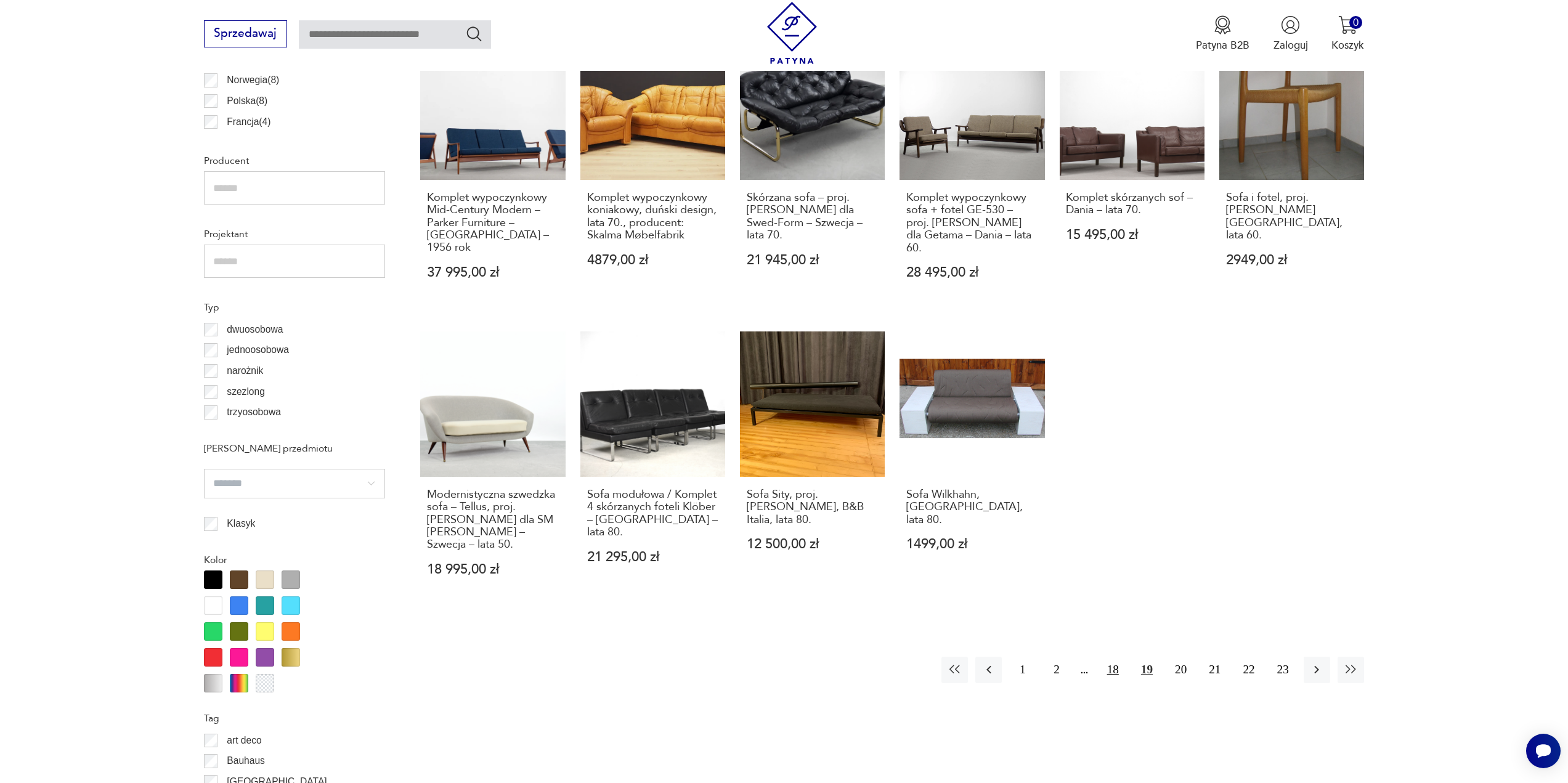
click at [1112, 657] on button "18" at bounding box center [1113, 670] width 27 height 27
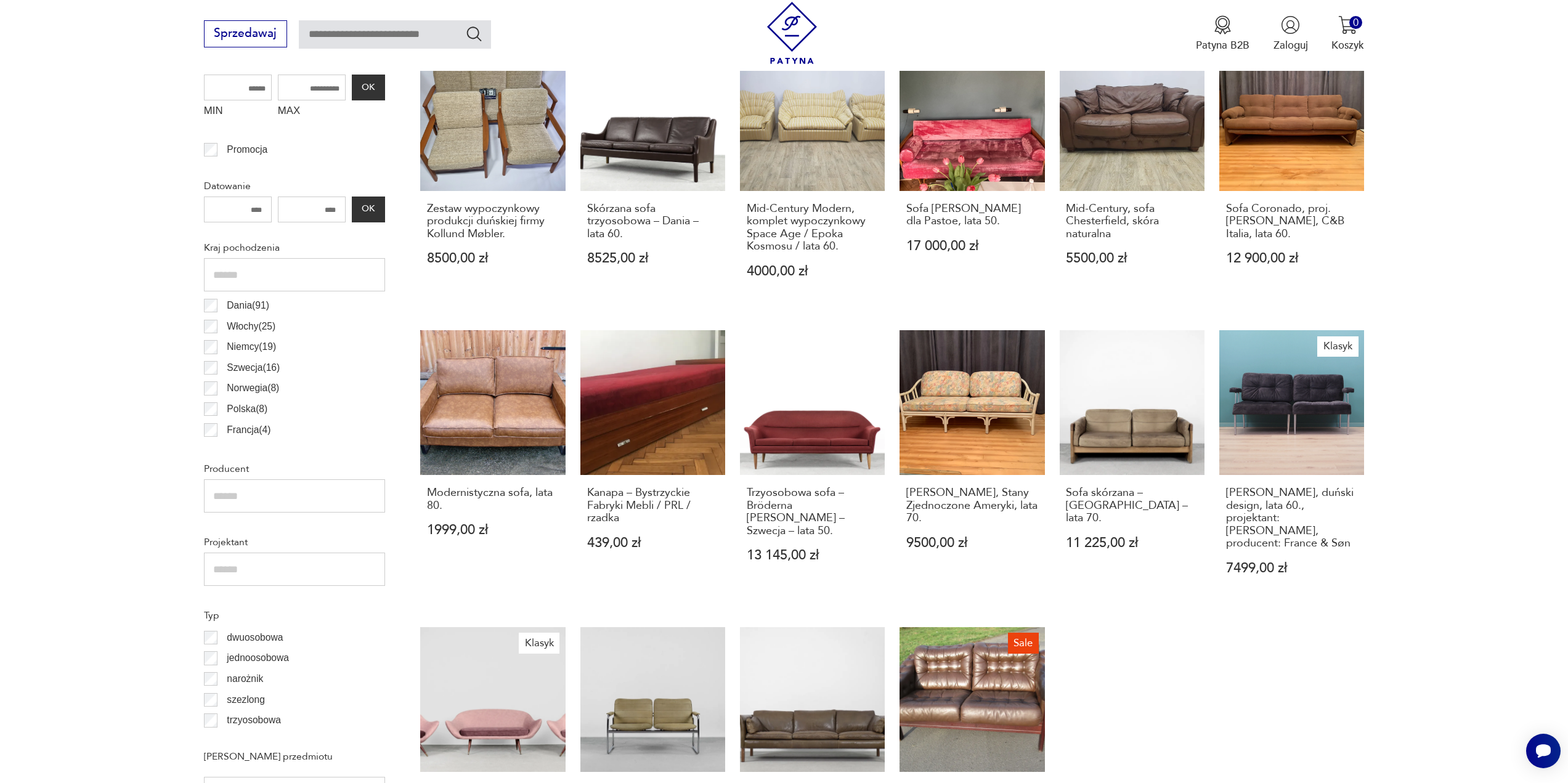
scroll to position [304, 0]
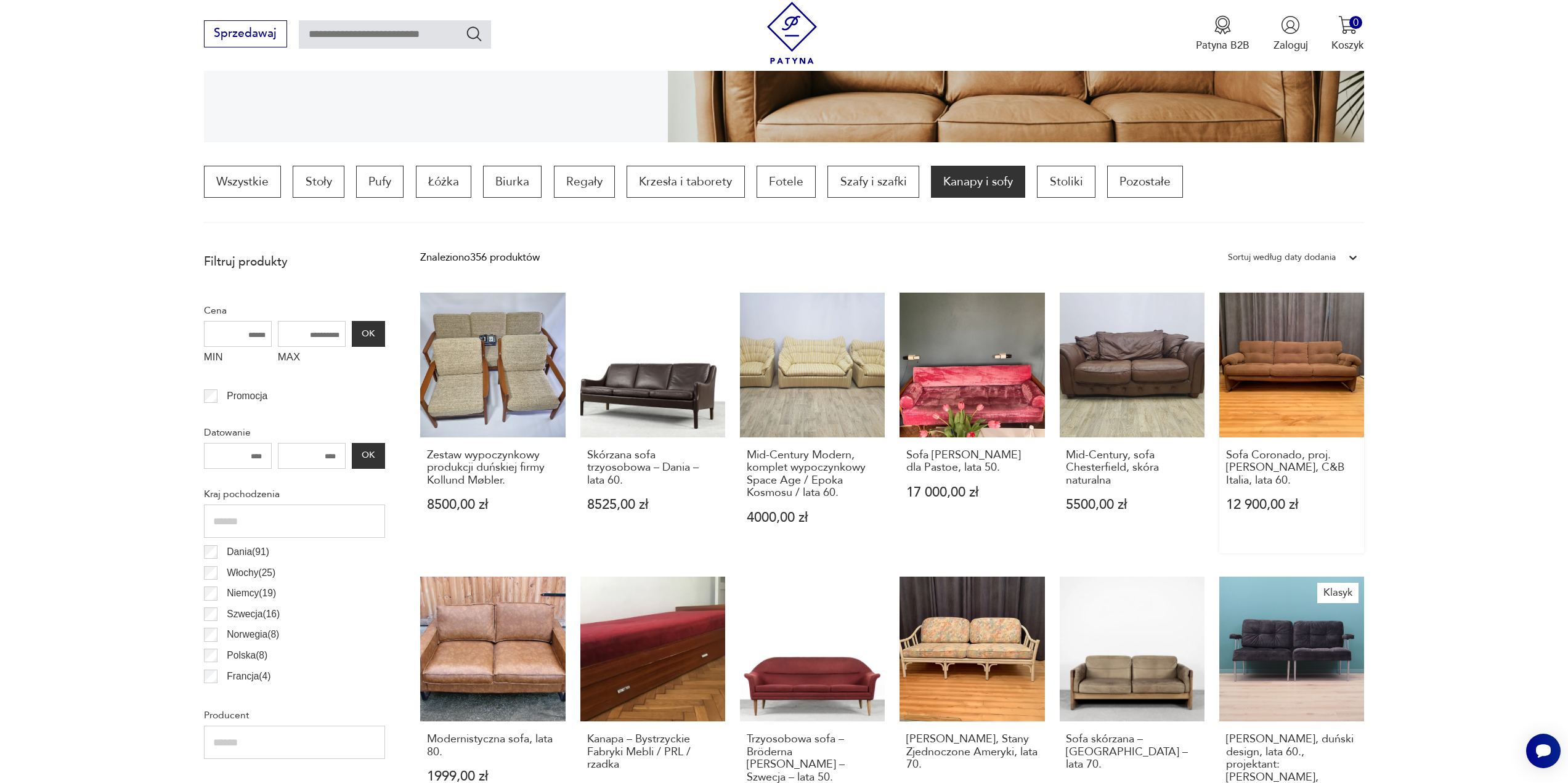
click at [1304, 388] on link "Sofa Coronado, proj. [PERSON_NAME], C&B Italia, lata 60. 12 900,00 zł" at bounding box center [1292, 423] width 145 height 261
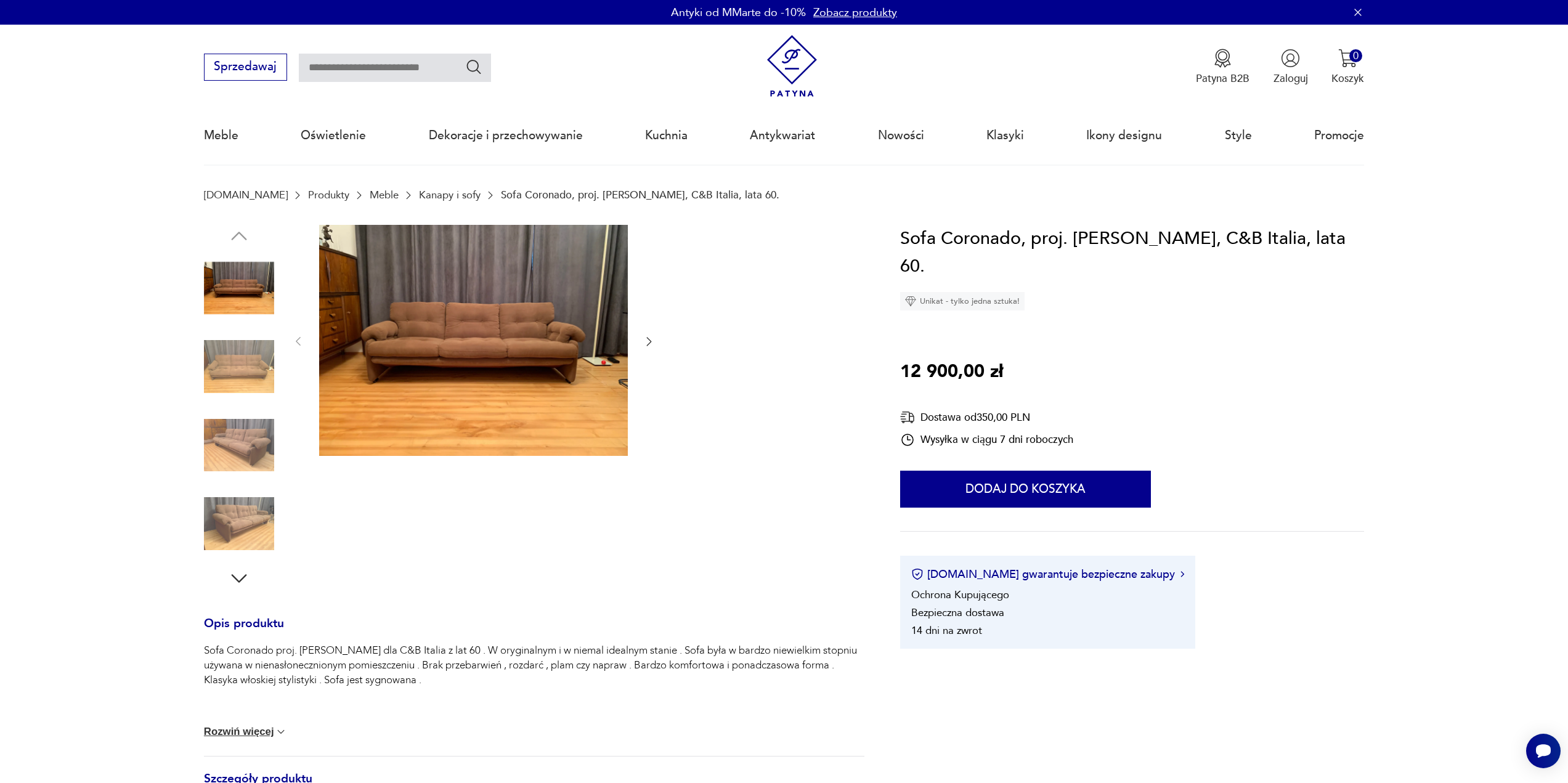
click at [520, 323] on img at bounding box center [473, 340] width 309 height 231
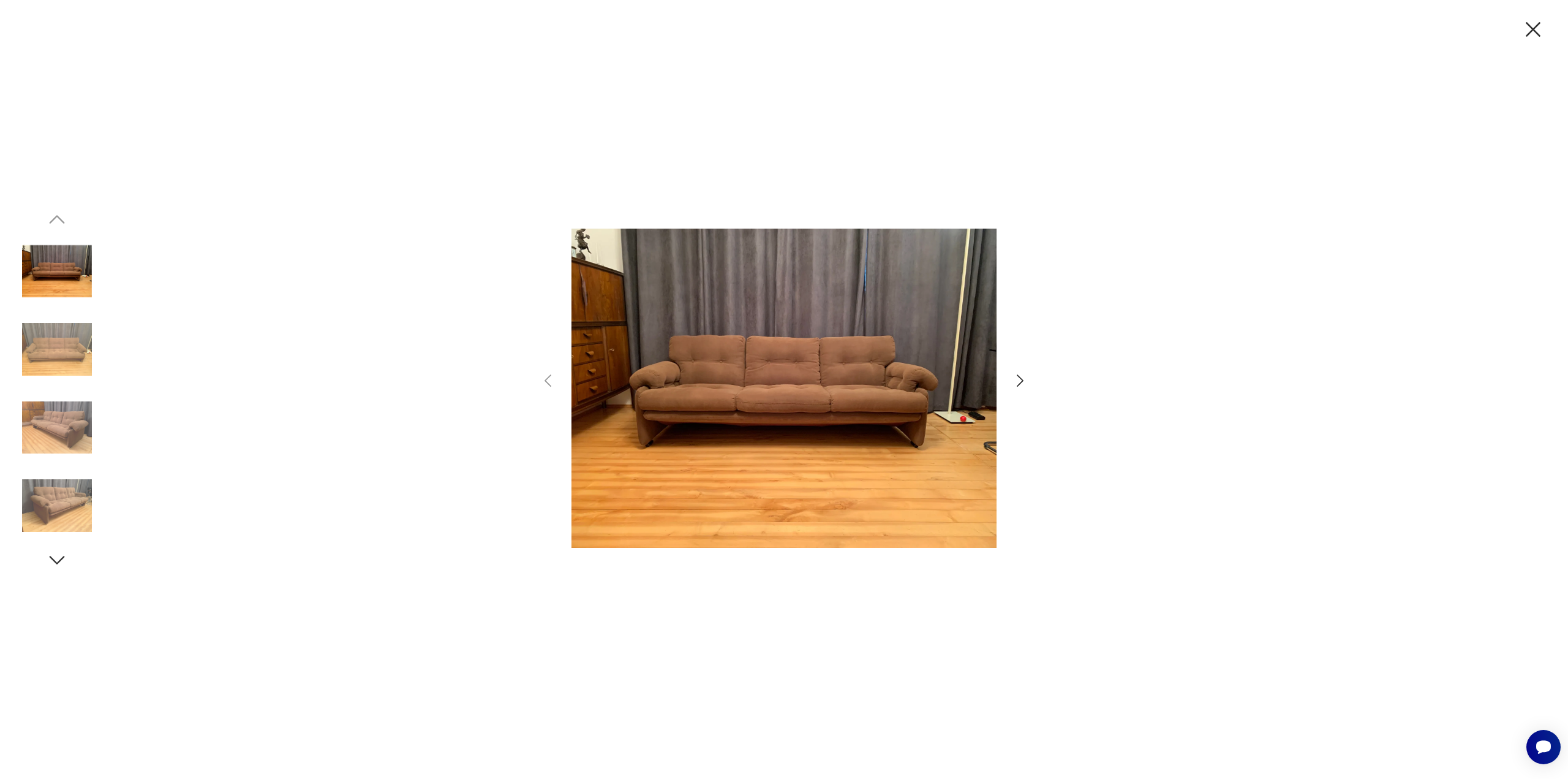
click at [1021, 379] on icon "button" at bounding box center [1020, 380] width 7 height 12
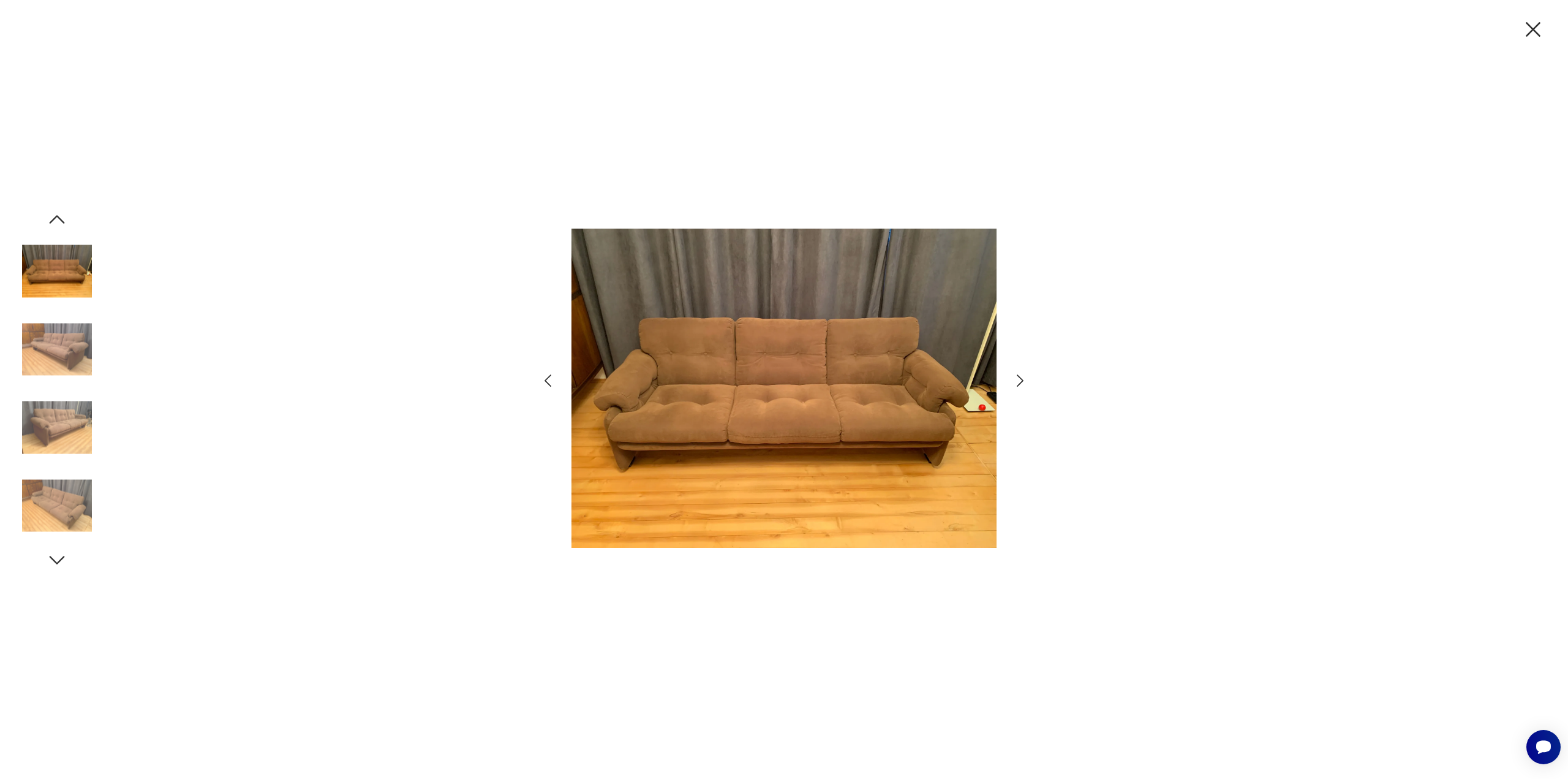
click at [1021, 379] on icon "button" at bounding box center [1020, 380] width 7 height 12
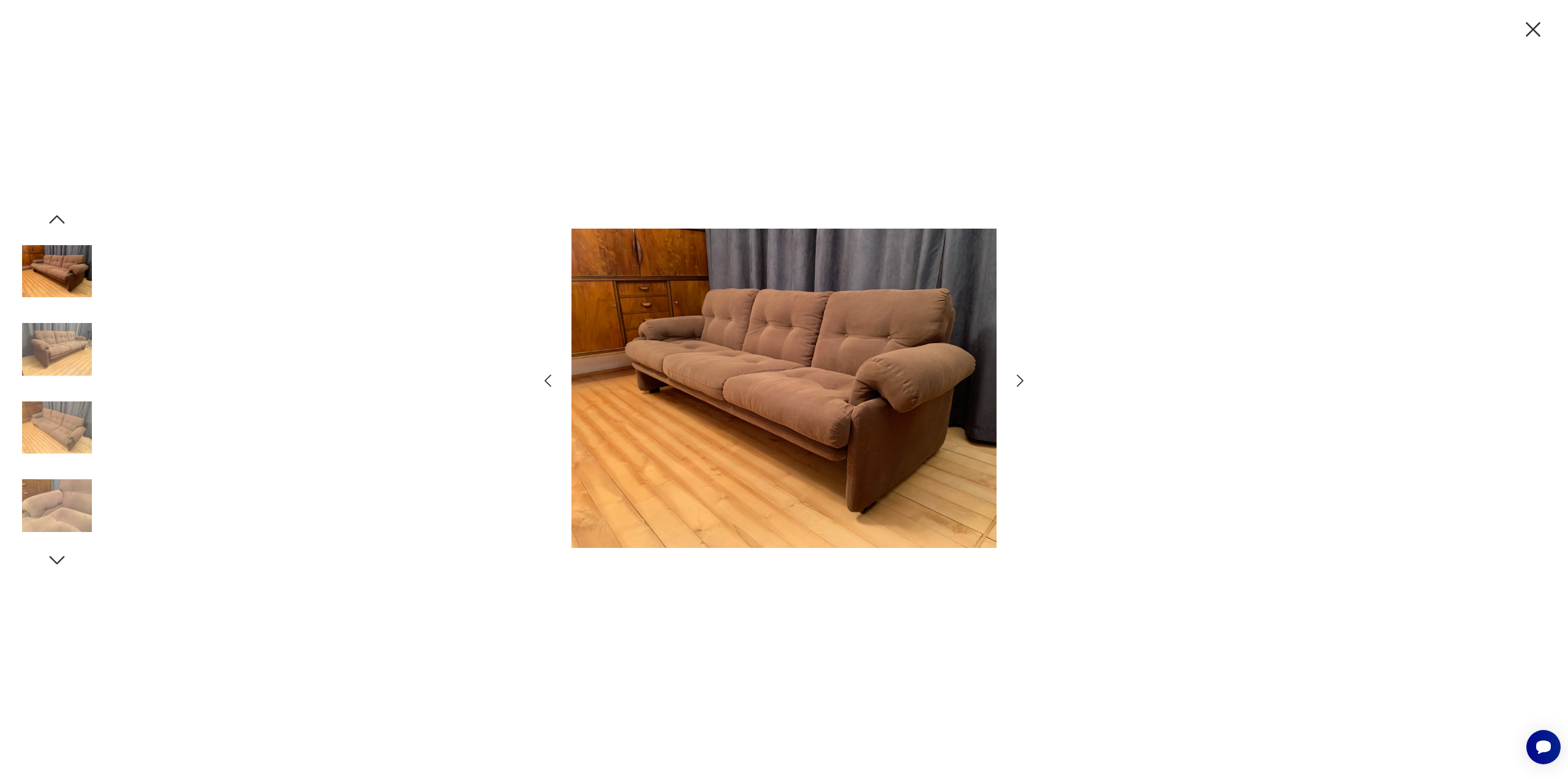
click at [1021, 379] on icon "button" at bounding box center [1020, 380] width 7 height 12
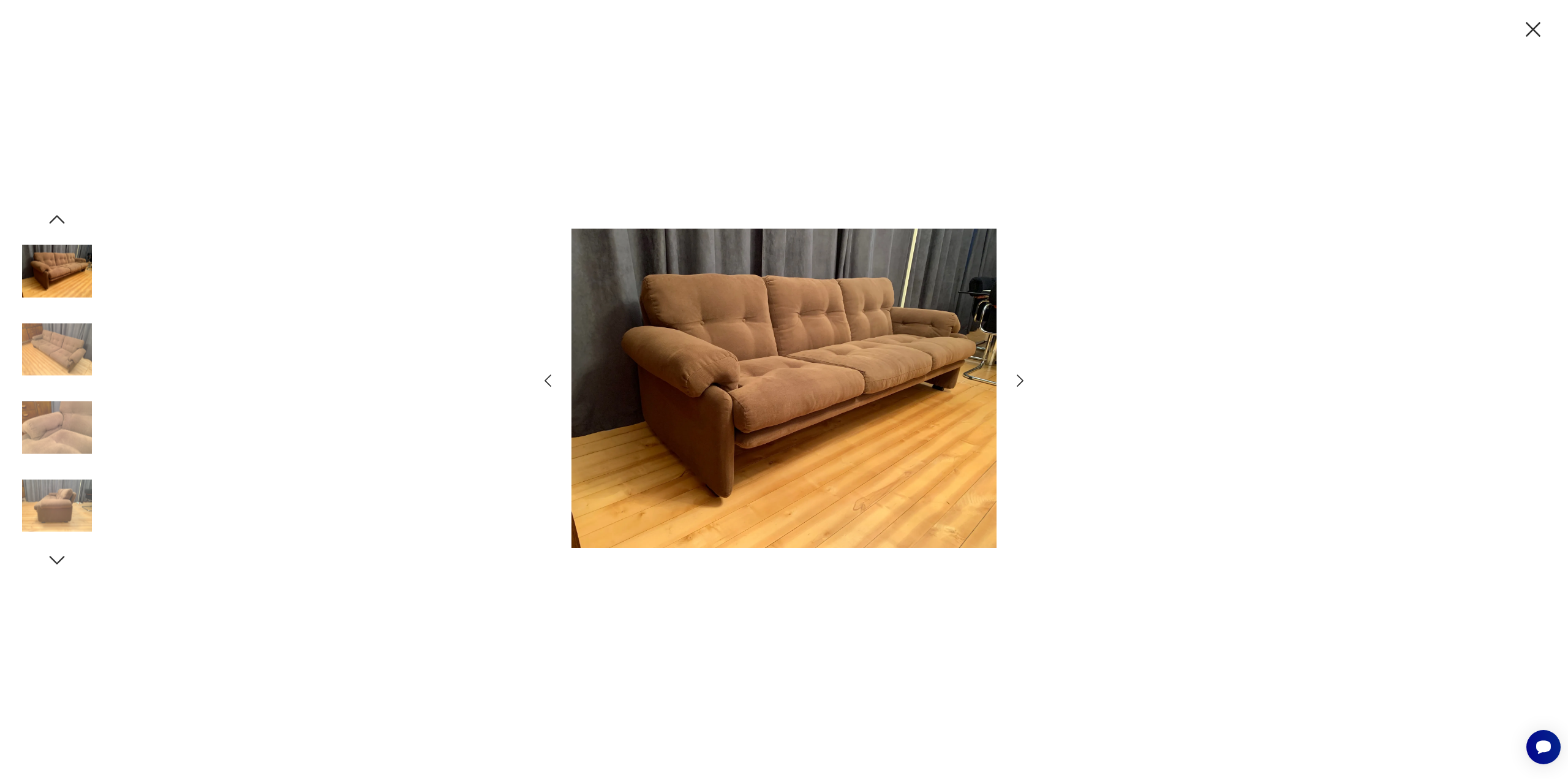
click at [1021, 379] on icon "button" at bounding box center [1020, 380] width 7 height 12
